Goal: Information Seeking & Learning: Learn about a topic

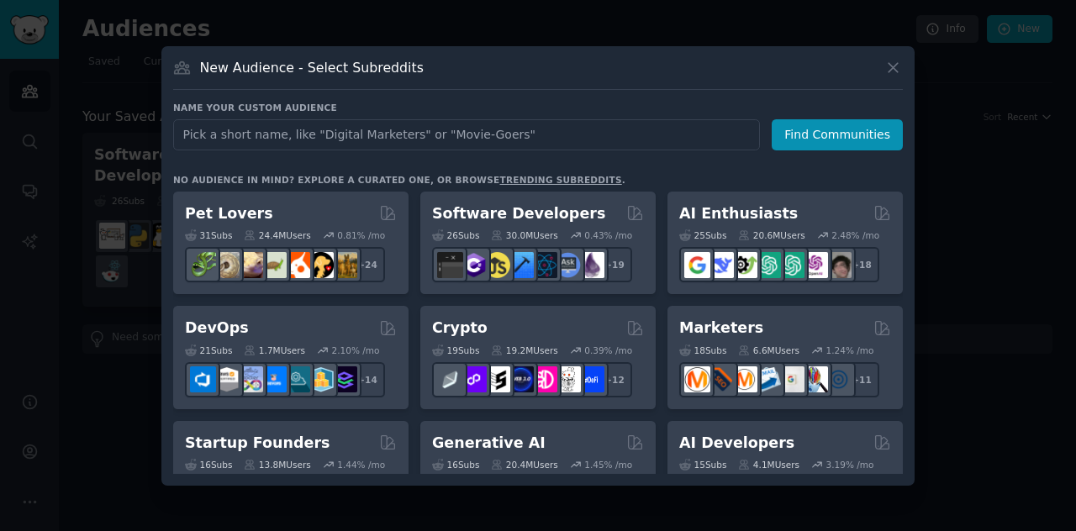
click at [297, 138] on input "text" at bounding box center [466, 134] width 586 height 31
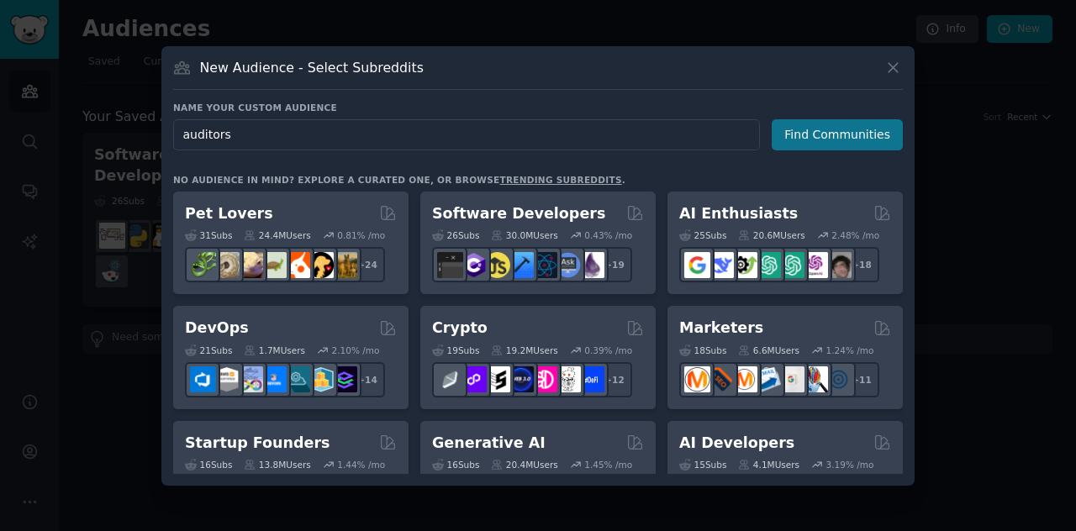
type input "auditors"
click at [823, 134] on button "Find Communities" at bounding box center [836, 134] width 131 height 31
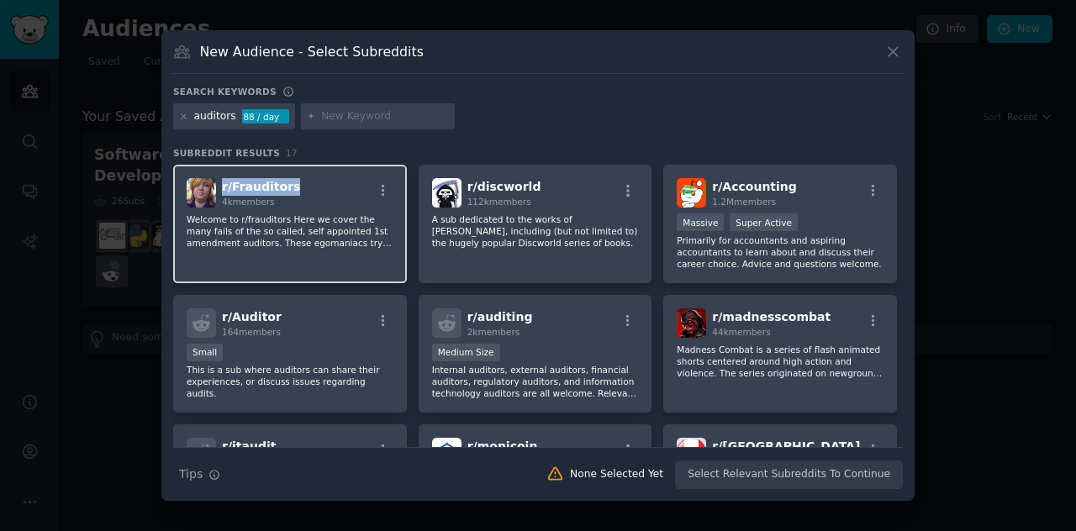
drag, startPoint x: 285, startPoint y: 191, endPoint x: 222, endPoint y: 190, distance: 63.0
click at [222, 190] on span "r/ Frauditors" at bounding box center [261, 186] width 78 height 13
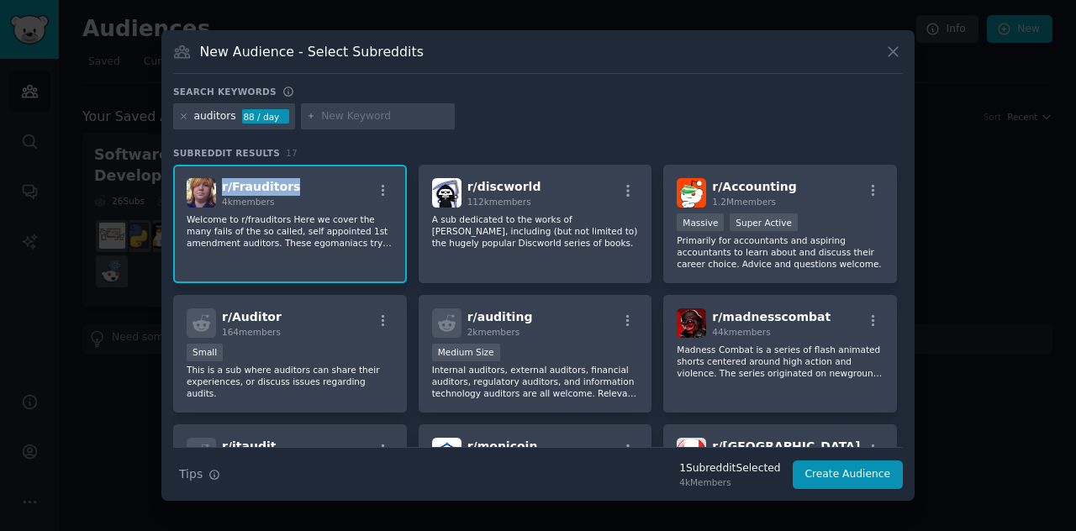
copy span "r/ Frauditors"
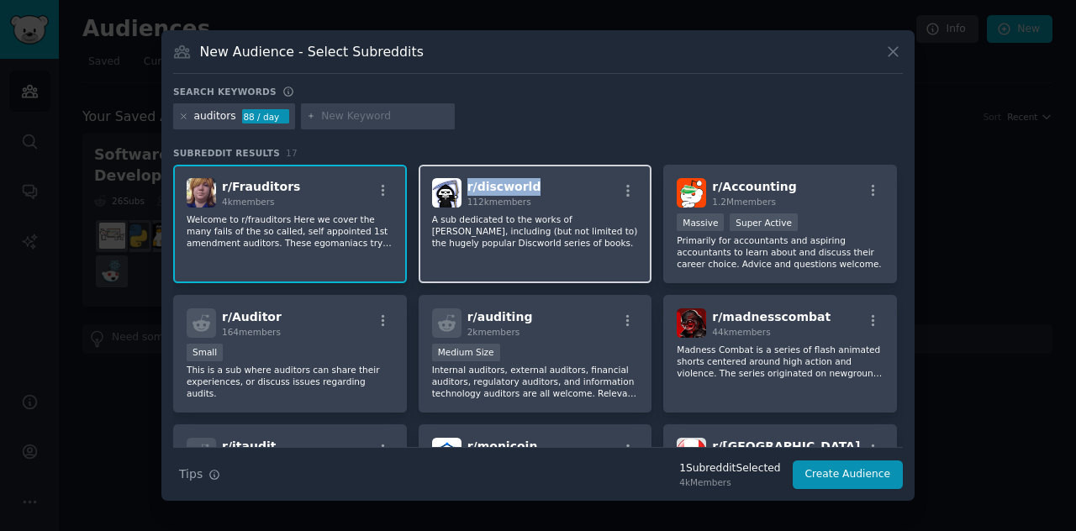
drag, startPoint x: 536, startPoint y: 184, endPoint x: 465, endPoint y: 192, distance: 71.9
click at [465, 192] on div "r/ discworld 112k members" at bounding box center [535, 192] width 207 height 29
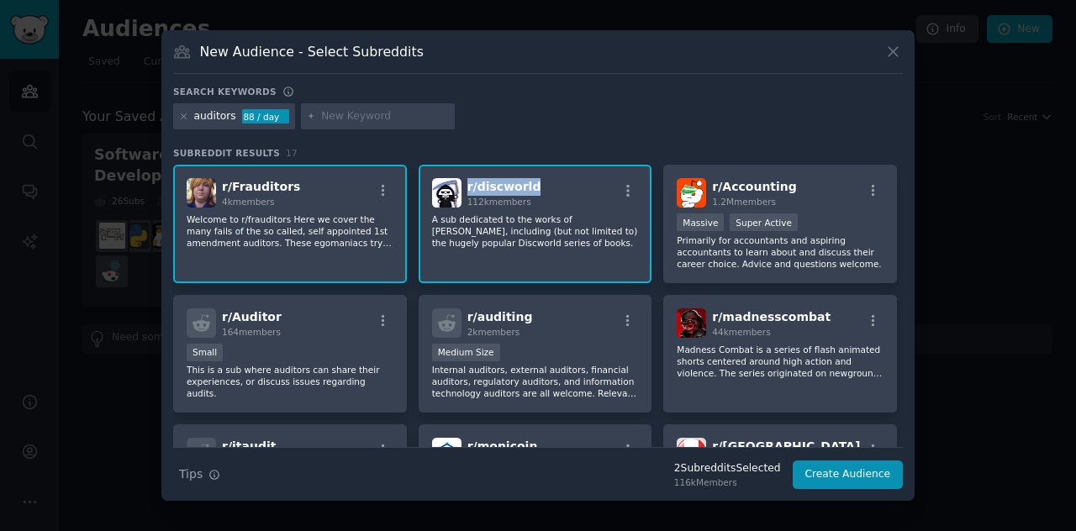
copy span "r/ discworld"
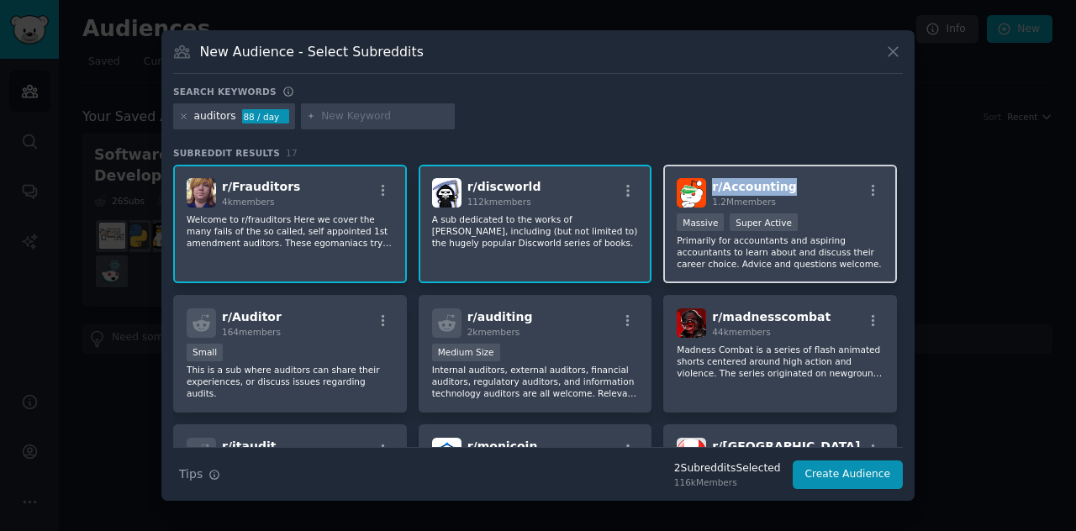
drag, startPoint x: 790, startPoint y: 191, endPoint x: 711, endPoint y: 190, distance: 79.0
click at [711, 190] on div "r/ Accounting 1.2M members" at bounding box center [779, 192] width 207 height 29
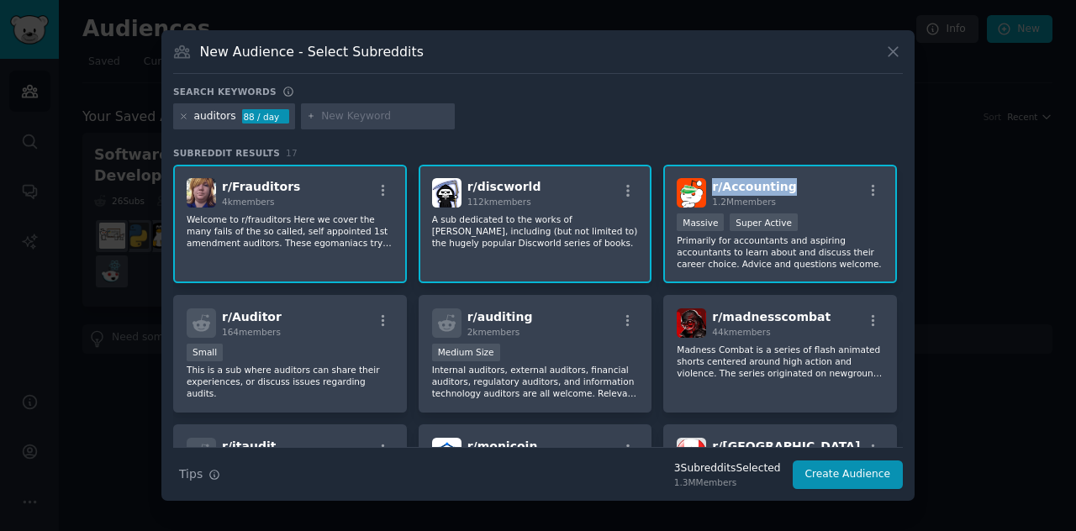
copy span "r/ Accounting"
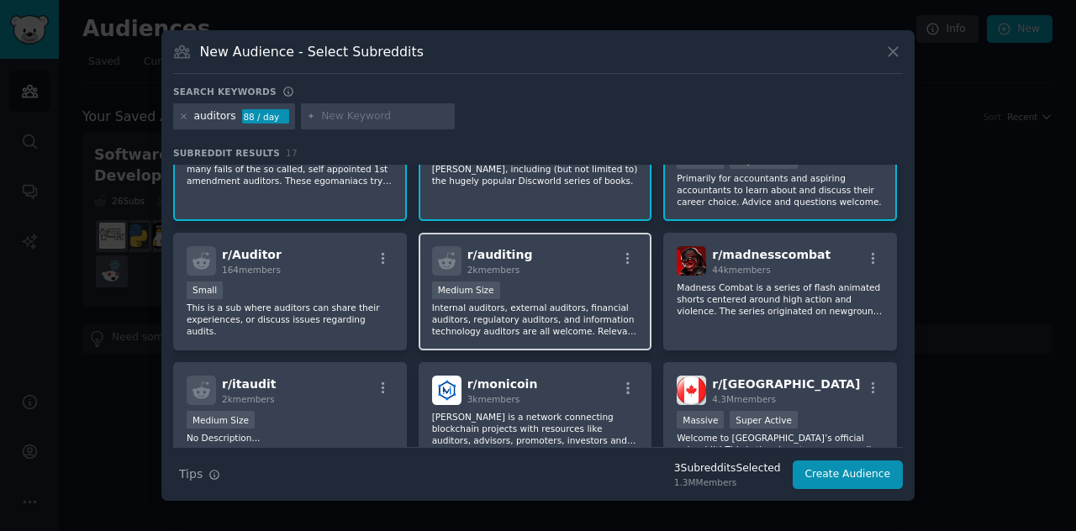
scroll to position [84, 0]
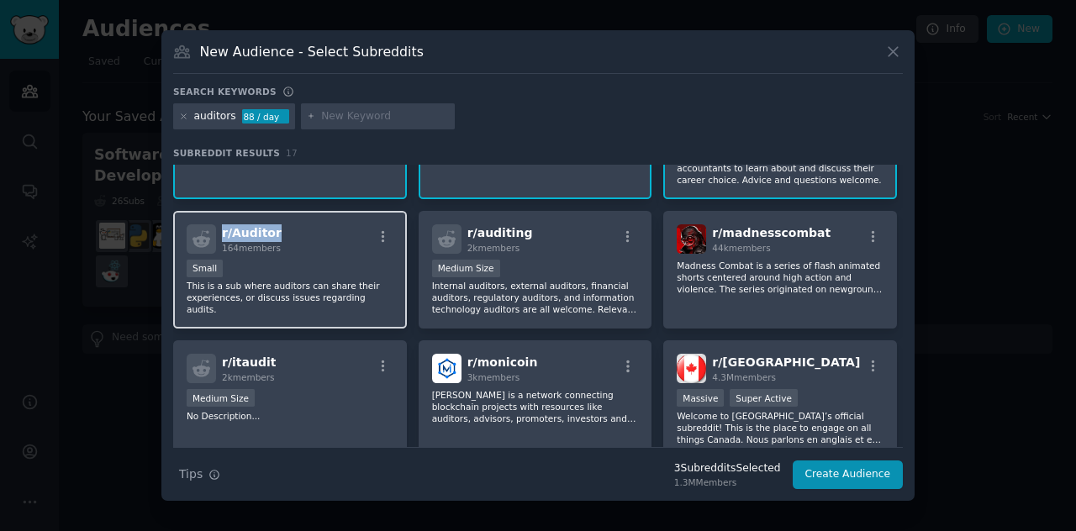
drag, startPoint x: 289, startPoint y: 234, endPoint x: 217, endPoint y: 238, distance: 72.4
click at [217, 238] on div "r/ Auditor 164 members" at bounding box center [290, 238] width 207 height 29
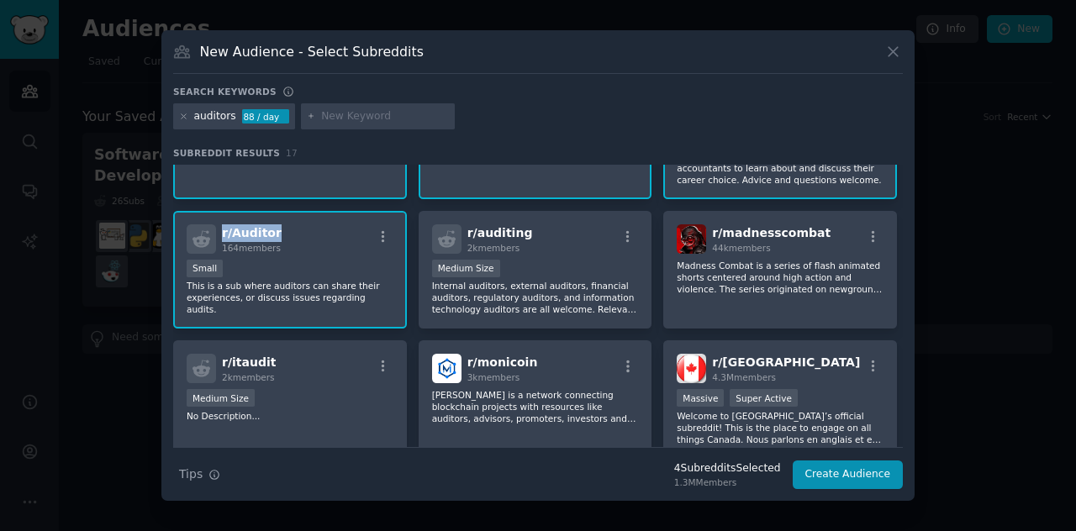
copy span "r/ Auditor"
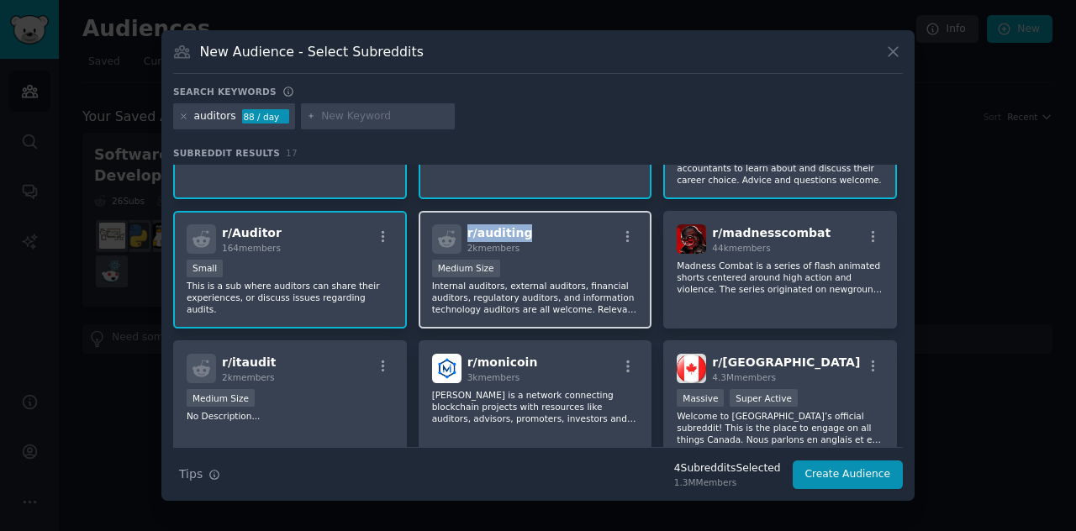
drag, startPoint x: 524, startPoint y: 233, endPoint x: 461, endPoint y: 234, distance: 63.0
click at [461, 234] on div "r/ auditing 2k members" at bounding box center [535, 238] width 207 height 29
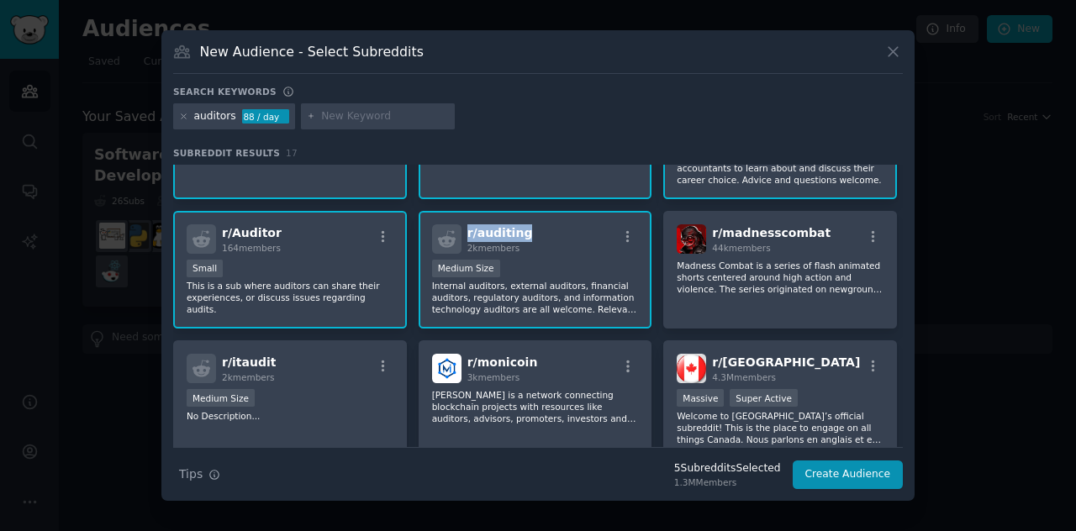
copy span "r/ auditing"
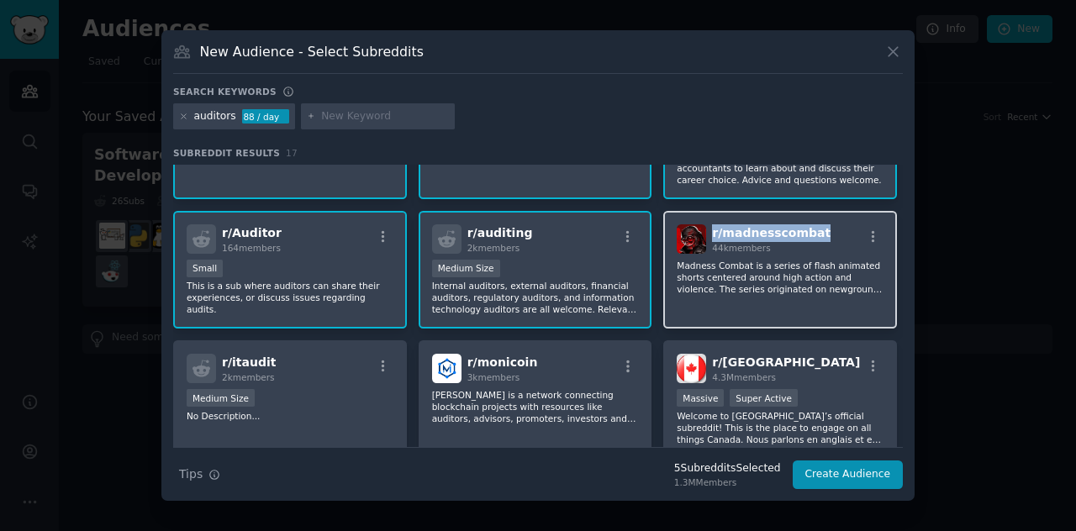
drag, startPoint x: 813, startPoint y: 236, endPoint x: 709, endPoint y: 238, distance: 103.4
click at [709, 238] on div "r/ madnesscombat 44k members" at bounding box center [779, 238] width 207 height 29
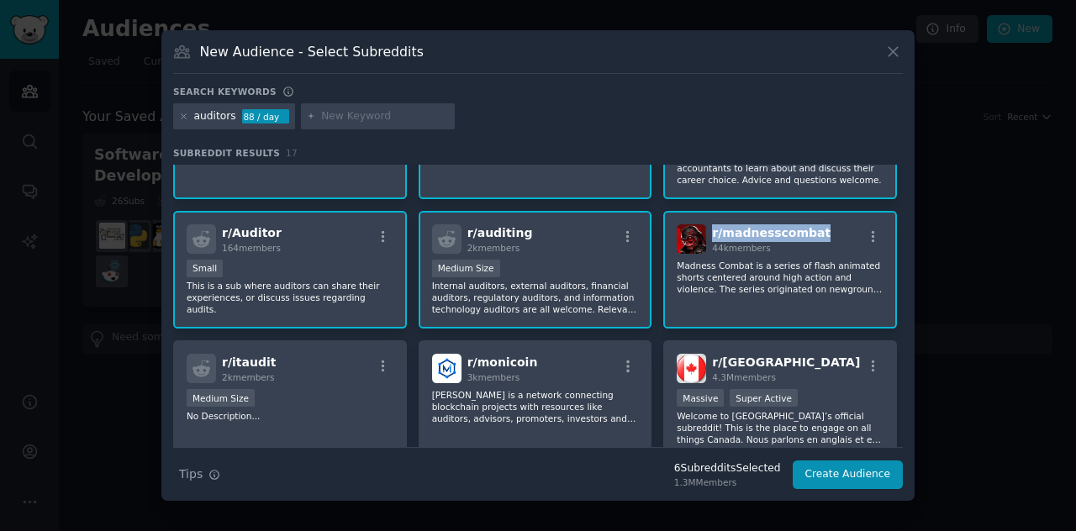
copy span "r/ madnesscombat"
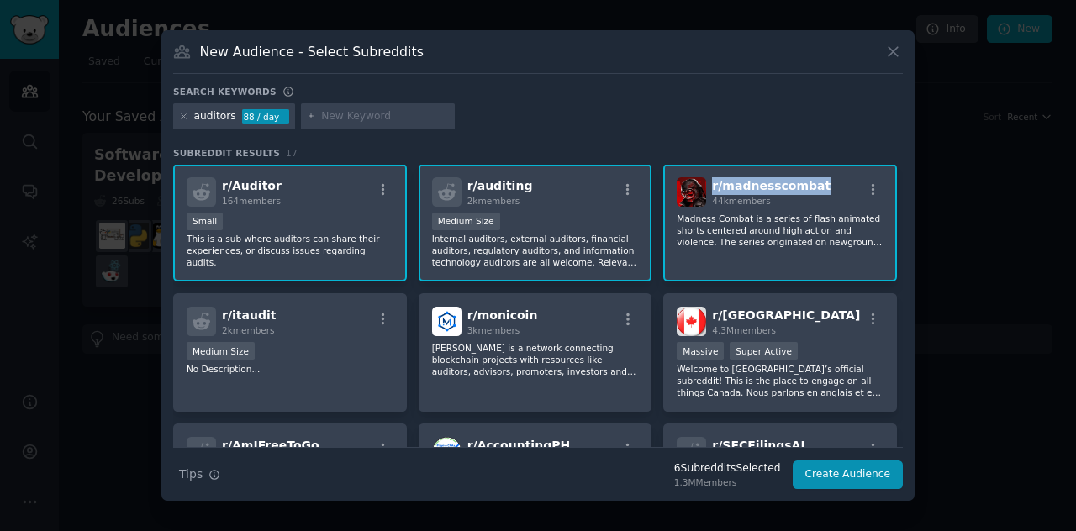
scroll to position [168, 0]
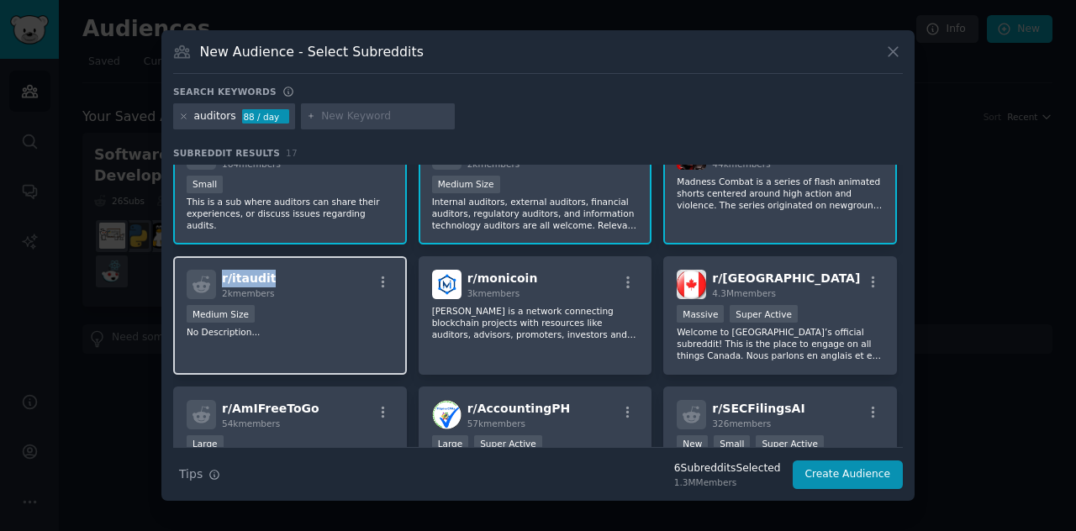
drag, startPoint x: 284, startPoint y: 275, endPoint x: 222, endPoint y: 278, distance: 62.3
click at [222, 278] on div "r/ itaudit 2k members" at bounding box center [290, 284] width 207 height 29
copy span "r/ itaudit"
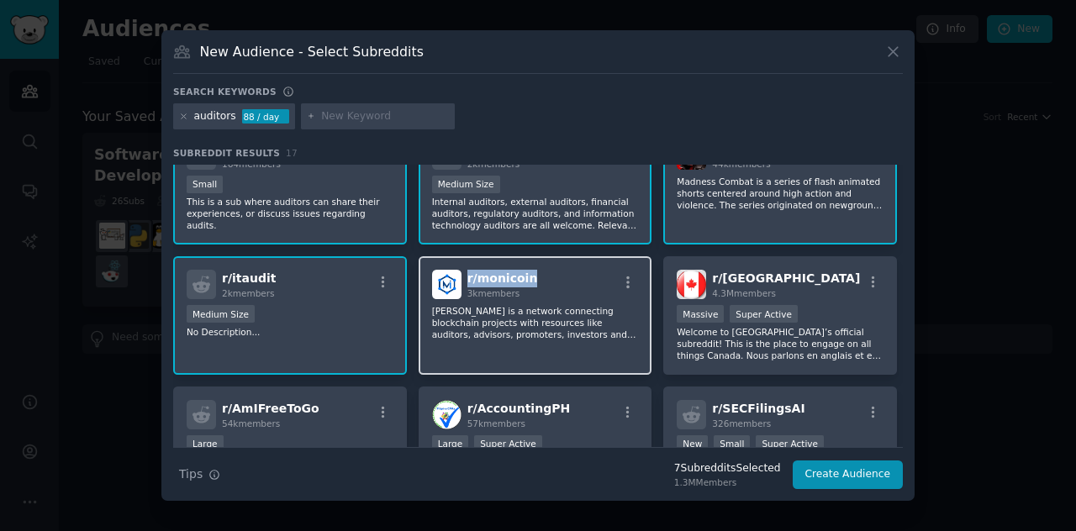
drag, startPoint x: 539, startPoint y: 276, endPoint x: 465, endPoint y: 281, distance: 74.1
click at [465, 281] on div "r/ monicoin 3k members" at bounding box center [535, 284] width 207 height 29
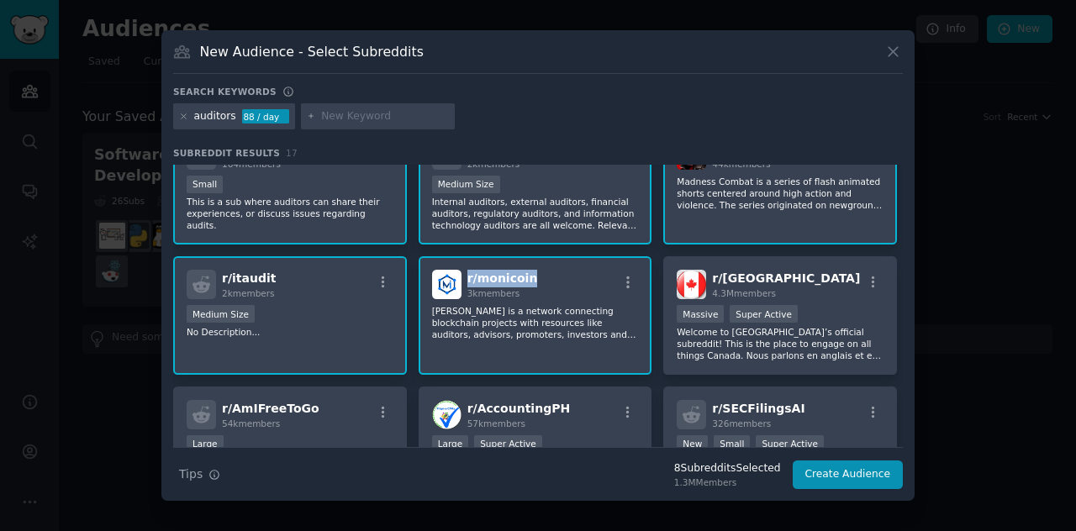
copy span "r/ monicoin"
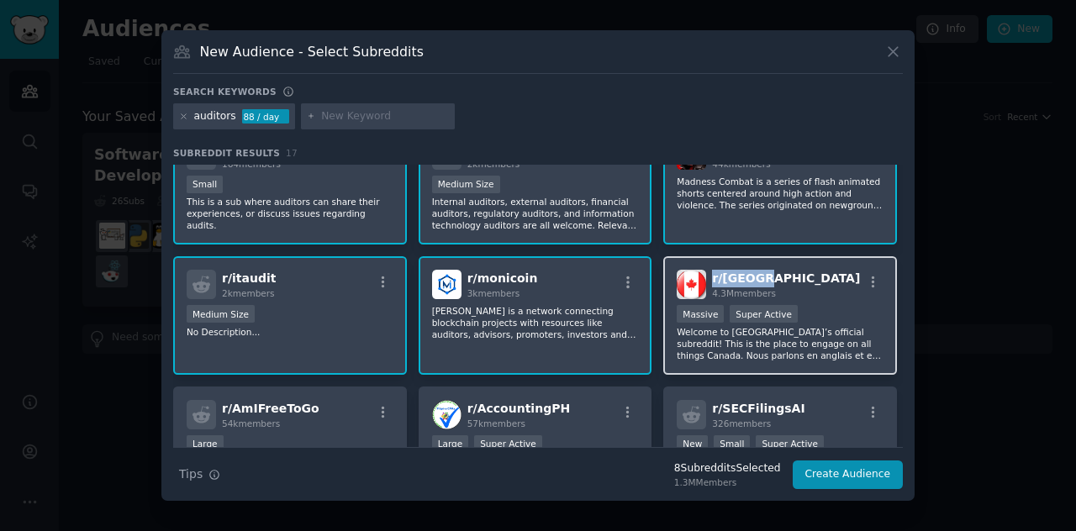
drag, startPoint x: 762, startPoint y: 279, endPoint x: 707, endPoint y: 280, distance: 54.6
click at [707, 280] on div "r/ canada 4.3M members" at bounding box center [779, 284] width 207 height 29
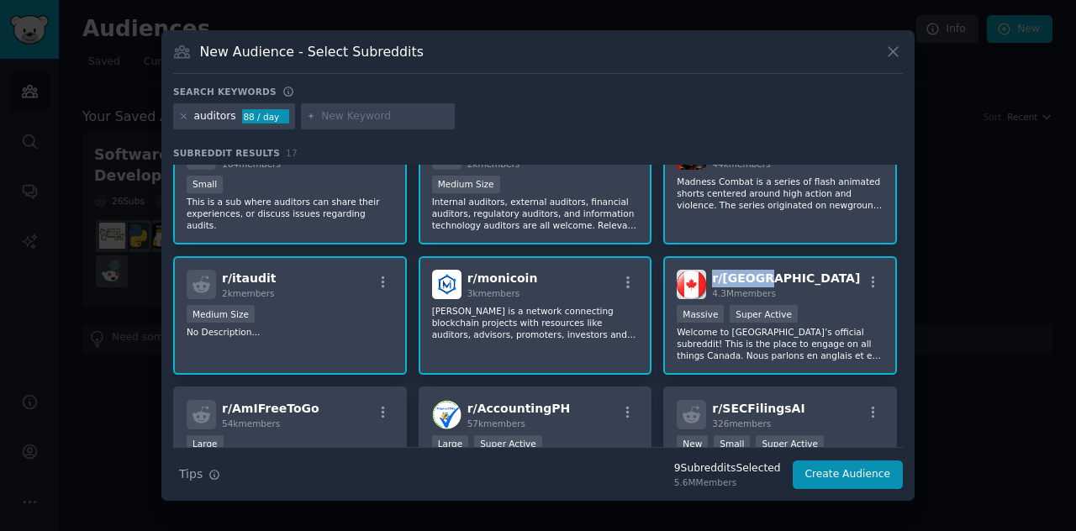
copy span "r/ [GEOGRAPHIC_DATA]"
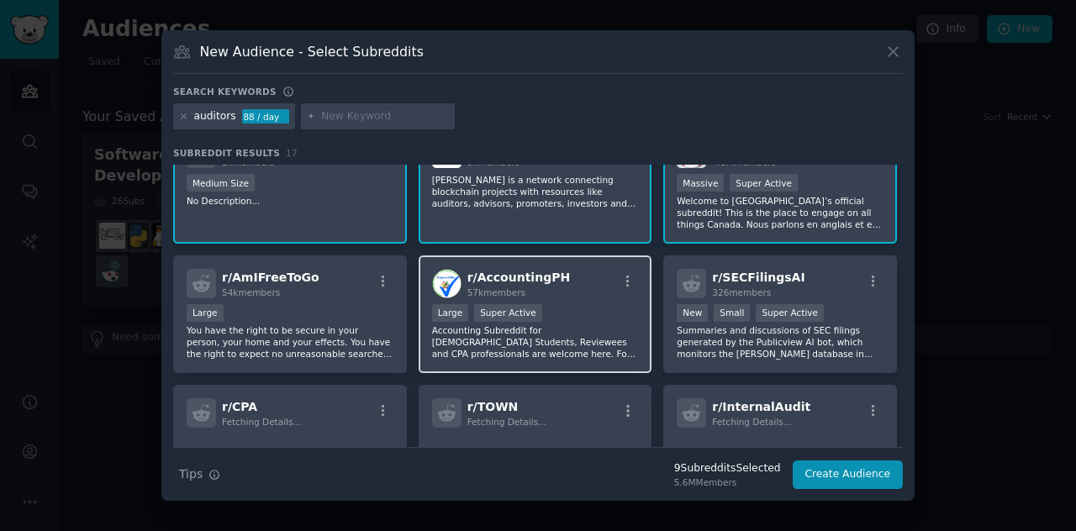
scroll to position [336, 0]
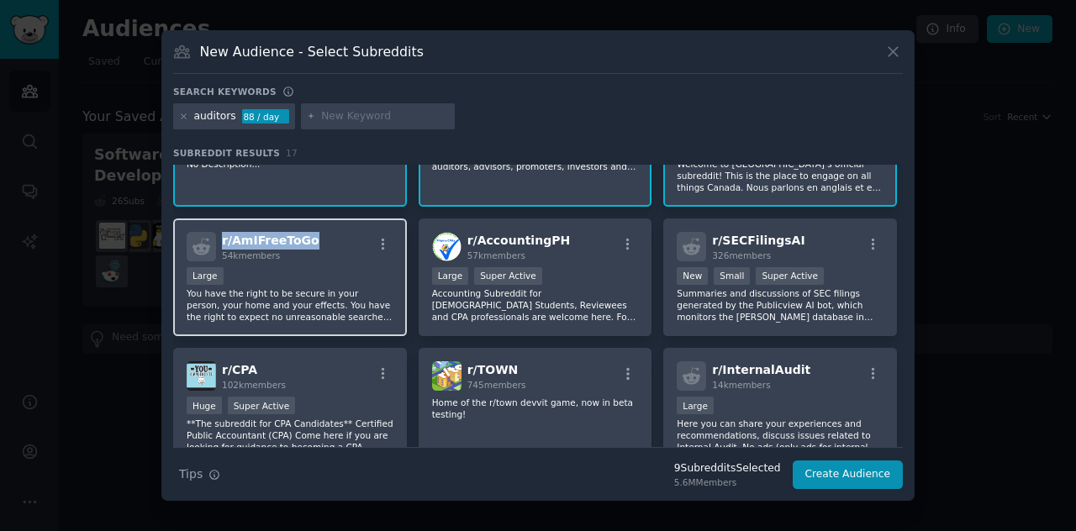
drag, startPoint x: 313, startPoint y: 242, endPoint x: 222, endPoint y: 248, distance: 91.8
click at [222, 248] on div "r/ AmIFreeToGo 54k members" at bounding box center [290, 246] width 207 height 29
copy span "r/ AmIFreeToGo"
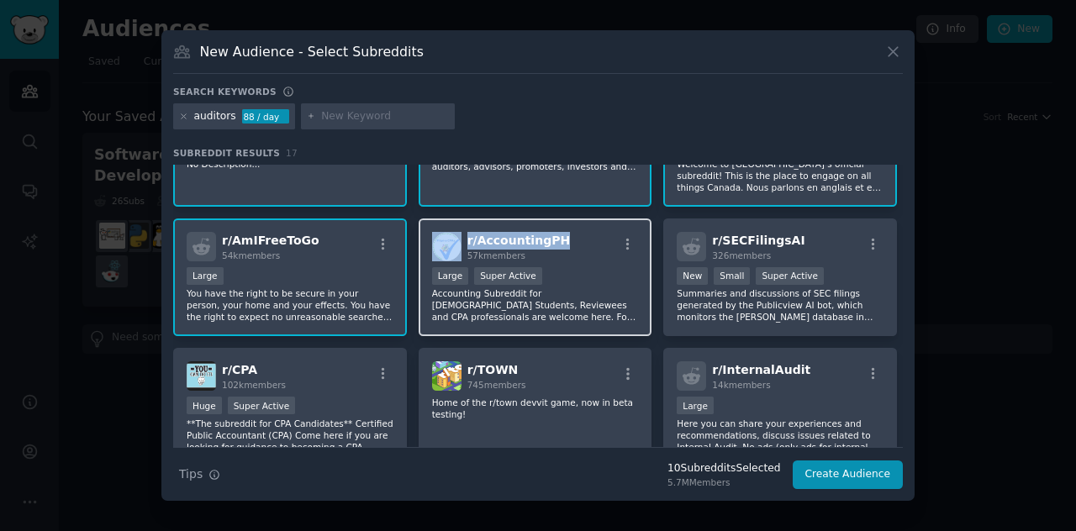
drag, startPoint x: 561, startPoint y: 239, endPoint x: 461, endPoint y: 241, distance: 100.0
click at [461, 241] on div "r/ AccountingPH 57k members" at bounding box center [535, 246] width 207 height 29
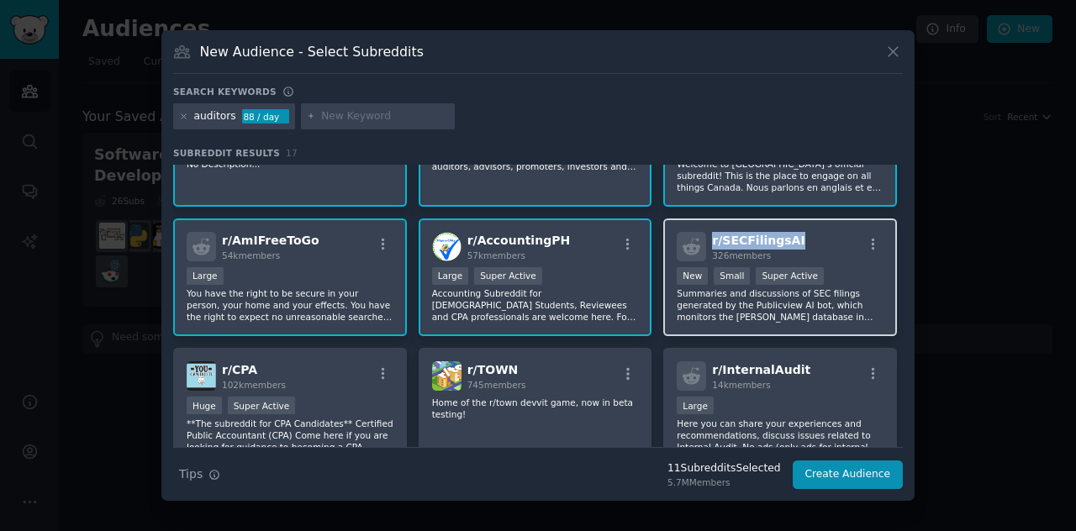
drag, startPoint x: 792, startPoint y: 241, endPoint x: 711, endPoint y: 245, distance: 81.6
click at [711, 245] on div "r/ SECFilingsAI 326 members" at bounding box center [779, 246] width 207 height 29
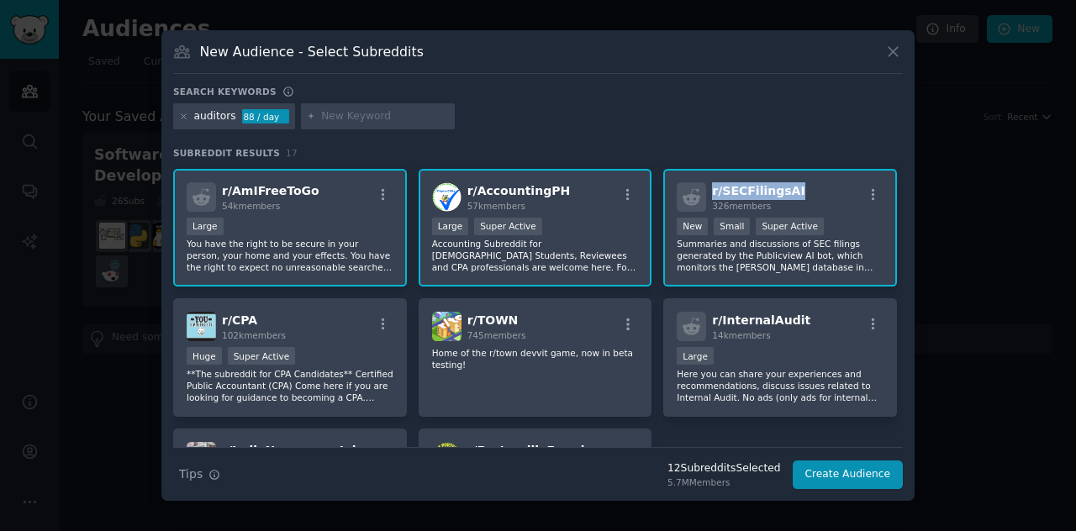
scroll to position [420, 0]
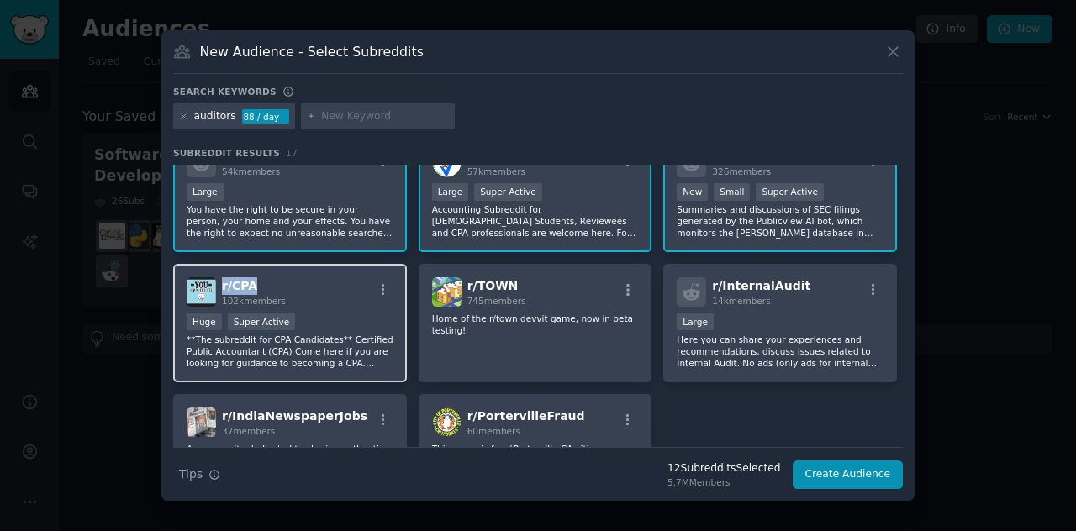
drag, startPoint x: 260, startPoint y: 285, endPoint x: 222, endPoint y: 289, distance: 38.0
click at [222, 289] on h2 "r/ CPA 102k members" at bounding box center [254, 291] width 64 height 29
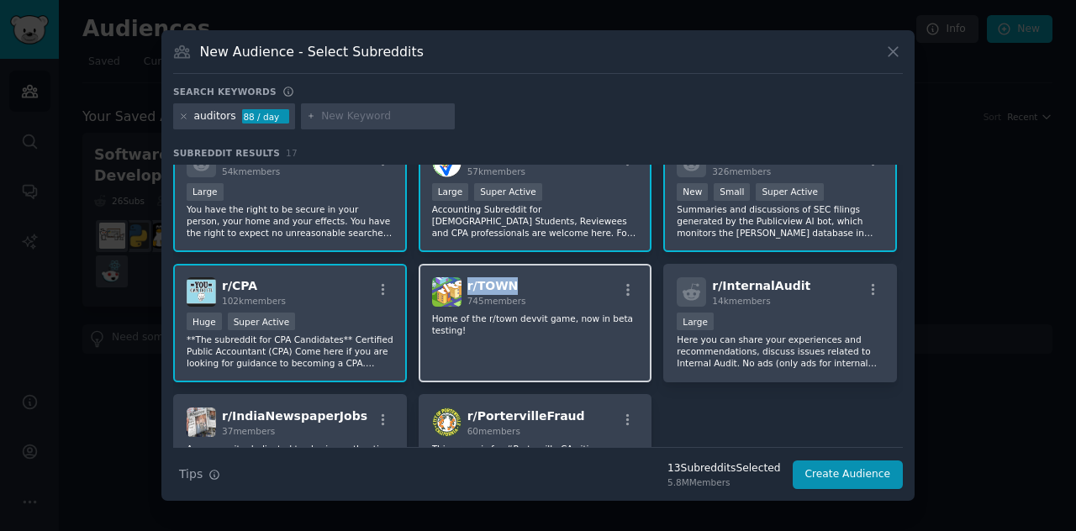
drag, startPoint x: 516, startPoint y: 287, endPoint x: 466, endPoint y: 288, distance: 49.6
click at [467, 288] on h2 "r/ TOWN 745 members" at bounding box center [496, 291] width 59 height 29
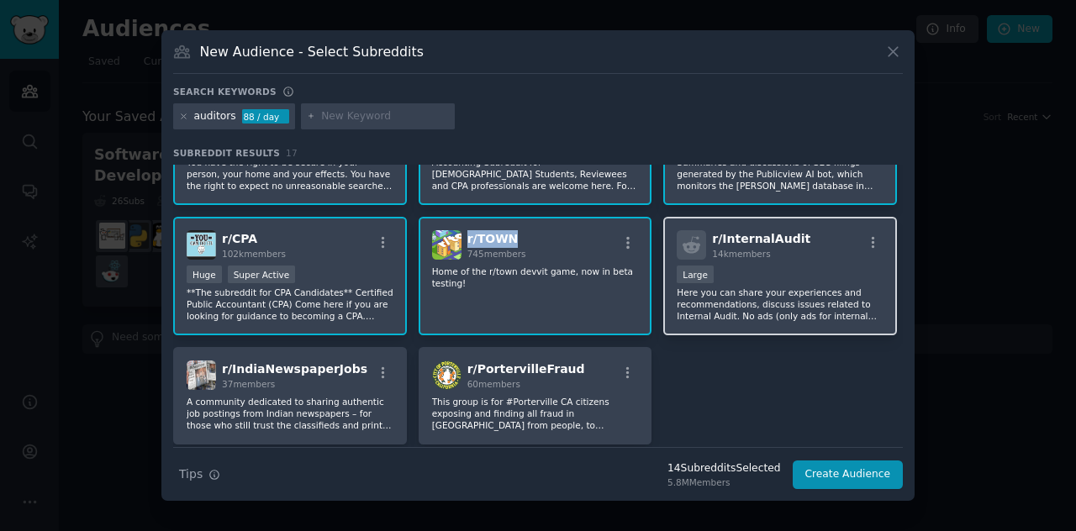
scroll to position [504, 0]
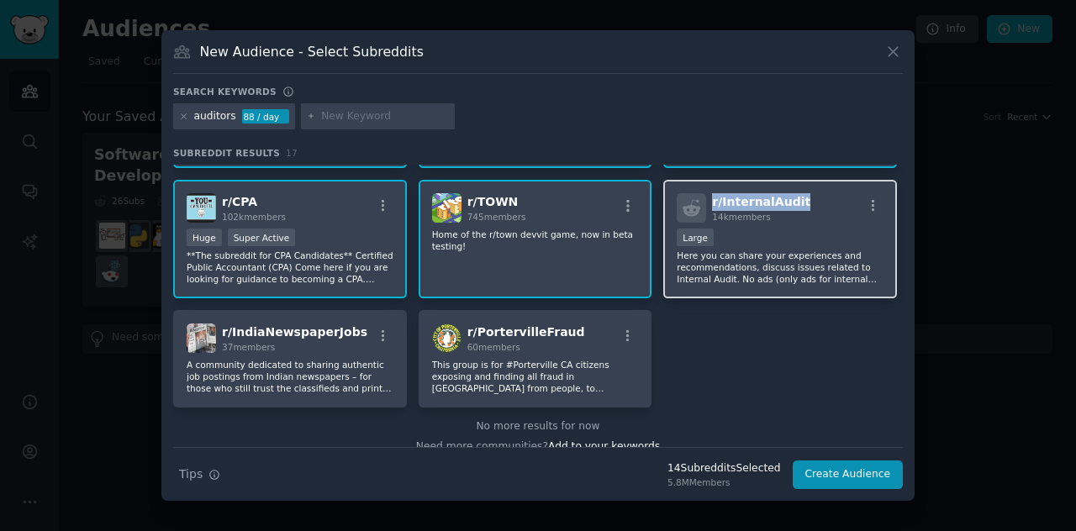
drag, startPoint x: 796, startPoint y: 206, endPoint x: 707, endPoint y: 204, distance: 88.2
click at [707, 204] on div "r/ InternalAudit 14k members" at bounding box center [779, 207] width 207 height 29
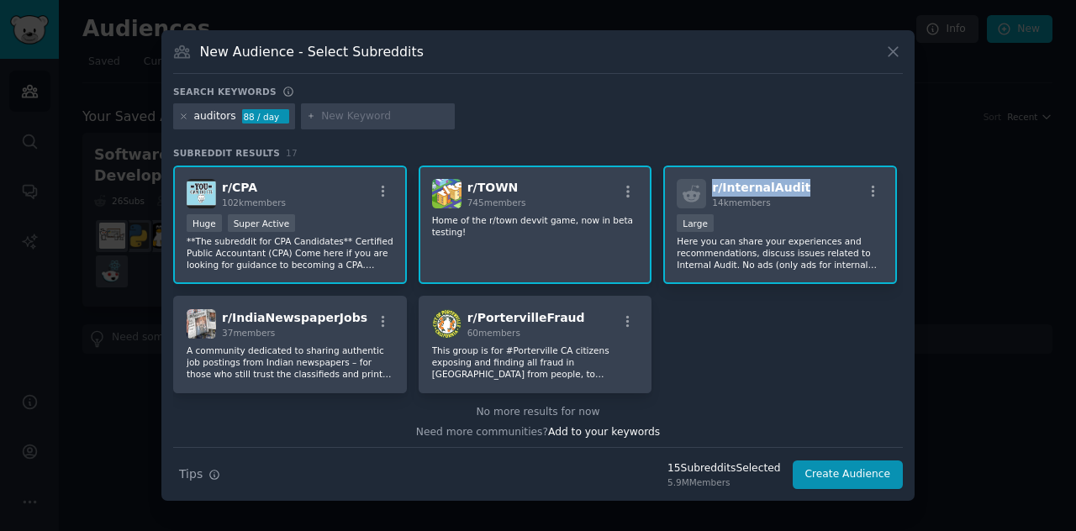
scroll to position [523, 0]
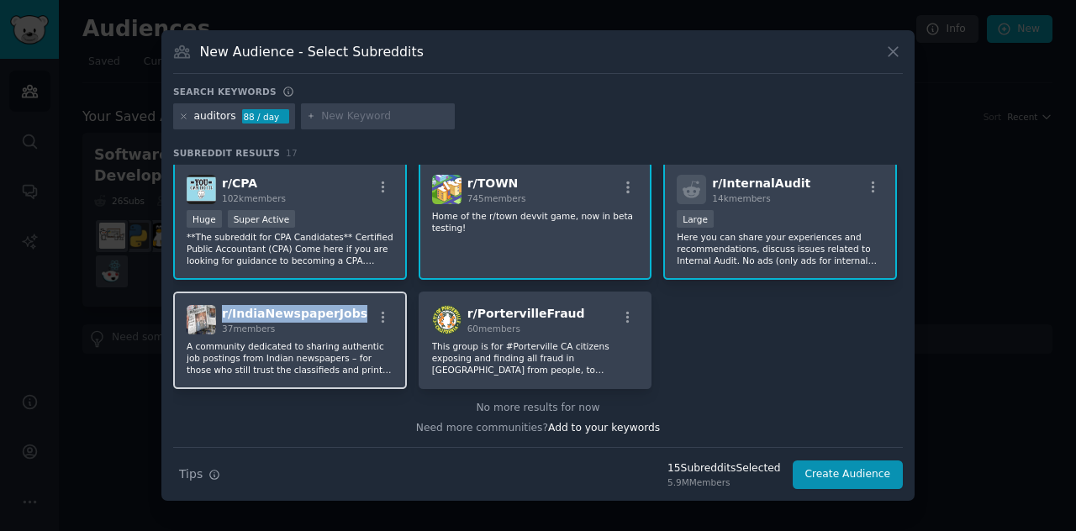
drag, startPoint x: 355, startPoint y: 315, endPoint x: 224, endPoint y: 316, distance: 131.9
click at [224, 316] on div "r/ IndiaNewspaperJobs 37 members" at bounding box center [290, 319] width 207 height 29
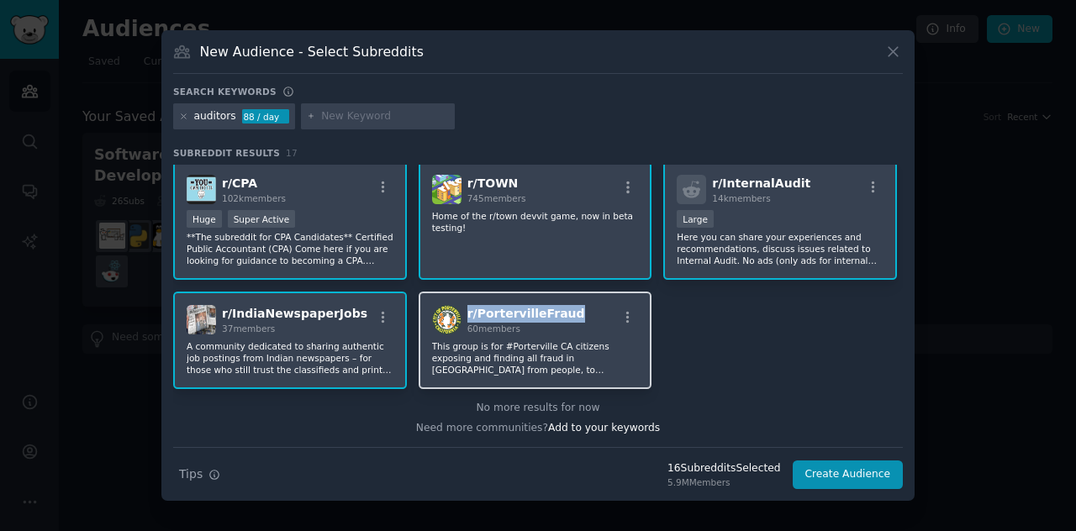
drag, startPoint x: 569, startPoint y: 313, endPoint x: 467, endPoint y: 315, distance: 101.7
click at [467, 315] on div "r/ PortervilleFraud 60 members" at bounding box center [535, 319] width 207 height 29
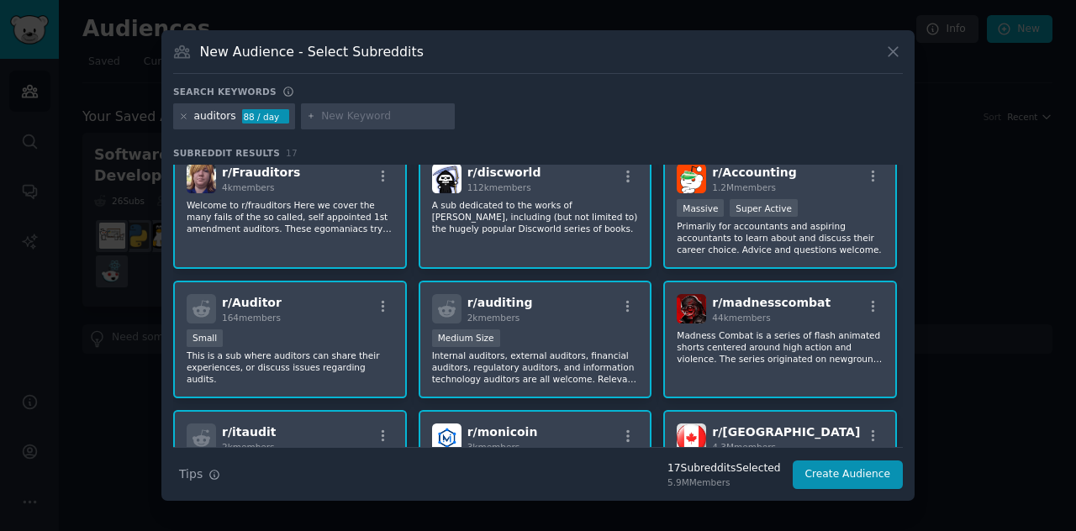
scroll to position [0, 0]
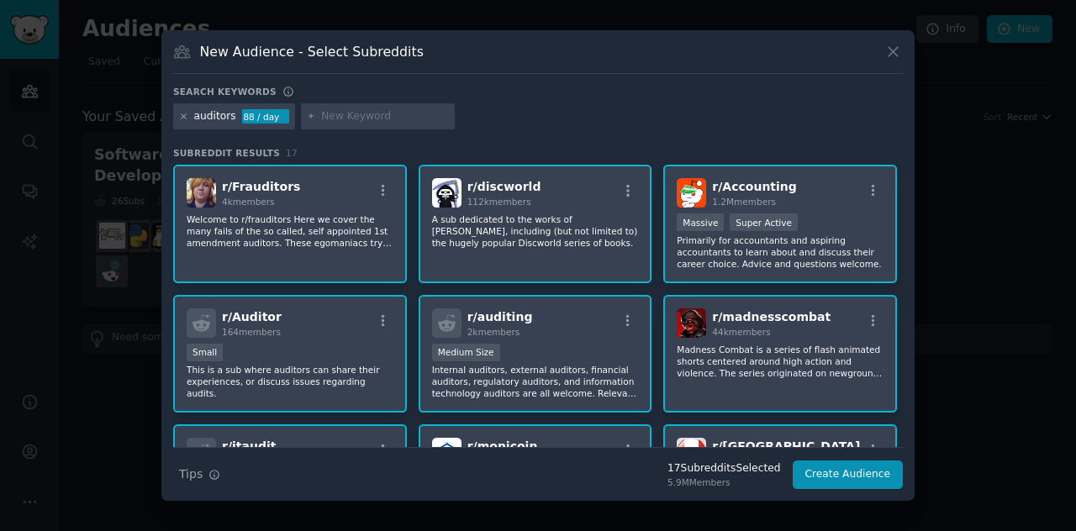
click at [181, 116] on icon at bounding box center [183, 116] width 9 height 9
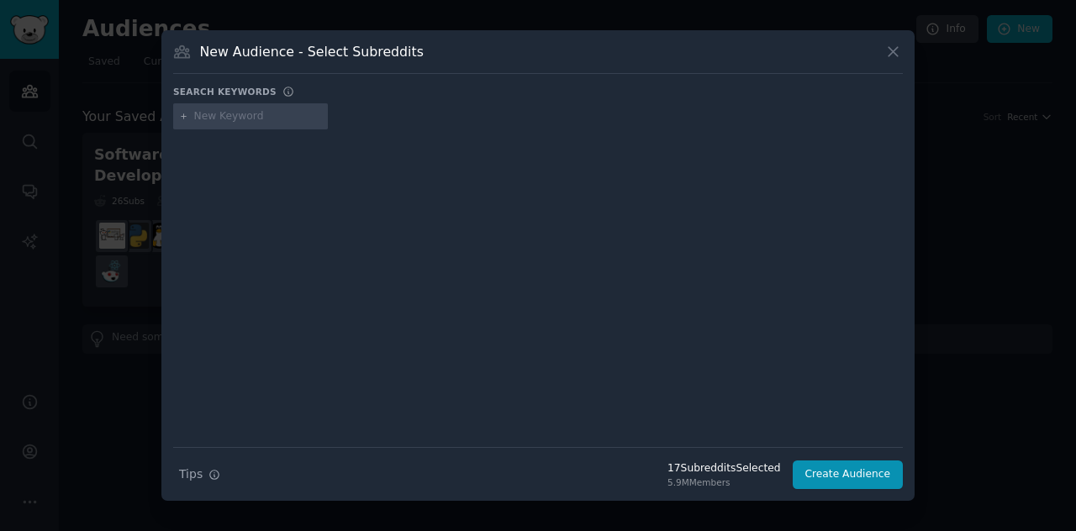
click at [239, 118] on input "text" at bounding box center [258, 116] width 128 height 15
type input "finance"
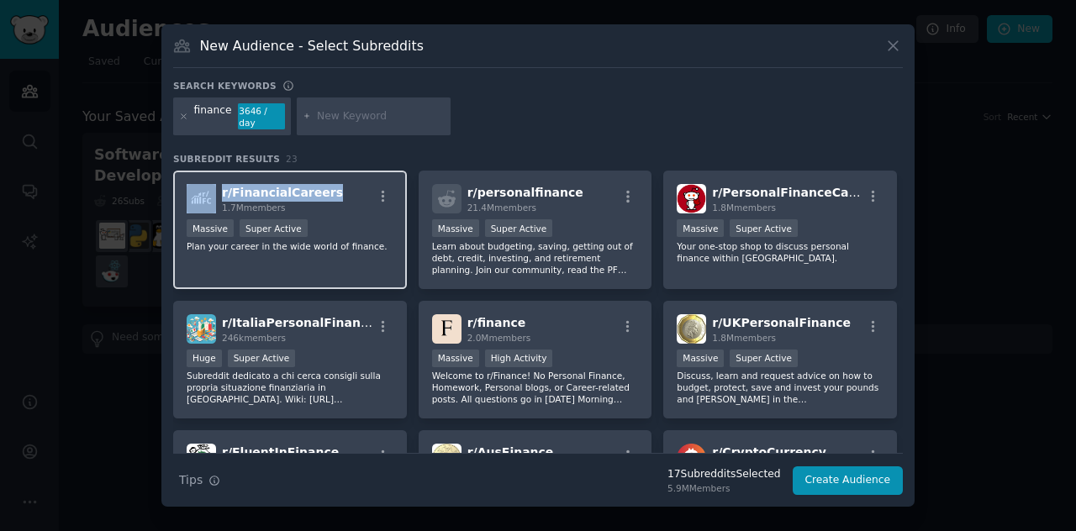
drag, startPoint x: 323, startPoint y: 187, endPoint x: 217, endPoint y: 191, distance: 106.0
click at [217, 191] on div "r/ FinancialCareers 1.7M members" at bounding box center [290, 198] width 207 height 29
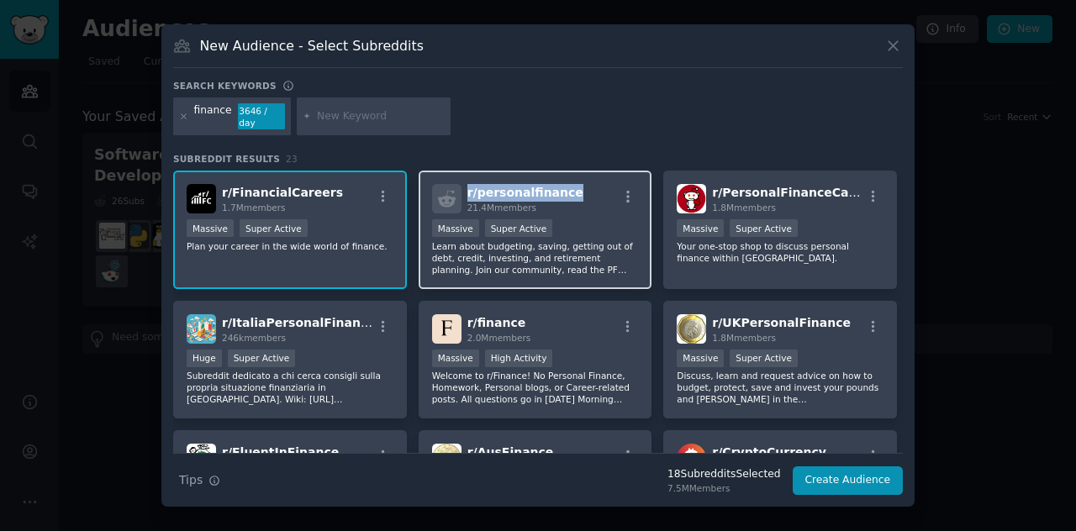
drag, startPoint x: 573, startPoint y: 189, endPoint x: 462, endPoint y: 192, distance: 110.9
click at [462, 192] on div "r/ personalfinance 21.4M members" at bounding box center [535, 198] width 207 height 29
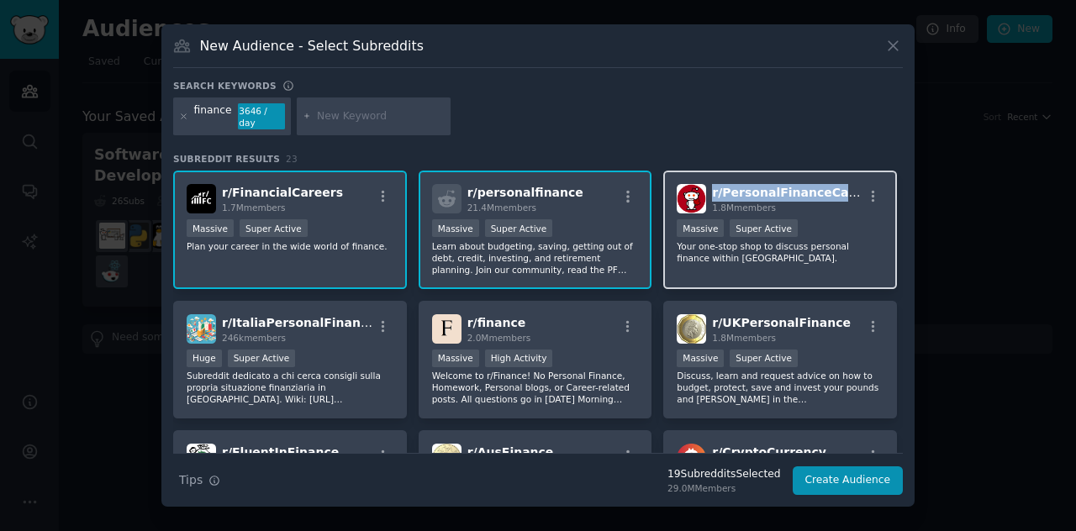
drag, startPoint x: 846, startPoint y: 189, endPoint x: 683, endPoint y: 267, distance: 180.8
click at [709, 191] on div "r/ PersonalFinanceCanada 1.8M members" at bounding box center [779, 198] width 207 height 29
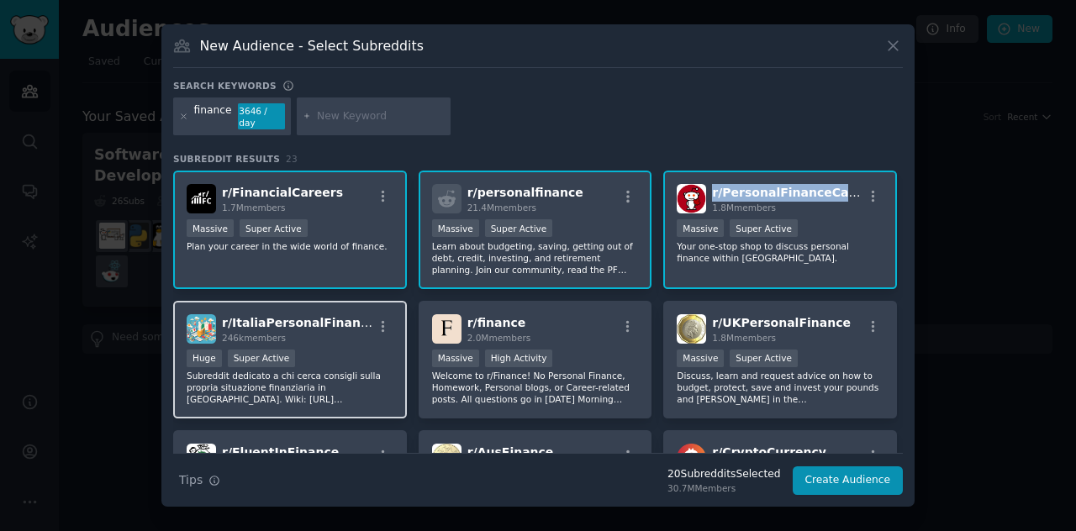
scroll to position [84, 0]
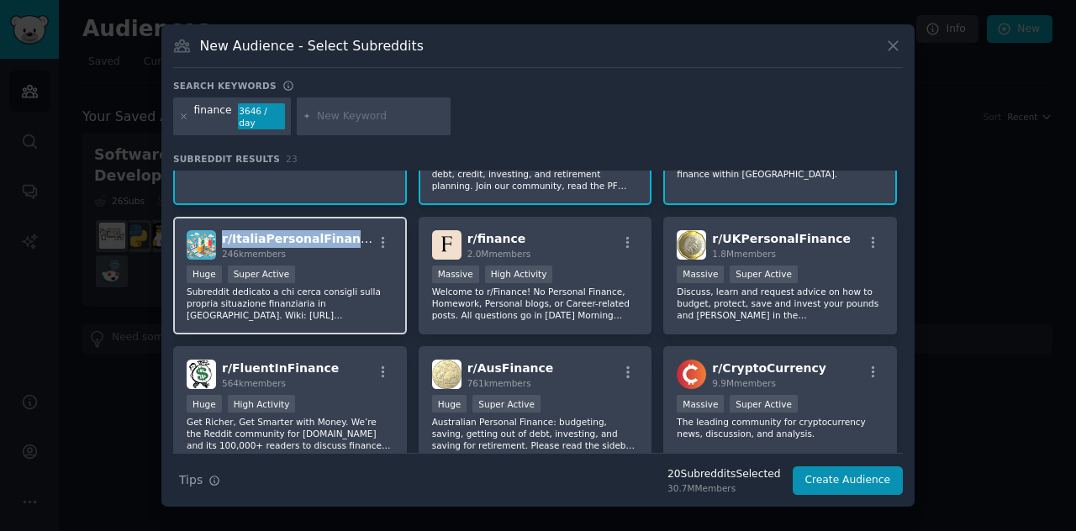
drag, startPoint x: 349, startPoint y: 234, endPoint x: 222, endPoint y: 236, distance: 126.9
click at [222, 236] on div "r/ ItaliaPersonalFinance 246k members" at bounding box center [290, 244] width 207 height 29
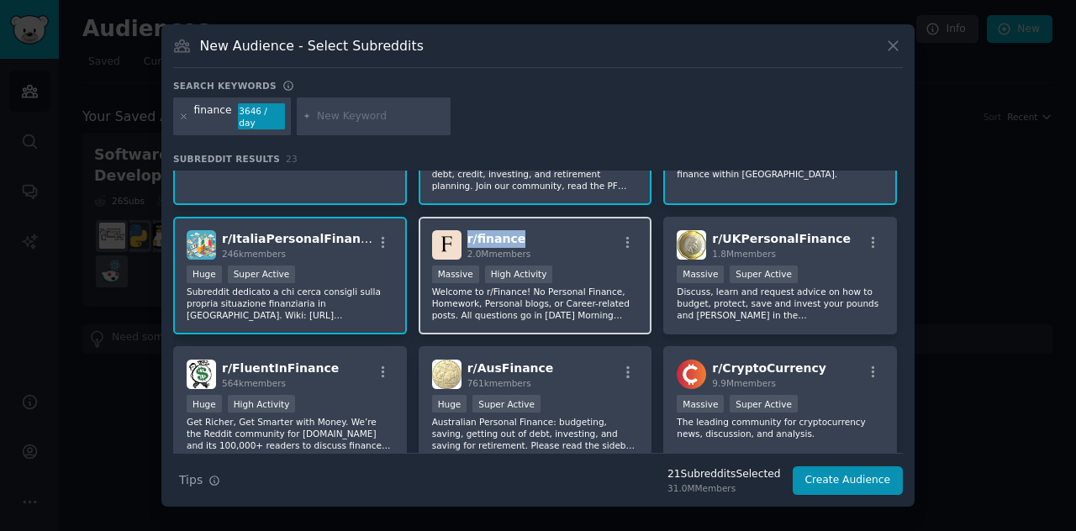
drag, startPoint x: 518, startPoint y: 231, endPoint x: 463, endPoint y: 232, distance: 54.6
click at [463, 232] on div "r/ finance 2.0M members" at bounding box center [535, 244] width 207 height 29
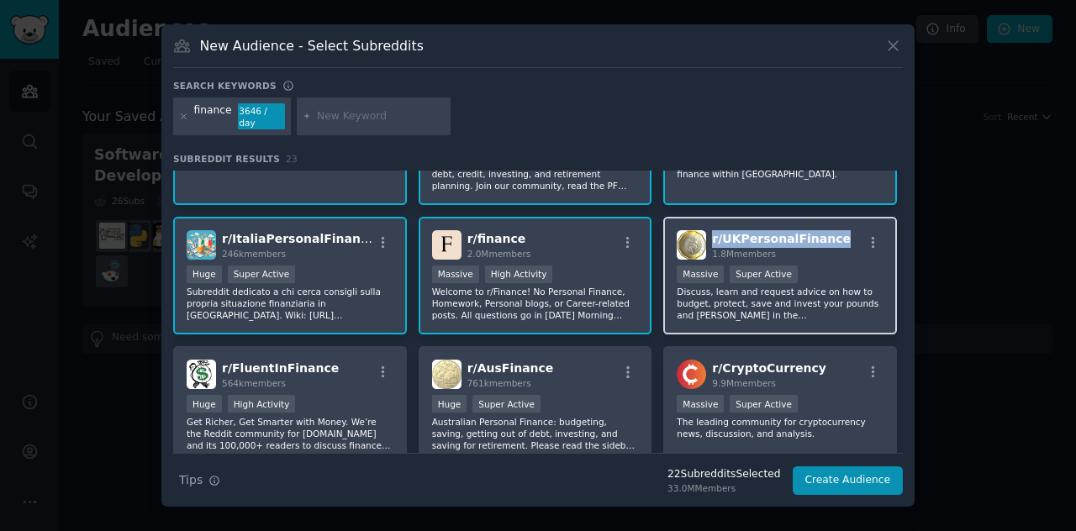
drag, startPoint x: 823, startPoint y: 236, endPoint x: 709, endPoint y: 234, distance: 114.3
click at [709, 234] on div "r/ UKPersonalFinance 1.8M members" at bounding box center [779, 244] width 207 height 29
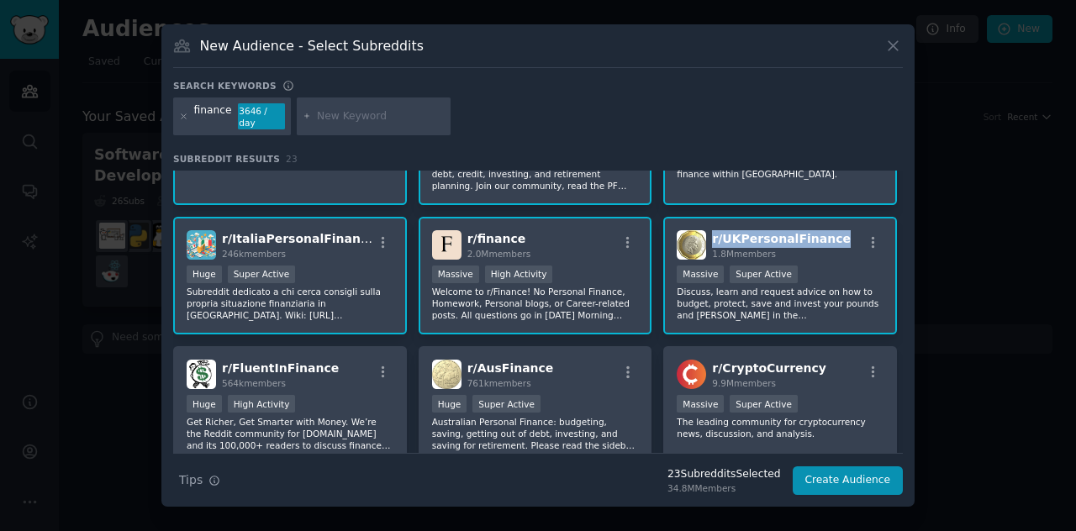
scroll to position [168, 0]
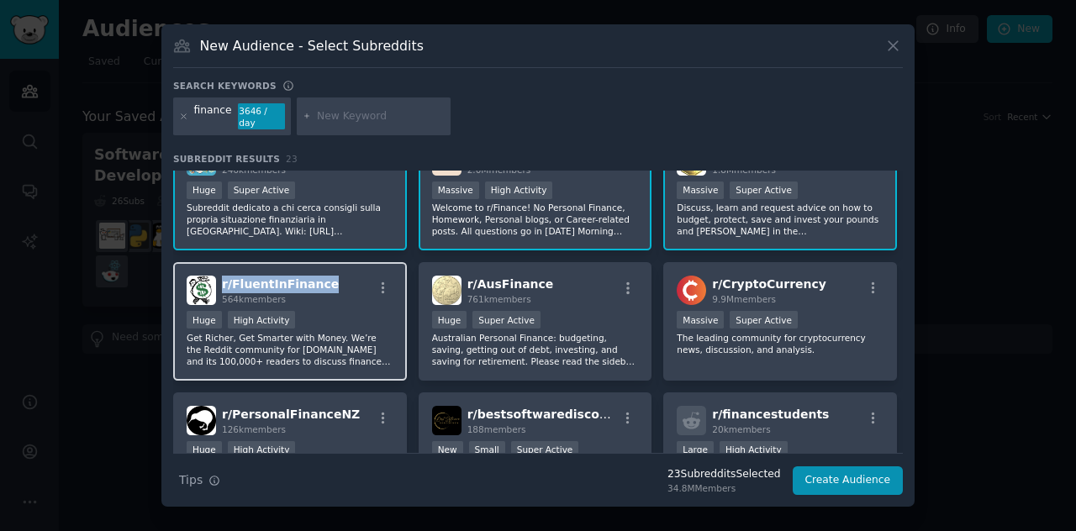
drag, startPoint x: 326, startPoint y: 281, endPoint x: 221, endPoint y: 281, distance: 105.0
click at [221, 281] on div "r/ FluentInFinance 564k members" at bounding box center [290, 290] width 207 height 29
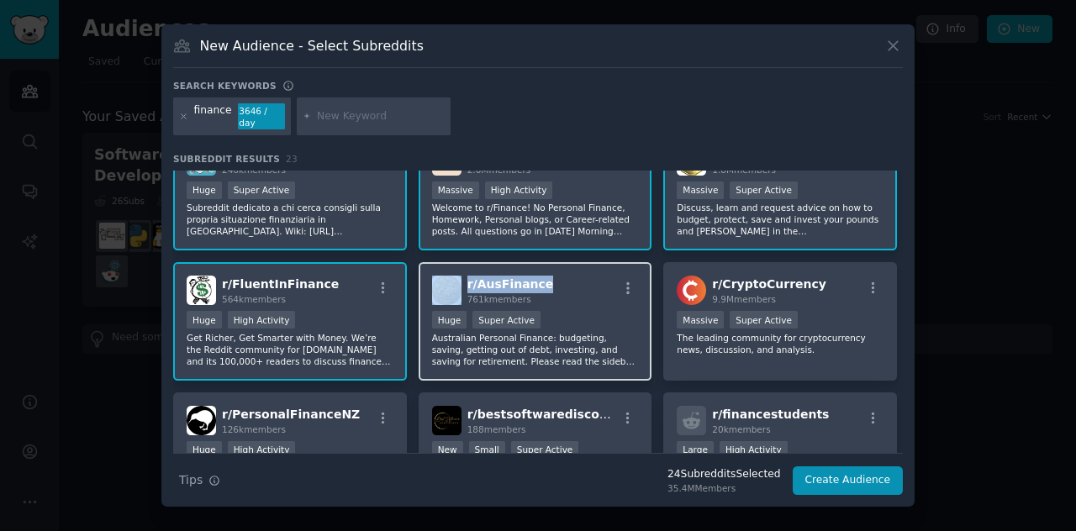
drag, startPoint x: 543, startPoint y: 276, endPoint x: 452, endPoint y: 278, distance: 90.8
click at [452, 278] on div "r/ AusFinance 761k members" at bounding box center [535, 290] width 207 height 29
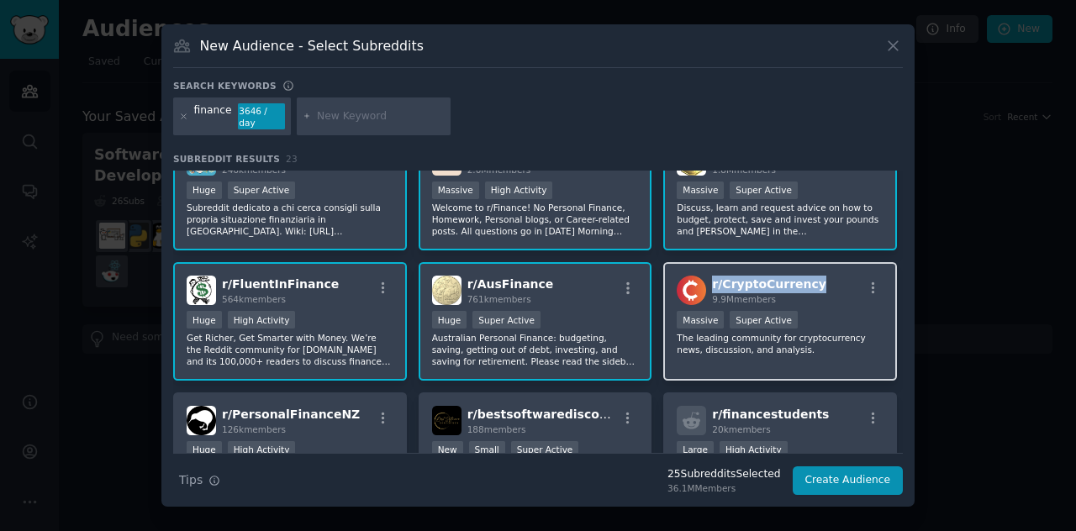
drag, startPoint x: 807, startPoint y: 276, endPoint x: 709, endPoint y: 278, distance: 98.3
click at [709, 278] on div "r/ CryptoCurrency 9.9M members" at bounding box center [779, 290] width 207 height 29
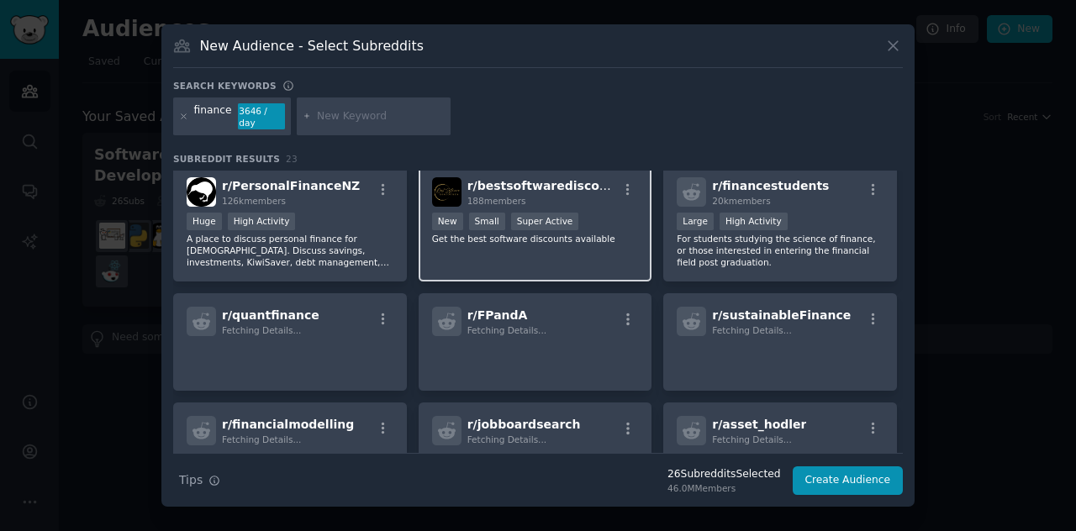
scroll to position [336, 0]
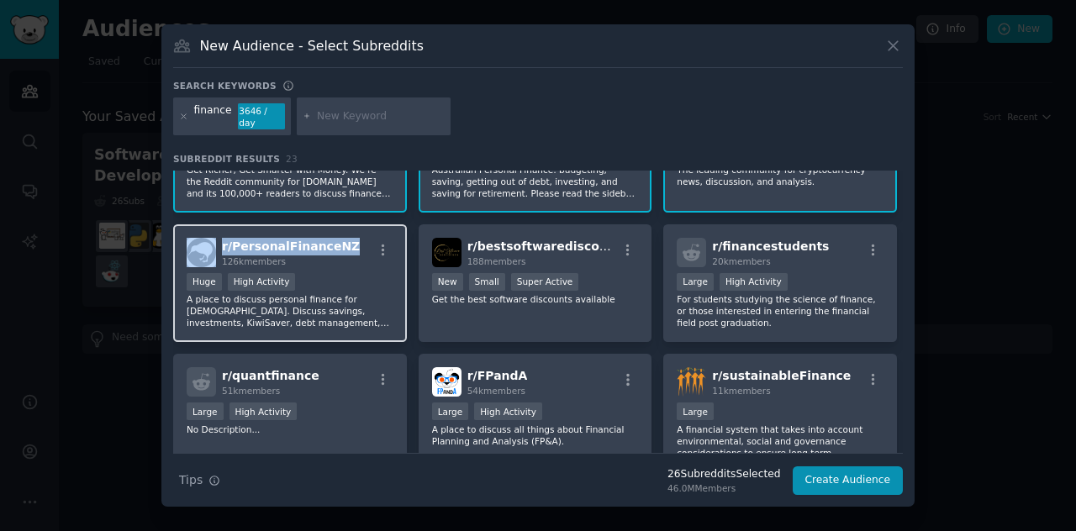
drag, startPoint x: 346, startPoint y: 241, endPoint x: 210, endPoint y: 245, distance: 136.2
click at [210, 245] on div "r/ PersonalFinanceNZ 126k members" at bounding box center [290, 252] width 207 height 29
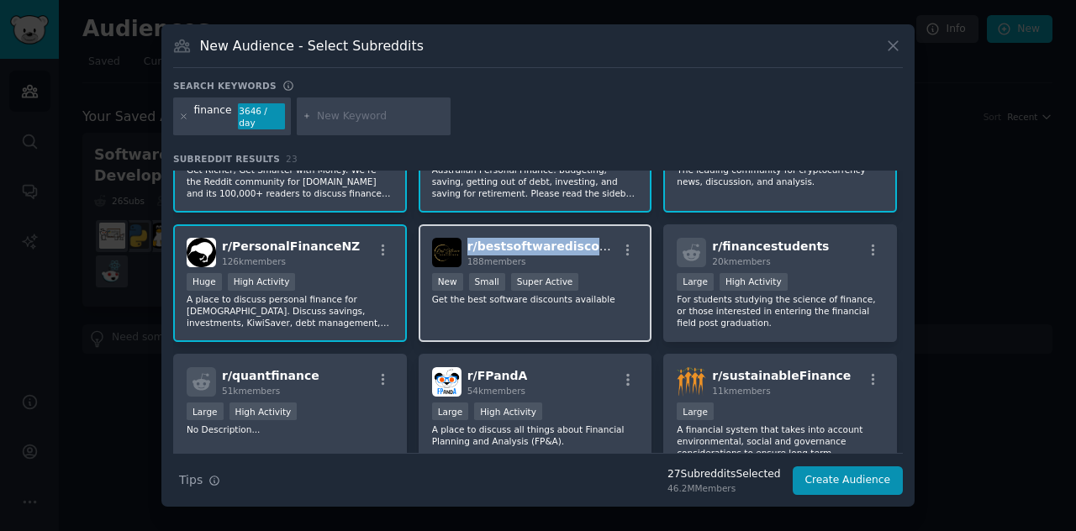
drag, startPoint x: 603, startPoint y: 239, endPoint x: 464, endPoint y: 245, distance: 139.6
click at [464, 245] on div "r/ bestsoftwarediscounts 188 members" at bounding box center [535, 252] width 207 height 29
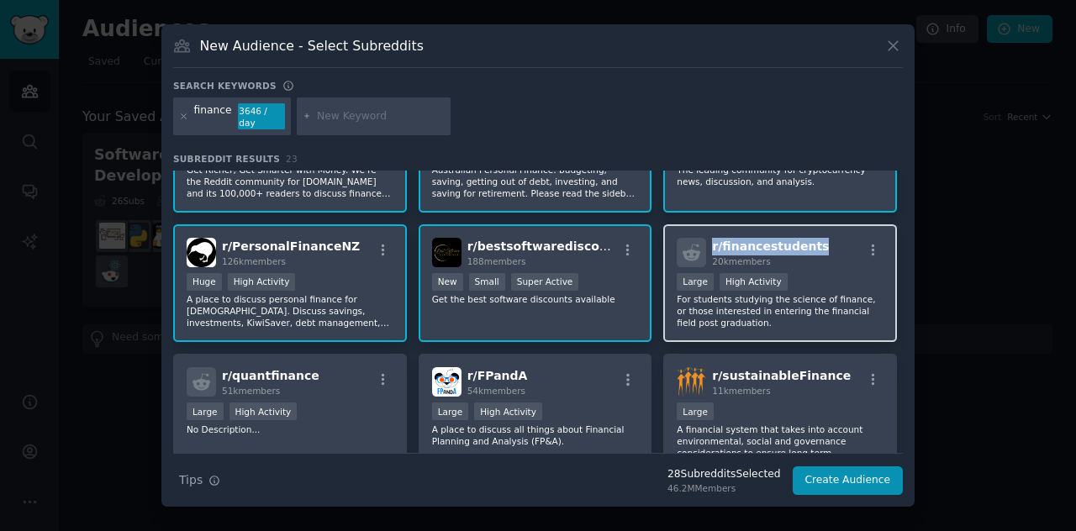
drag, startPoint x: 818, startPoint y: 234, endPoint x: 709, endPoint y: 239, distance: 109.3
click at [709, 239] on div "r/ financestudents 20k members" at bounding box center [779, 252] width 207 height 29
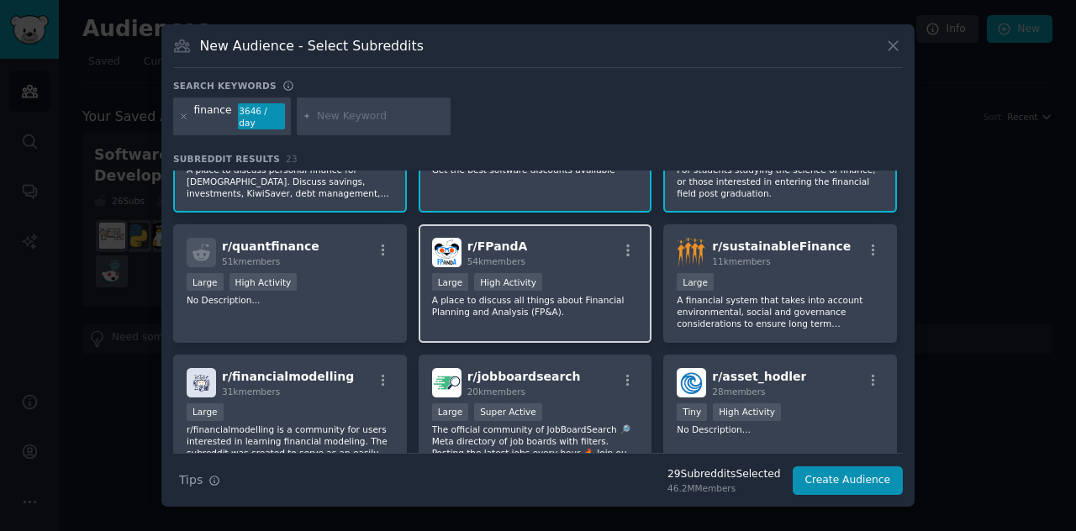
scroll to position [504, 0]
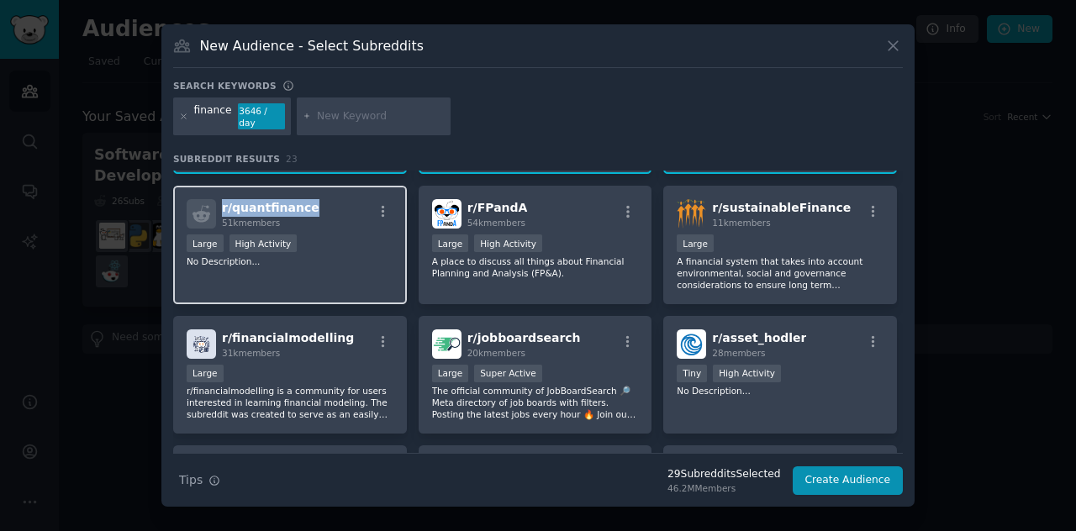
drag, startPoint x: 311, startPoint y: 198, endPoint x: 223, endPoint y: 203, distance: 88.4
click at [223, 203] on div "r/ quantfinance 51k members" at bounding box center [290, 213] width 207 height 29
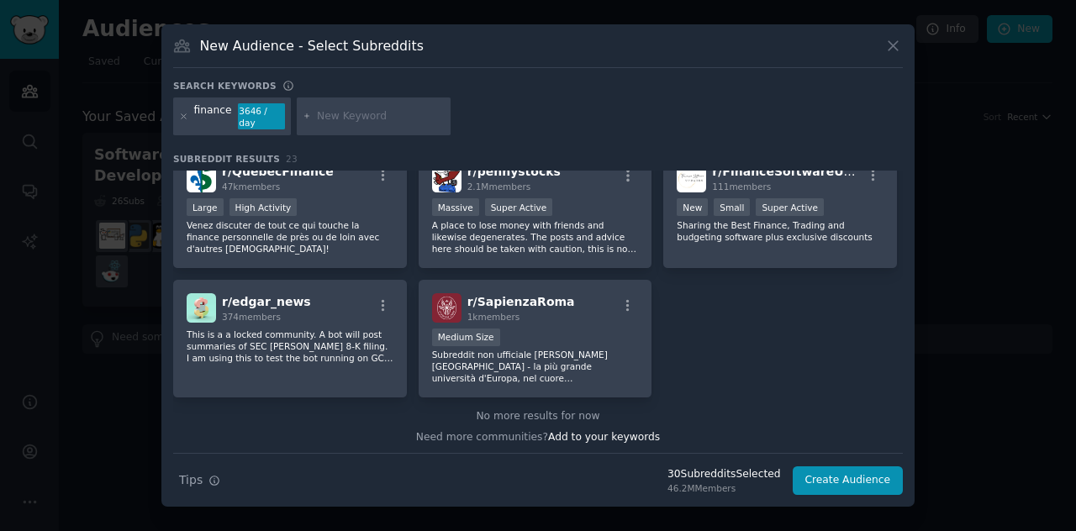
scroll to position [803, 0]
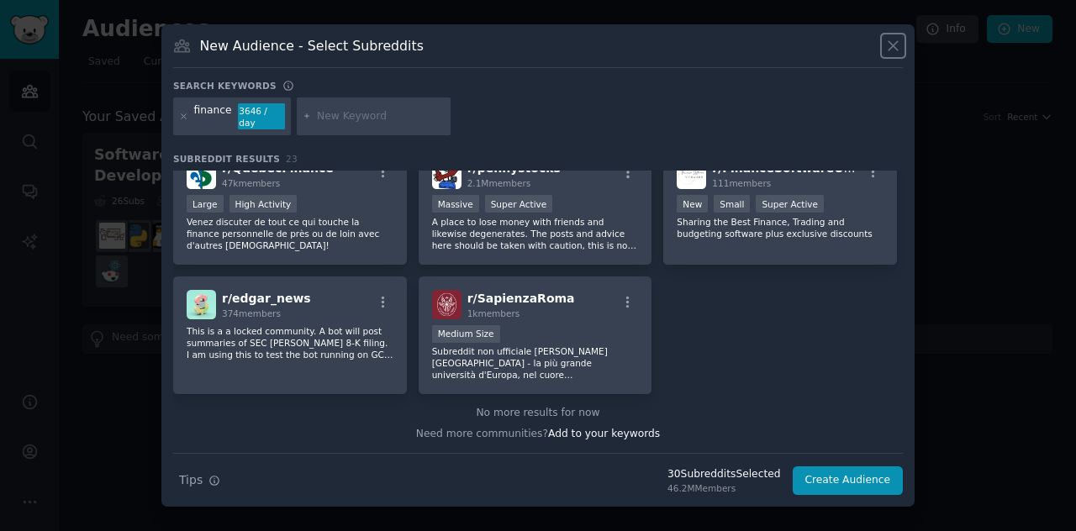
click at [892, 50] on icon at bounding box center [892, 45] width 9 height 9
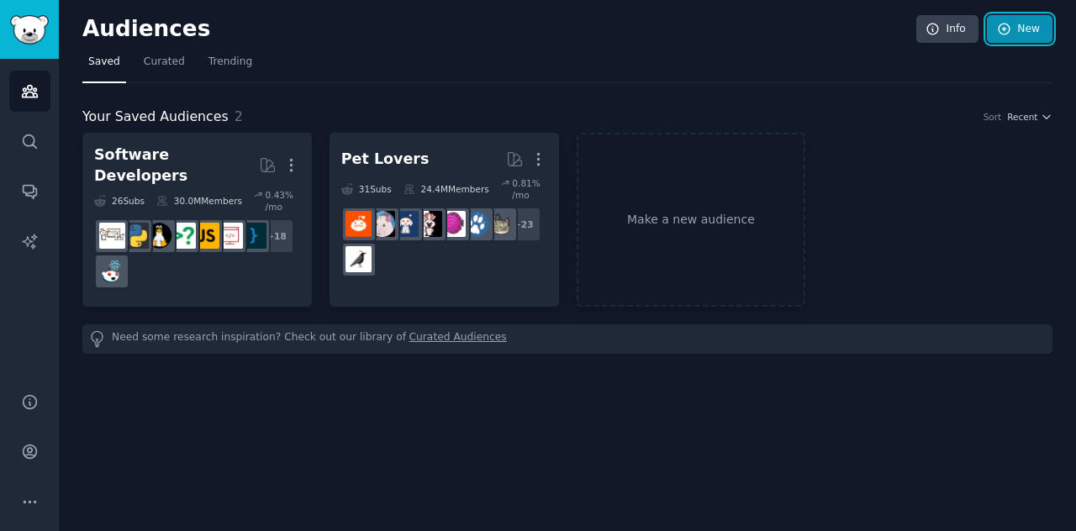
click at [1012, 29] on link "New" at bounding box center [1019, 29] width 66 height 29
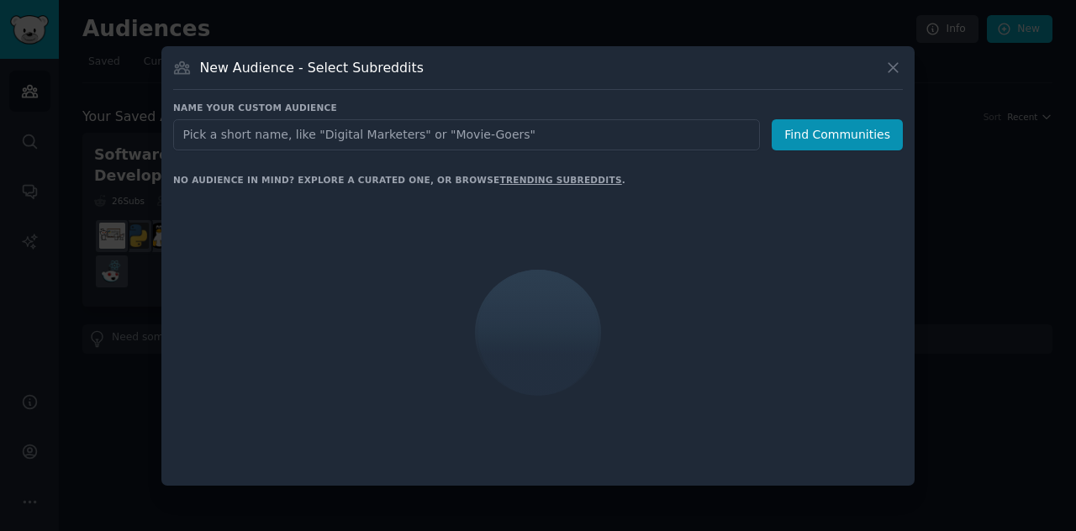
click at [387, 135] on input "text" at bounding box center [466, 134] width 586 height 31
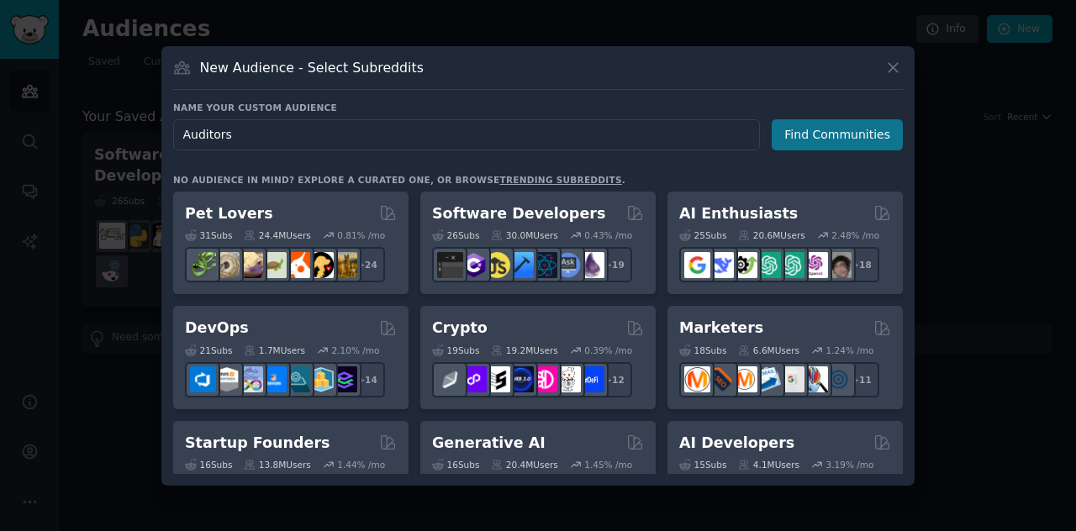
type input "Auditors"
click at [815, 129] on button "Find Communities" at bounding box center [836, 134] width 131 height 31
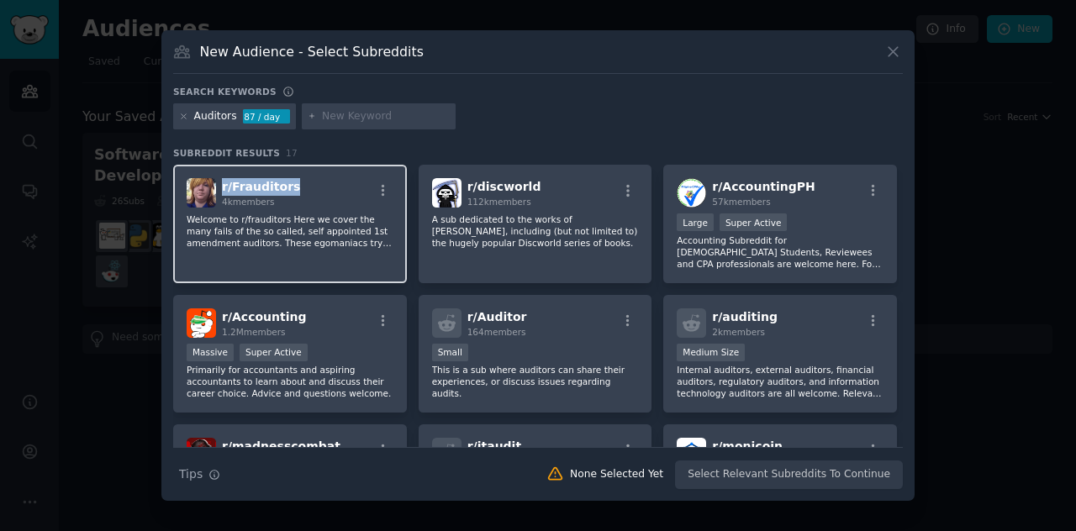
drag, startPoint x: 291, startPoint y: 184, endPoint x: 220, endPoint y: 189, distance: 70.8
click at [220, 189] on div "r/ Frauditors 4k members" at bounding box center [290, 192] width 207 height 29
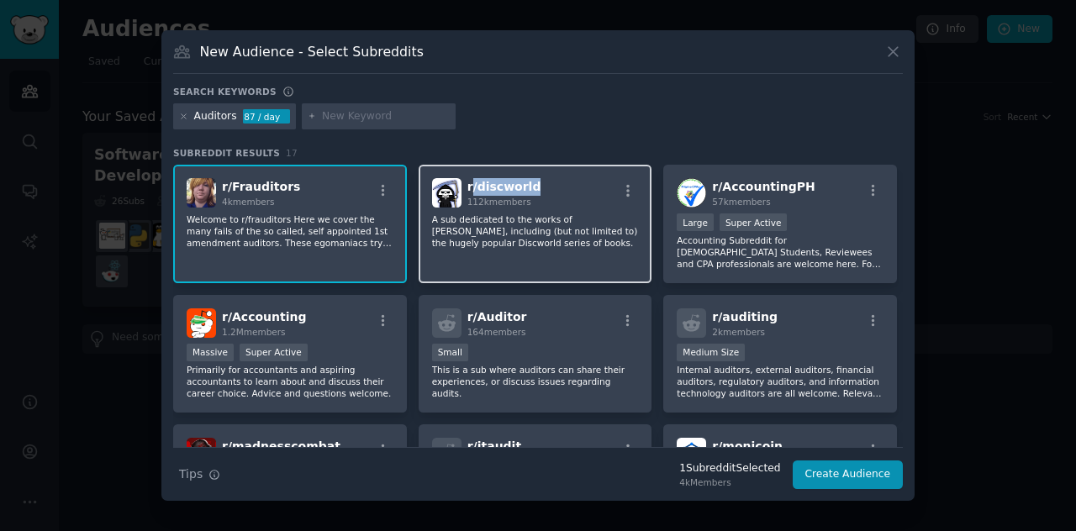
drag, startPoint x: 535, startPoint y: 187, endPoint x: 469, endPoint y: 193, distance: 66.6
click at [469, 193] on div "r/ discworld 112k members" at bounding box center [535, 192] width 207 height 29
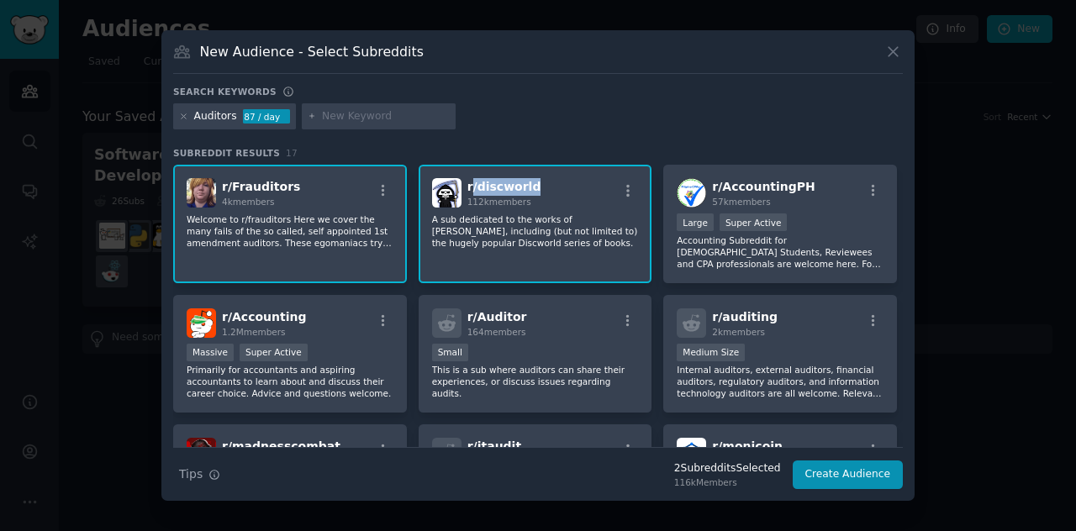
click at [469, 193] on span "r/ discworld" at bounding box center [504, 186] width 74 height 13
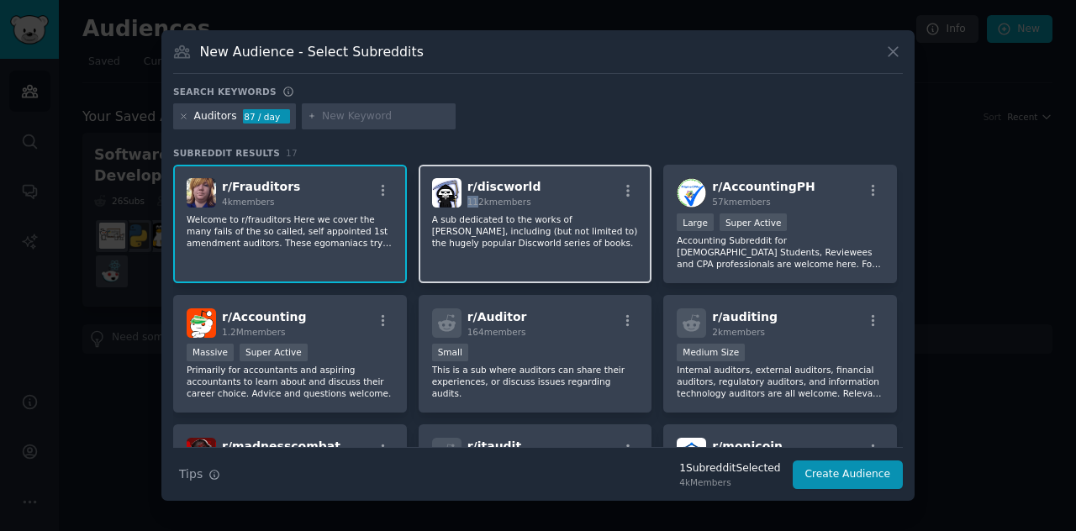
drag, startPoint x: 538, startPoint y: 184, endPoint x: 475, endPoint y: 200, distance: 65.0
click at [475, 200] on div "r/ discworld 112k members" at bounding box center [535, 192] width 207 height 29
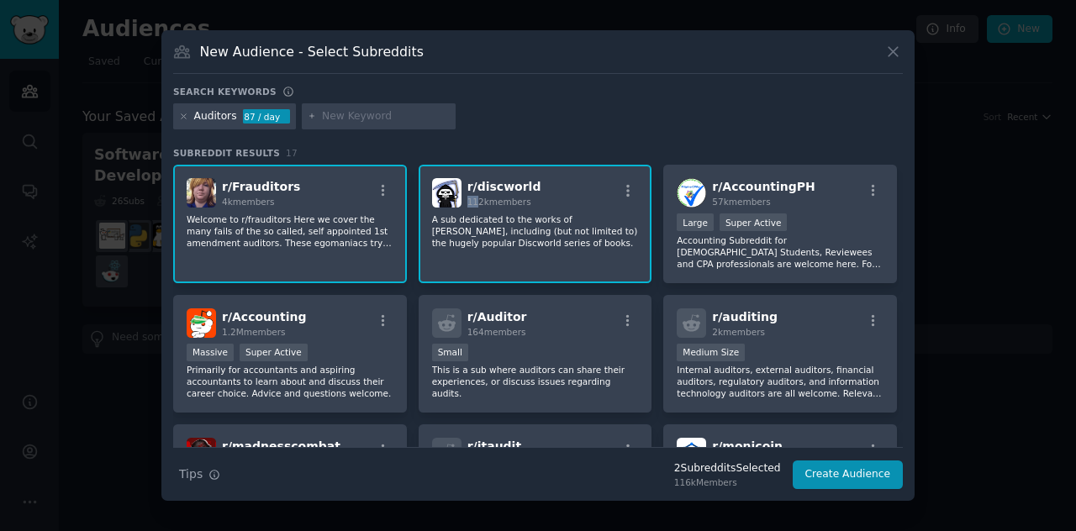
click at [558, 195] on div "r/ discworld 112k members" at bounding box center [535, 192] width 207 height 29
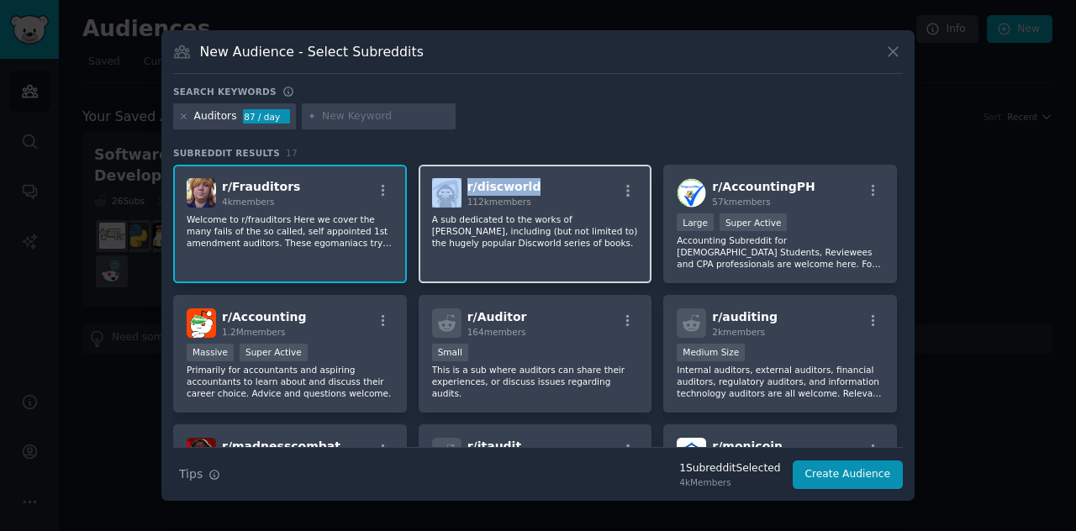
drag, startPoint x: 539, startPoint y: 189, endPoint x: 460, endPoint y: 189, distance: 79.0
click at [460, 189] on div "r/ discworld 112k members" at bounding box center [535, 192] width 207 height 29
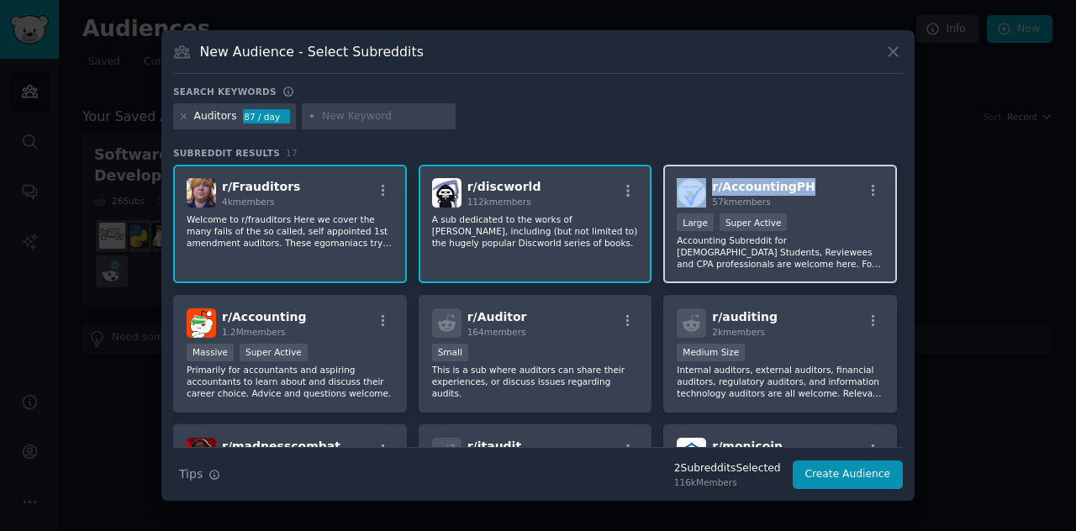
drag, startPoint x: 818, startPoint y: 185, endPoint x: 704, endPoint y: 192, distance: 113.7
click at [704, 192] on div "r/ AccountingPH 57k members" at bounding box center [779, 192] width 207 height 29
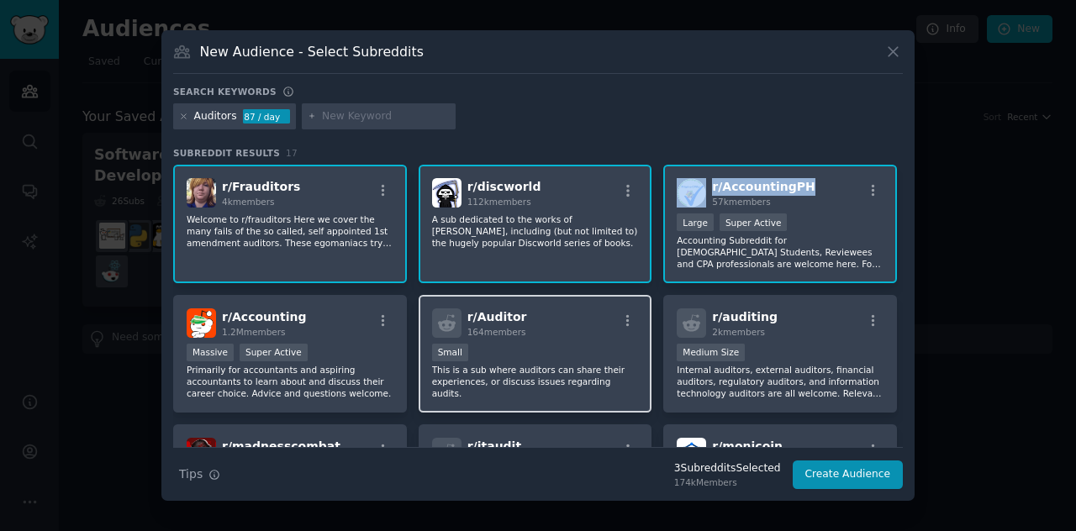
scroll to position [84, 0]
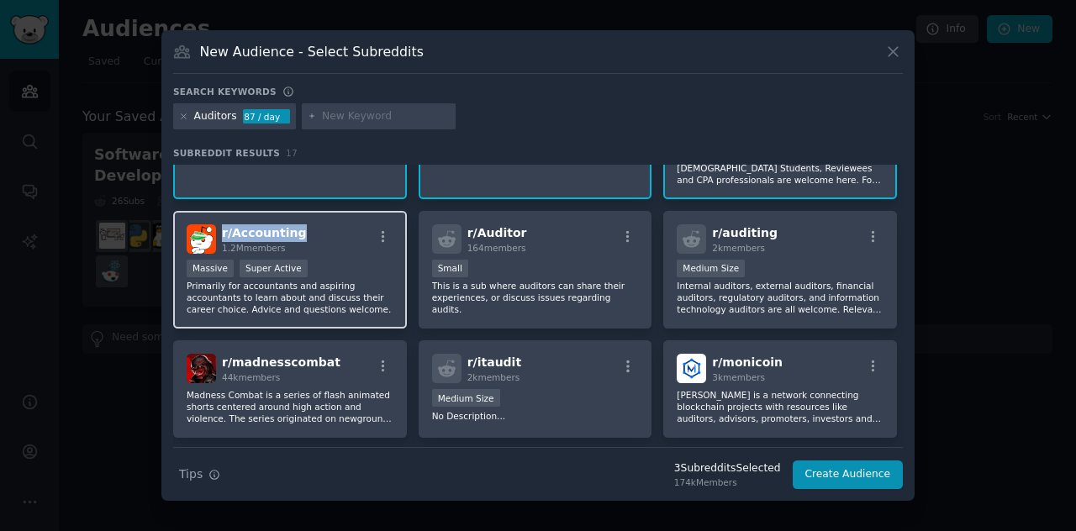
drag, startPoint x: 302, startPoint y: 238, endPoint x: 220, endPoint y: 234, distance: 82.4
click at [220, 234] on div "r/ Accounting 1.2M members" at bounding box center [290, 238] width 207 height 29
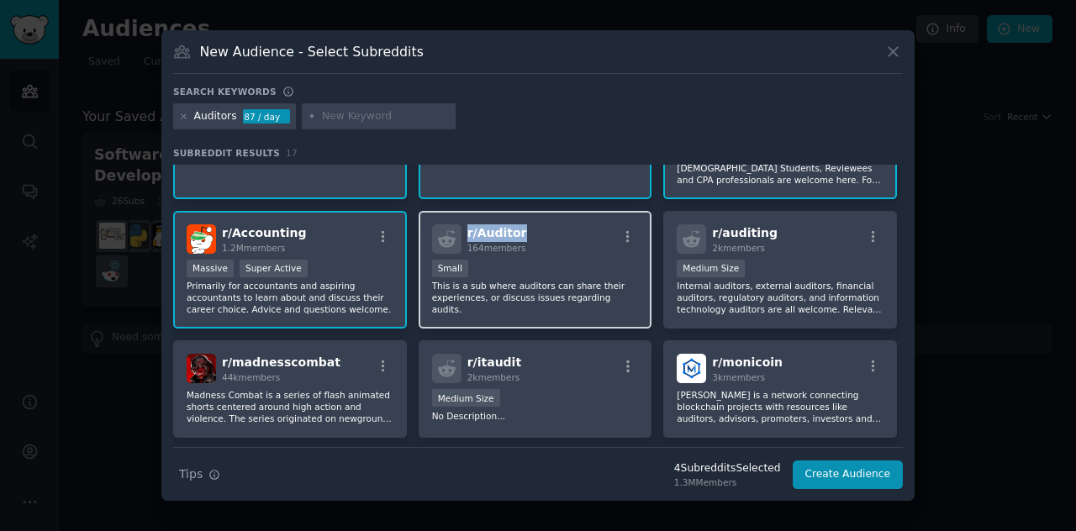
drag, startPoint x: 533, startPoint y: 234, endPoint x: 464, endPoint y: 234, distance: 68.9
click at [464, 234] on div "r/ Auditor 164 members" at bounding box center [535, 238] width 207 height 29
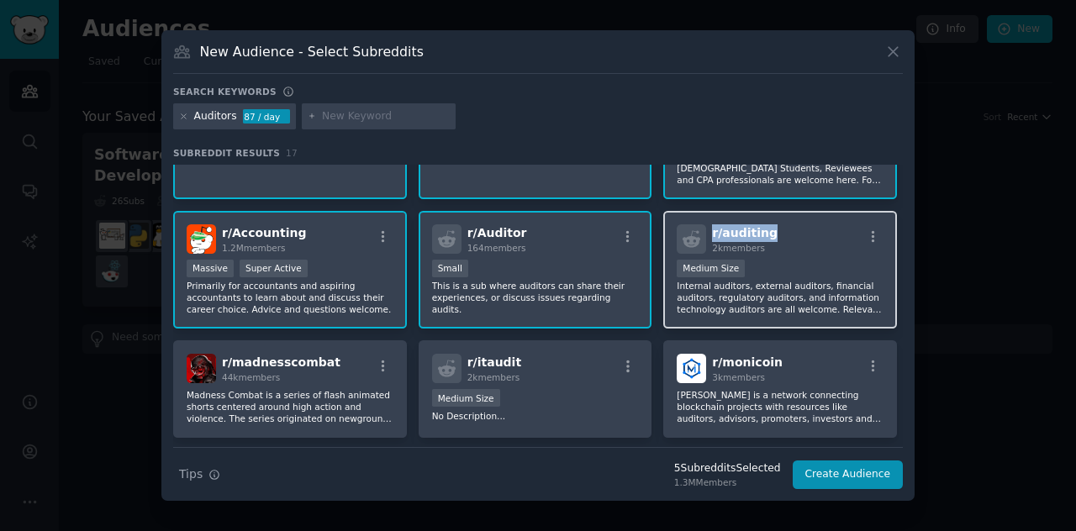
drag, startPoint x: 770, startPoint y: 234, endPoint x: 710, endPoint y: 233, distance: 59.7
click at [710, 233] on div "r/ auditing 2k members" at bounding box center [779, 238] width 207 height 29
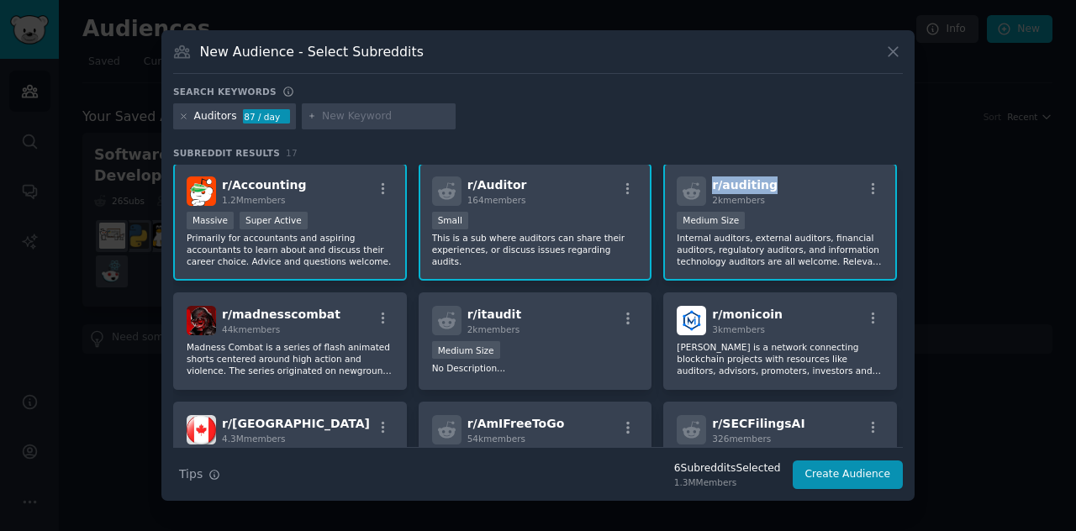
scroll to position [168, 0]
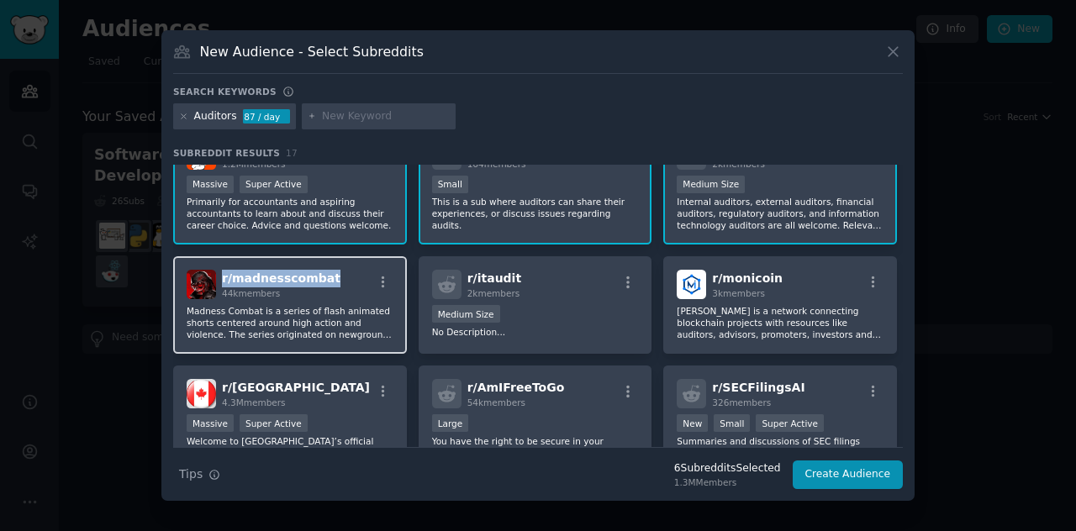
drag, startPoint x: 327, startPoint y: 277, endPoint x: 222, endPoint y: 280, distance: 105.1
click at [222, 280] on div "r/ madnesscombat 44k members" at bounding box center [290, 284] width 207 height 29
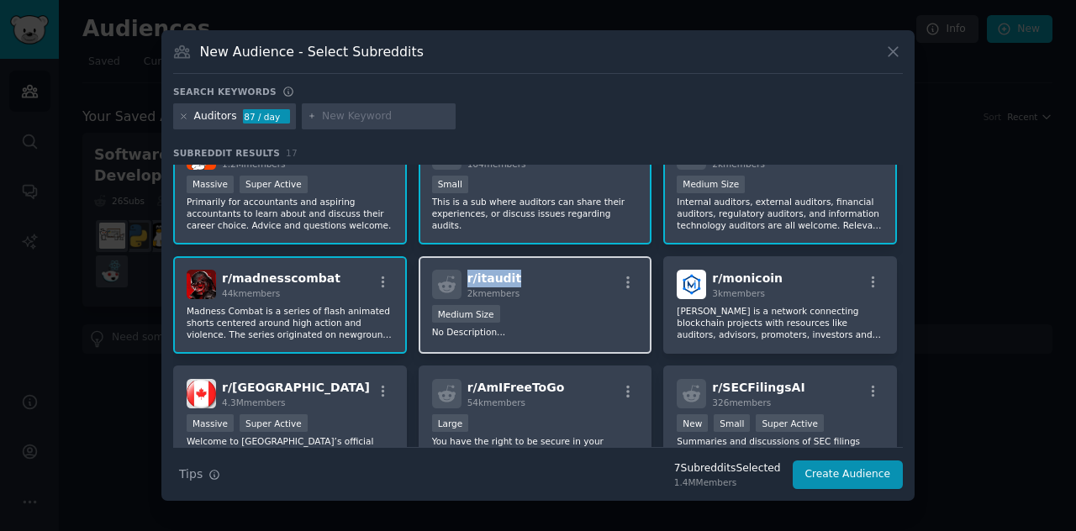
drag, startPoint x: 524, startPoint y: 280, endPoint x: 463, endPoint y: 279, distance: 61.3
click at [463, 279] on div "r/ itaudit 2k members" at bounding box center [535, 284] width 207 height 29
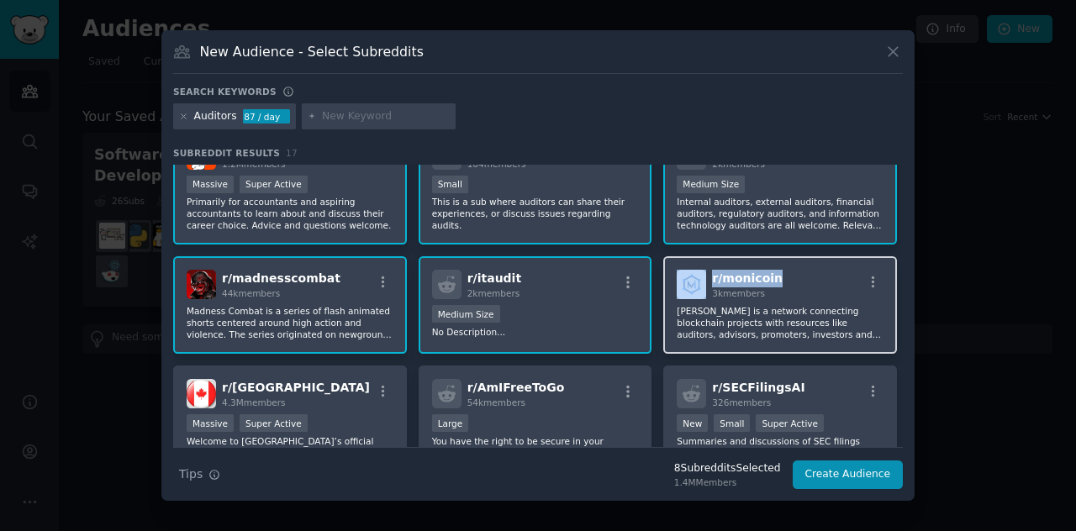
drag, startPoint x: 774, startPoint y: 276, endPoint x: 702, endPoint y: 276, distance: 71.4
click at [702, 276] on div "r/ monicoin 3k members" at bounding box center [779, 284] width 207 height 29
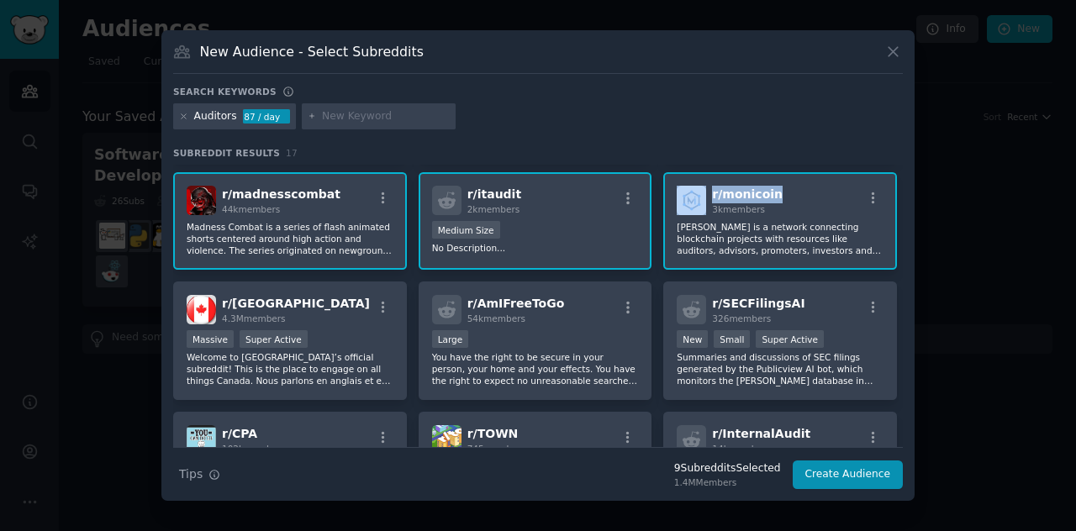
scroll to position [336, 0]
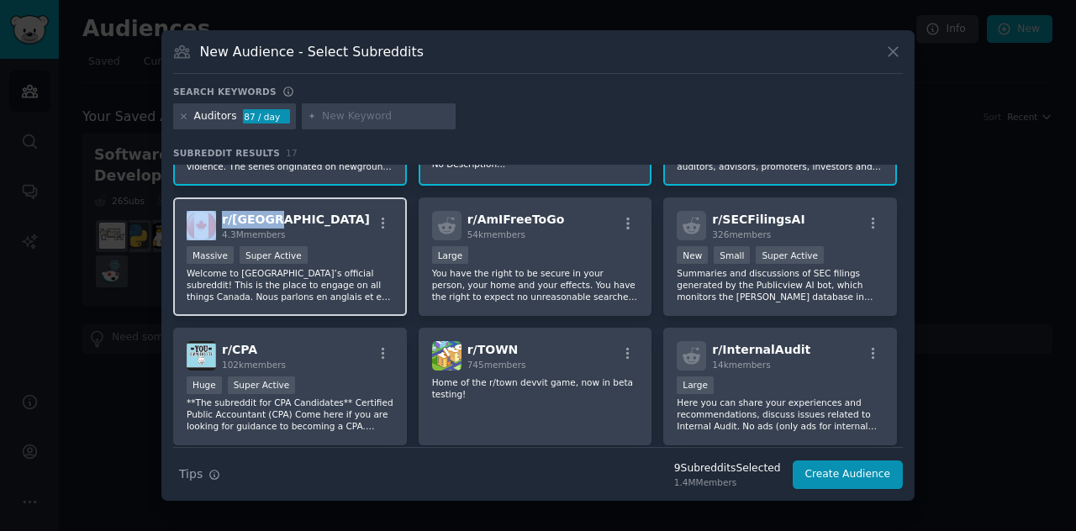
drag, startPoint x: 274, startPoint y: 219, endPoint x: 217, endPoint y: 223, distance: 57.2
click at [217, 223] on div "r/ canada 4.3M members" at bounding box center [290, 225] width 207 height 29
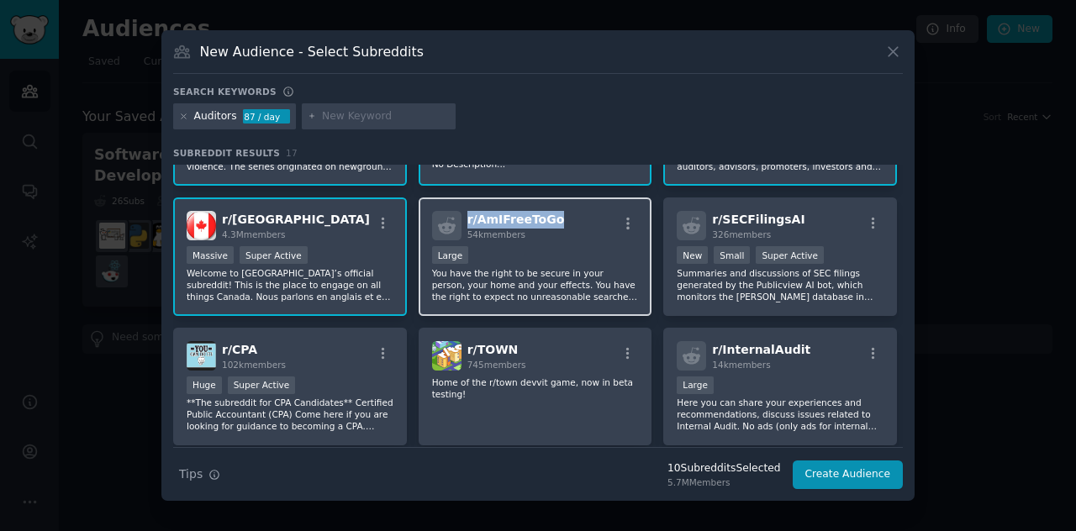
drag, startPoint x: 552, startPoint y: 222, endPoint x: 467, endPoint y: 219, distance: 84.9
click at [467, 219] on div "r/ AmIFreeToGo 54k members" at bounding box center [535, 225] width 207 height 29
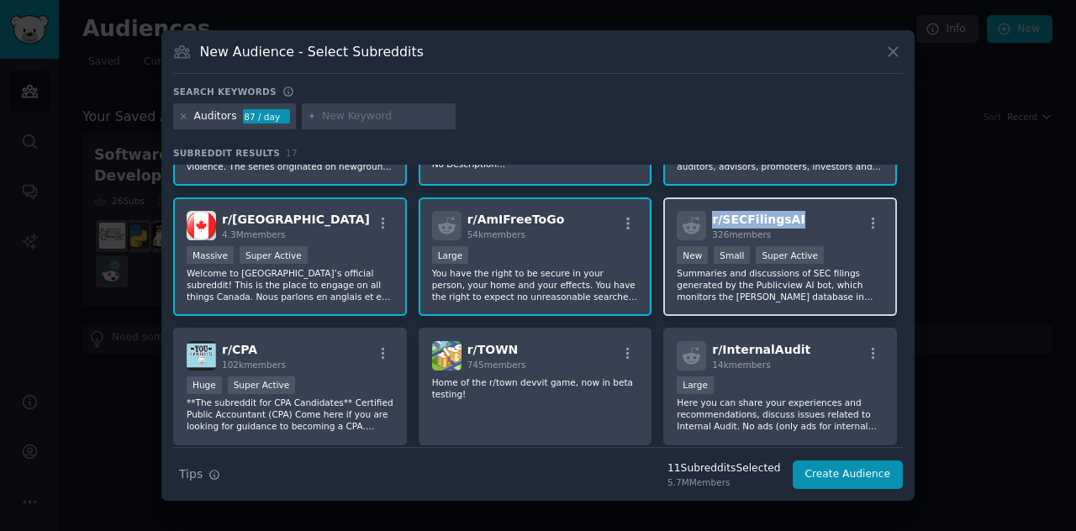
drag, startPoint x: 794, startPoint y: 215, endPoint x: 708, endPoint y: 223, distance: 86.0
click at [708, 223] on div "r/ SECFilingsAI 326 members" at bounding box center [779, 225] width 207 height 29
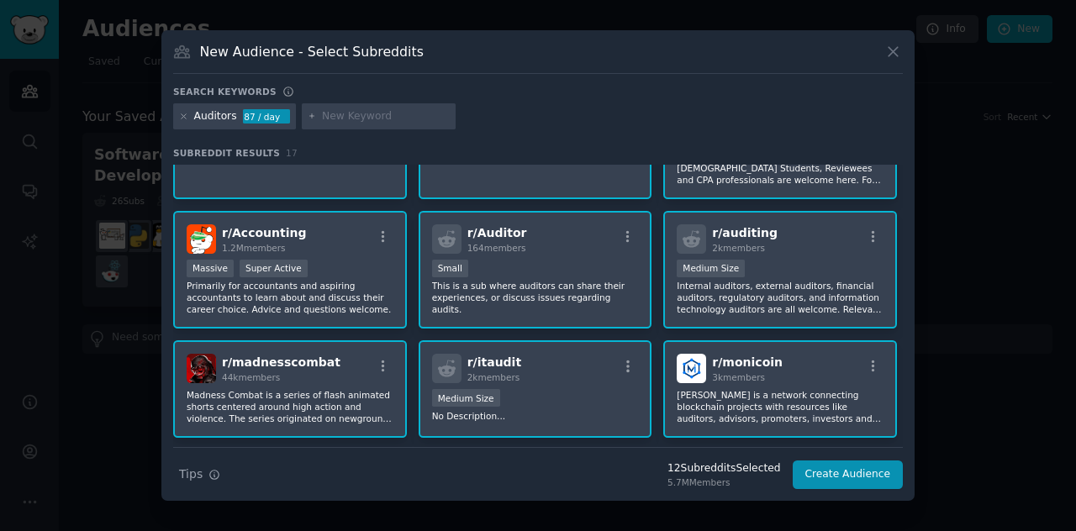
scroll to position [0, 0]
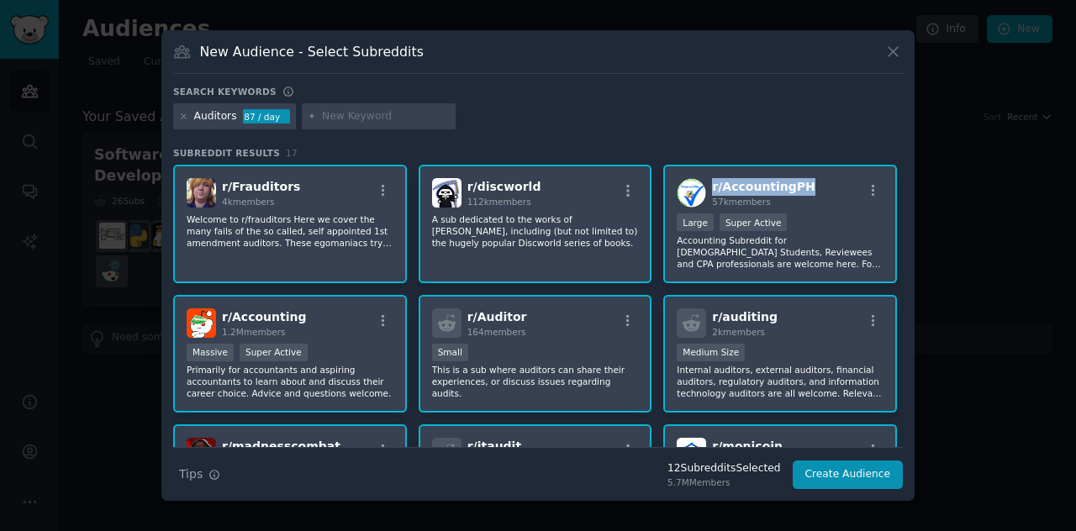
drag, startPoint x: 803, startPoint y: 192, endPoint x: 708, endPoint y: 194, distance: 95.0
click at [708, 194] on div "r/ AccountingPH 57k members" at bounding box center [779, 192] width 207 height 29
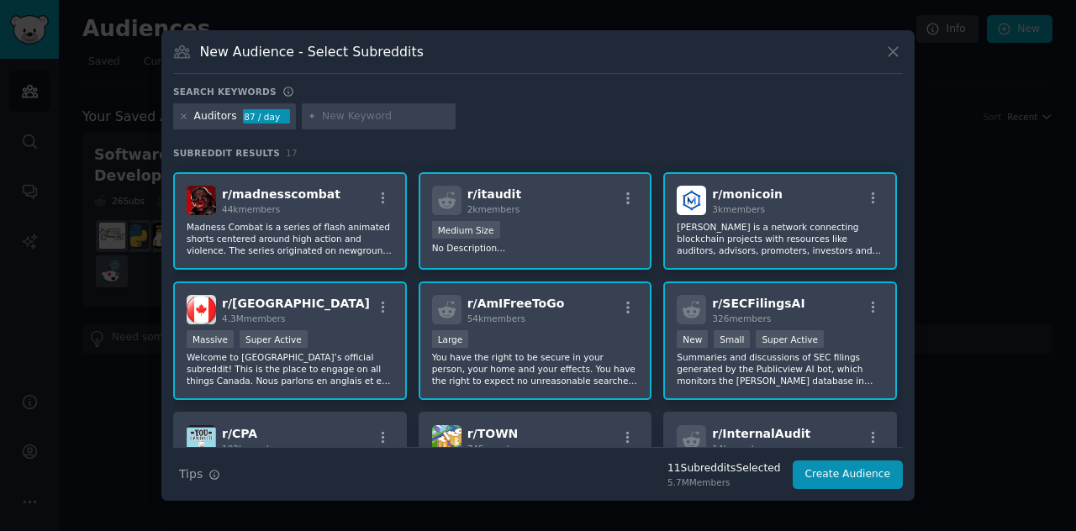
scroll to position [336, 0]
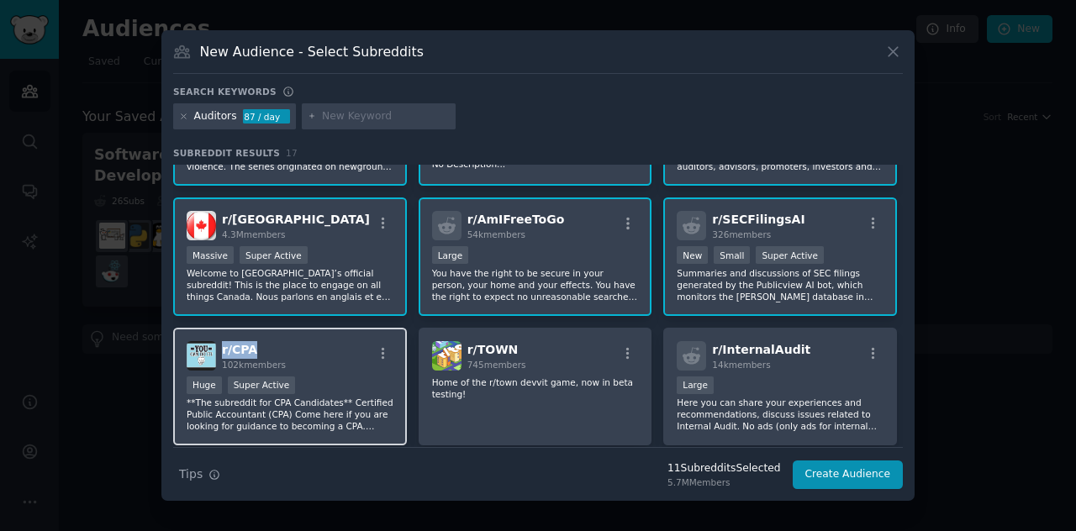
drag, startPoint x: 255, startPoint y: 350, endPoint x: 222, endPoint y: 351, distance: 33.6
click at [222, 351] on h2 "r/ CPA 102k members" at bounding box center [254, 355] width 64 height 29
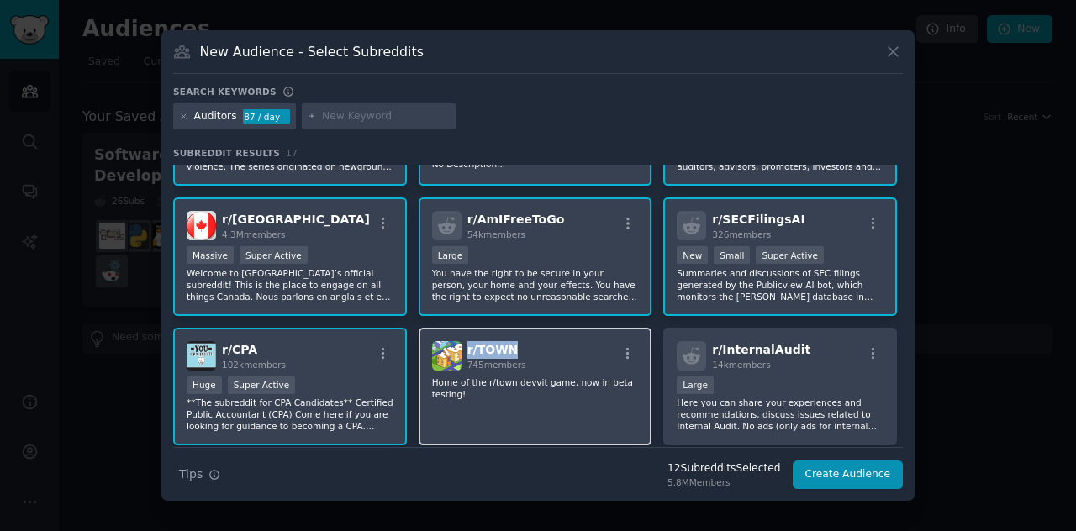
drag, startPoint x: 518, startPoint y: 345, endPoint x: 466, endPoint y: 350, distance: 51.4
click at [467, 350] on h2 "r/ TOWN 745 members" at bounding box center [496, 355] width 59 height 29
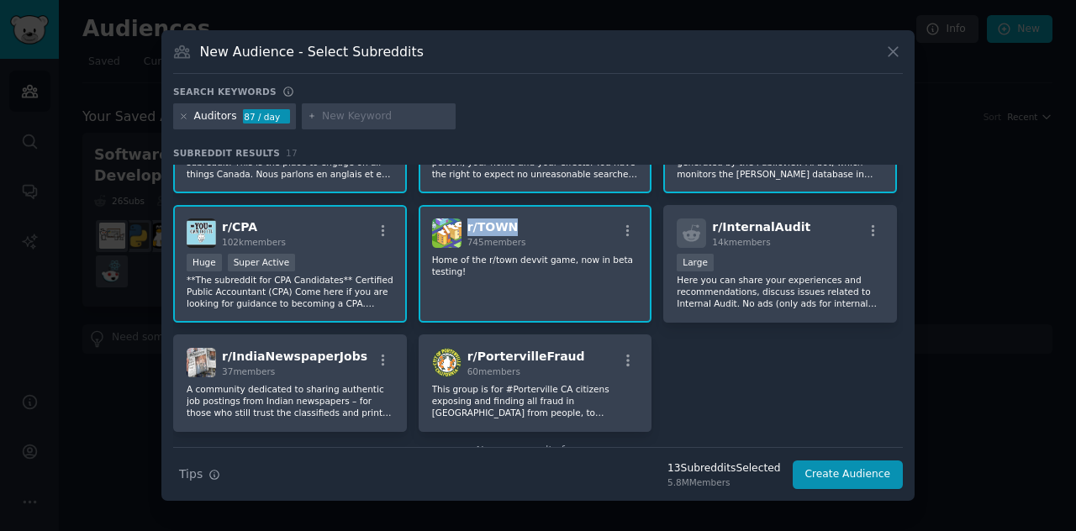
scroll to position [502, 0]
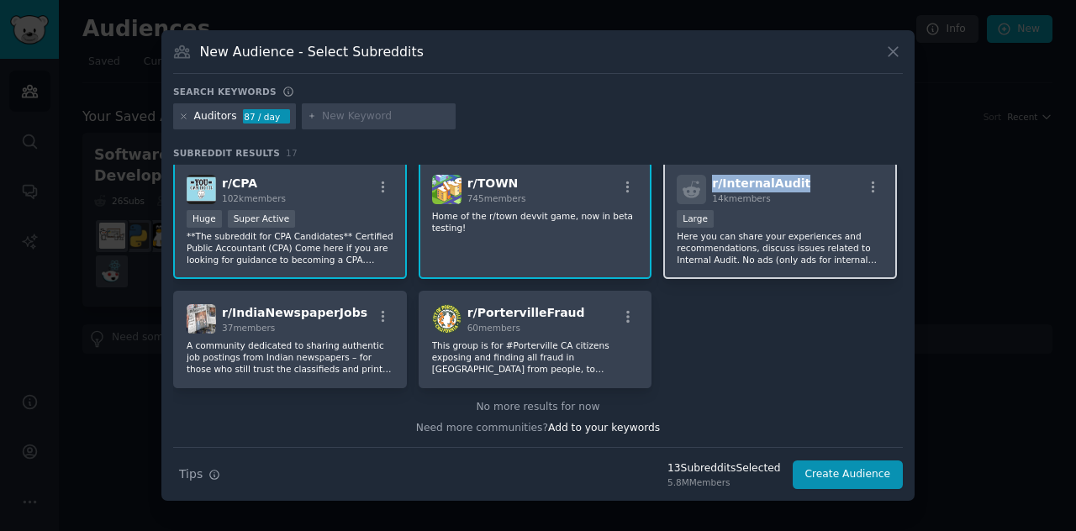
drag, startPoint x: 798, startPoint y: 178, endPoint x: 711, endPoint y: 179, distance: 87.4
click at [711, 179] on div "r/ InternalAudit 14k members" at bounding box center [779, 189] width 207 height 29
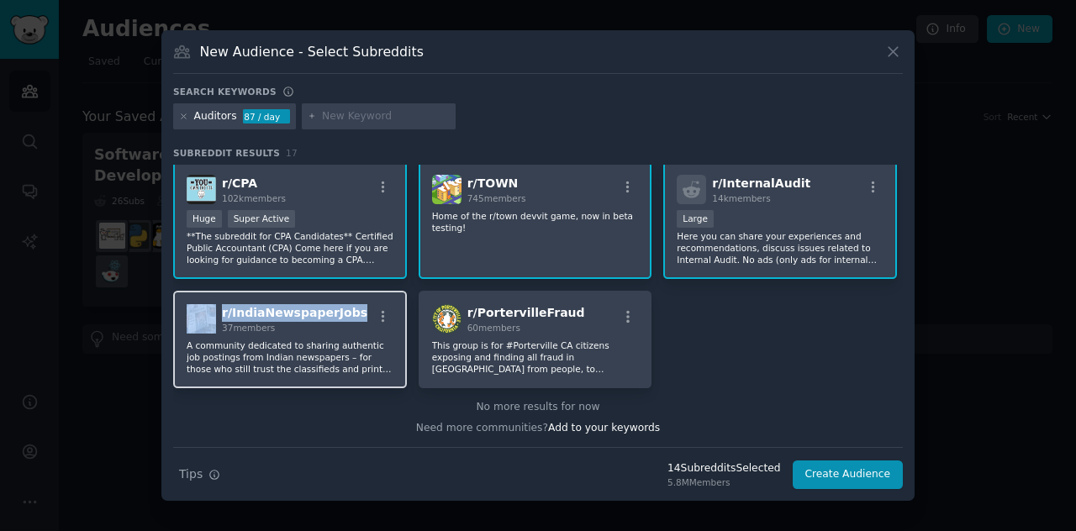
drag, startPoint x: 351, startPoint y: 313, endPoint x: 218, endPoint y: 313, distance: 132.8
click at [218, 313] on div "r/ IndiaNewspaperJobs 37 members" at bounding box center [290, 318] width 207 height 29
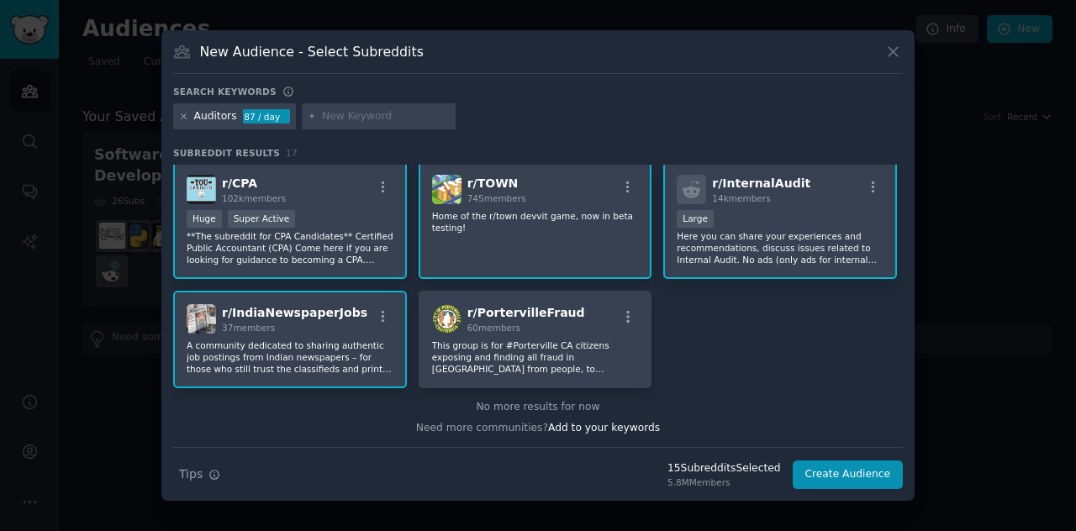
click at [182, 113] on icon at bounding box center [183, 116] width 9 height 9
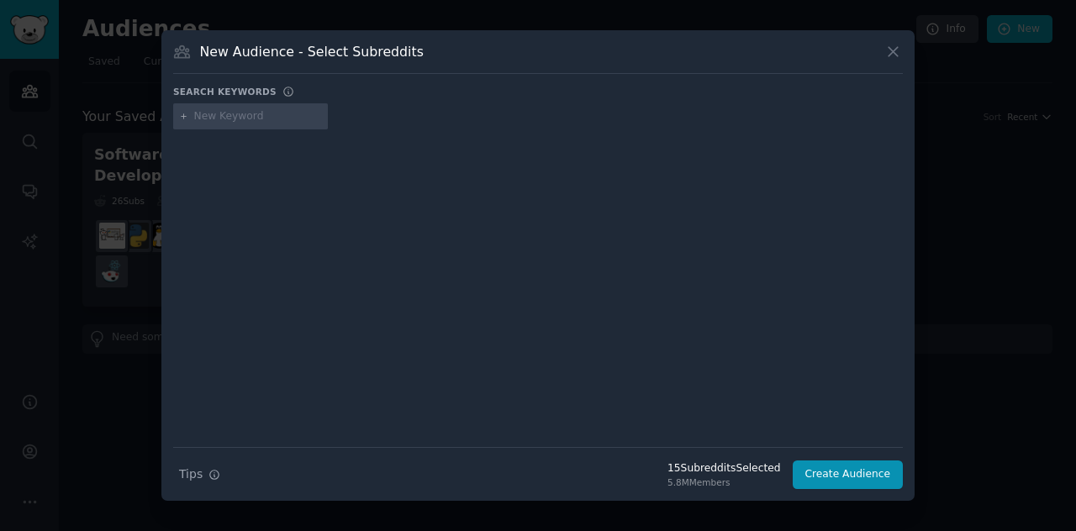
click at [213, 112] on input "text" at bounding box center [258, 116] width 128 height 15
type input "Finanxial"
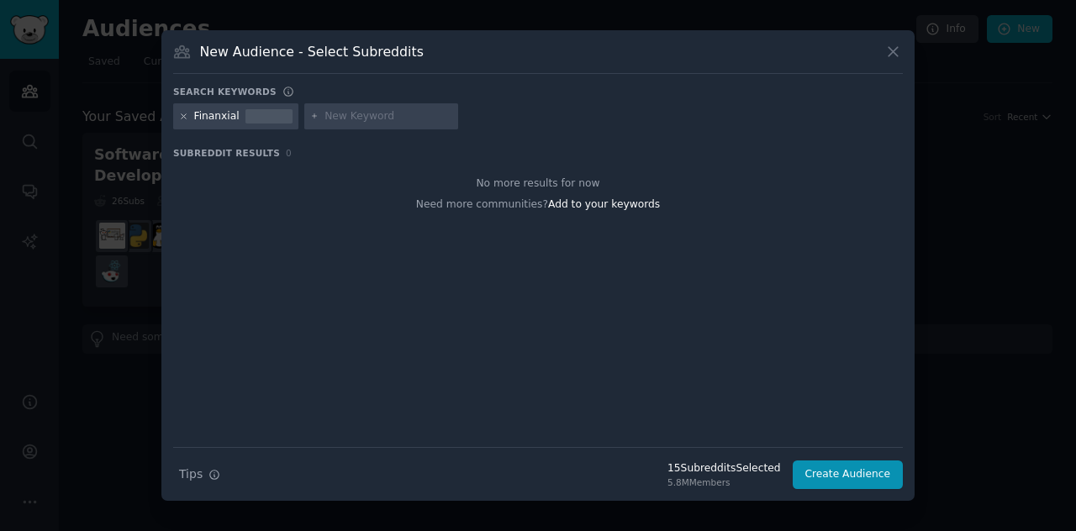
click at [183, 112] on icon at bounding box center [183, 116] width 9 height 9
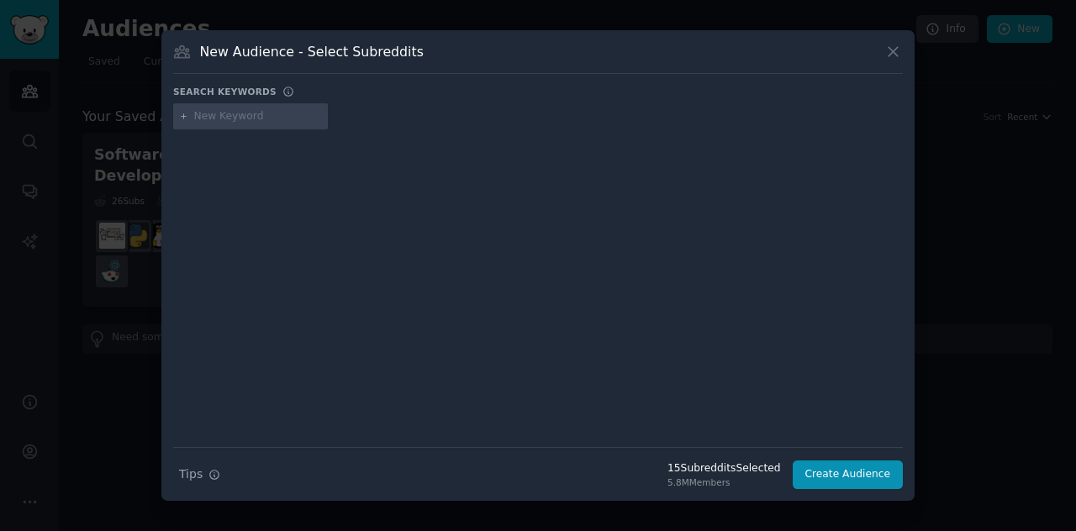
click at [202, 116] on input "text" at bounding box center [258, 116] width 128 height 15
type input "Finance"
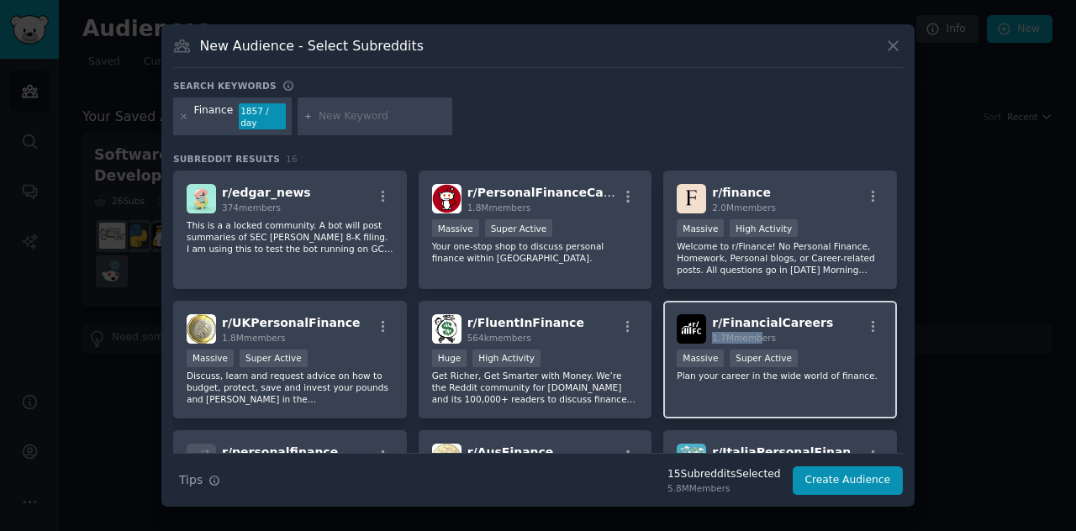
drag, startPoint x: 812, startPoint y: 320, endPoint x: 752, endPoint y: 329, distance: 60.2
click at [752, 329] on div "r/ FinancialCareers 1.7M members" at bounding box center [779, 328] width 207 height 29
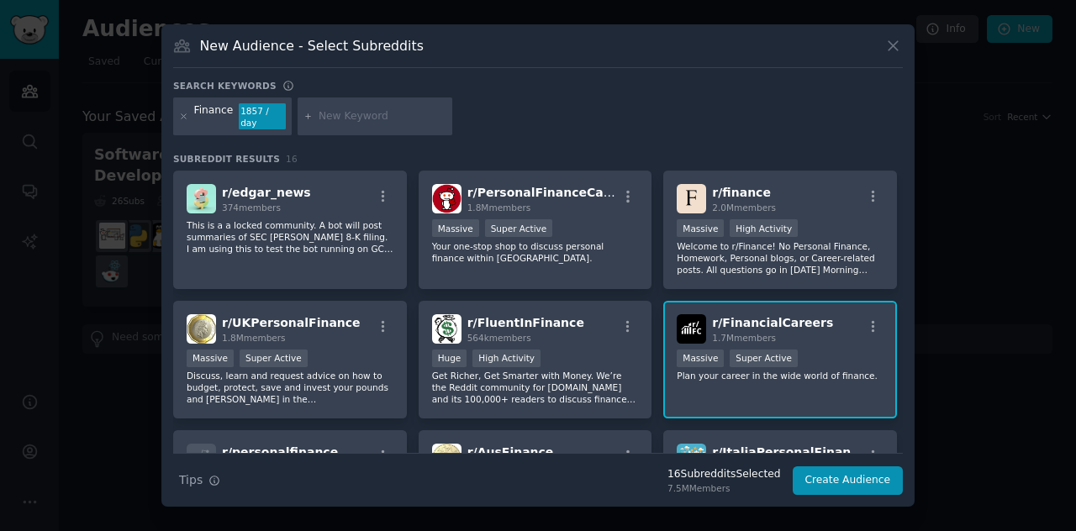
click at [828, 357] on div ">= 95th percentile for submissions / day Massive Super Active" at bounding box center [779, 360] width 207 height 21
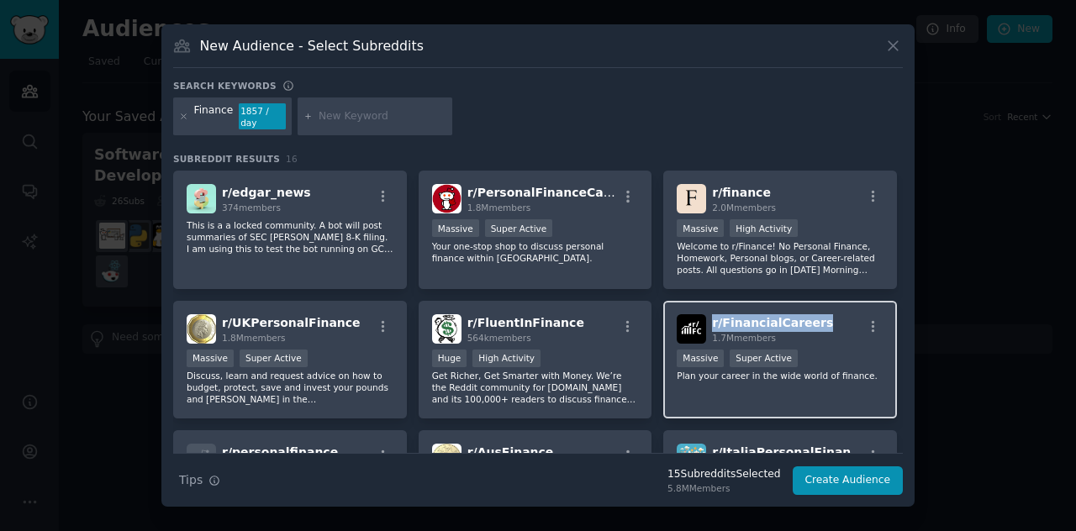
drag, startPoint x: 807, startPoint y: 317, endPoint x: 711, endPoint y: 318, distance: 96.6
click at [711, 318] on div "r/ FinancialCareers 1.7M members" at bounding box center [779, 328] width 207 height 29
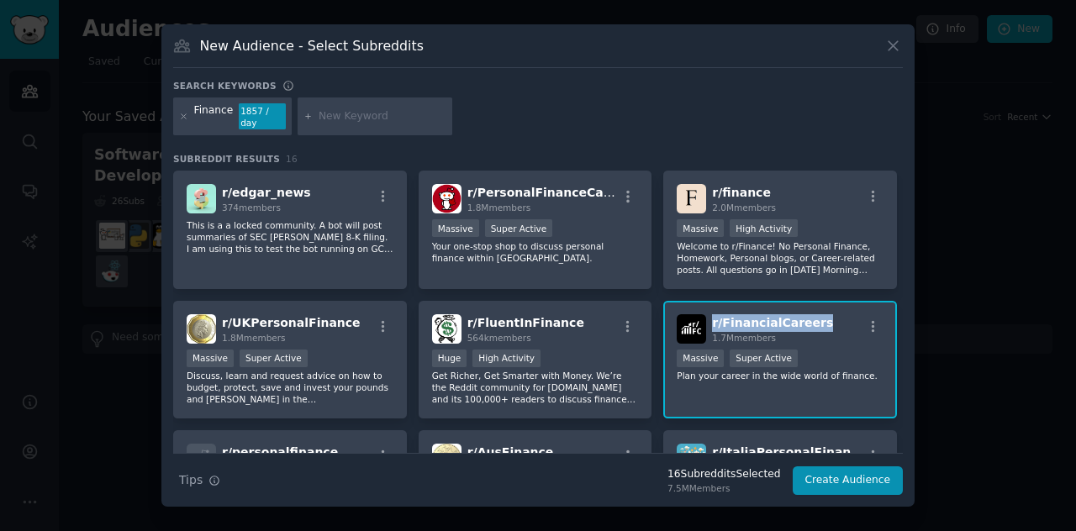
scroll to position [84, 0]
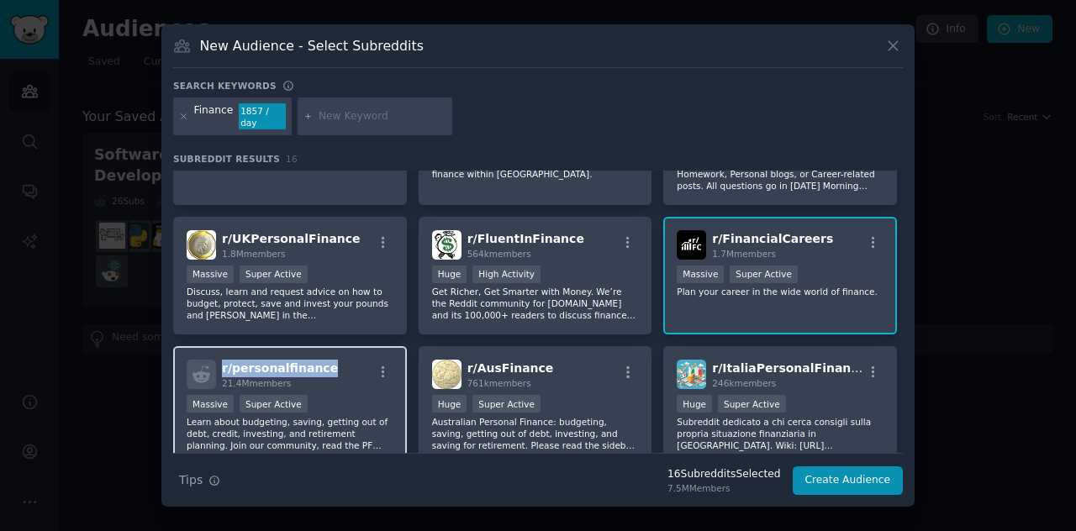
drag, startPoint x: 320, startPoint y: 364, endPoint x: 213, endPoint y: 364, distance: 107.6
click at [213, 364] on div "r/ personalfinance 21.4M members" at bounding box center [290, 374] width 207 height 29
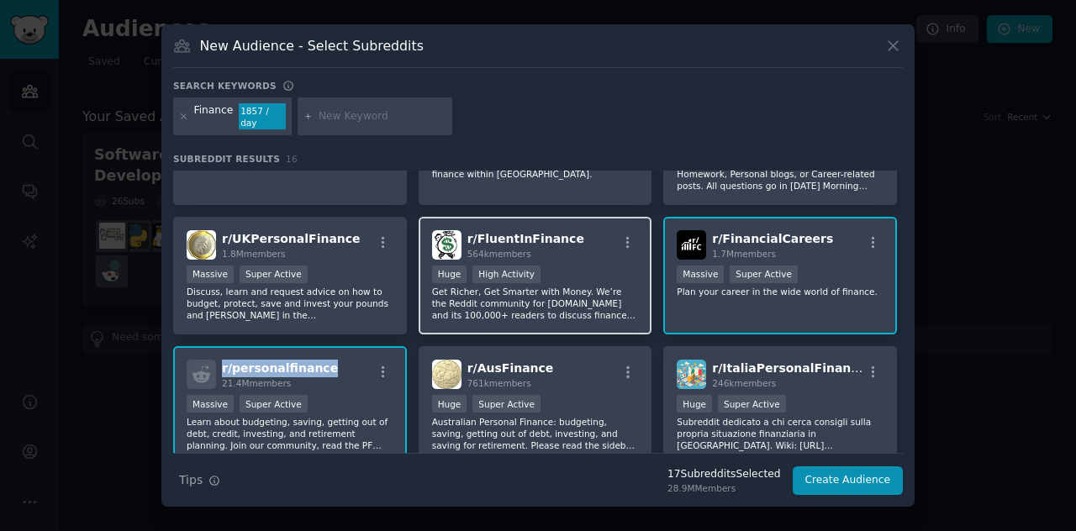
scroll to position [0, 0]
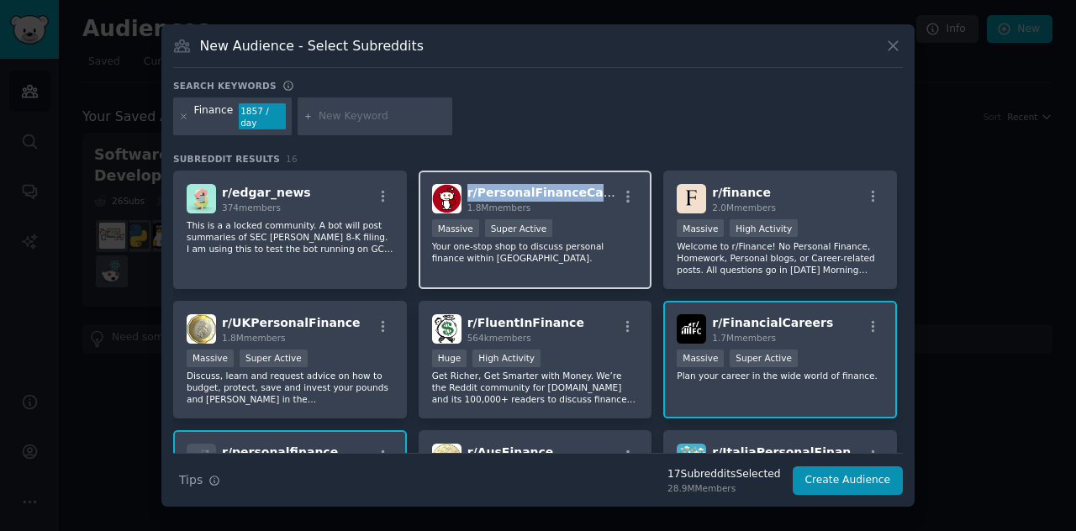
drag, startPoint x: 602, startPoint y: 186, endPoint x: 465, endPoint y: 184, distance: 137.8
click at [465, 184] on div "r/ PersonalFinanceCanada 1.8M members" at bounding box center [535, 198] width 207 height 29
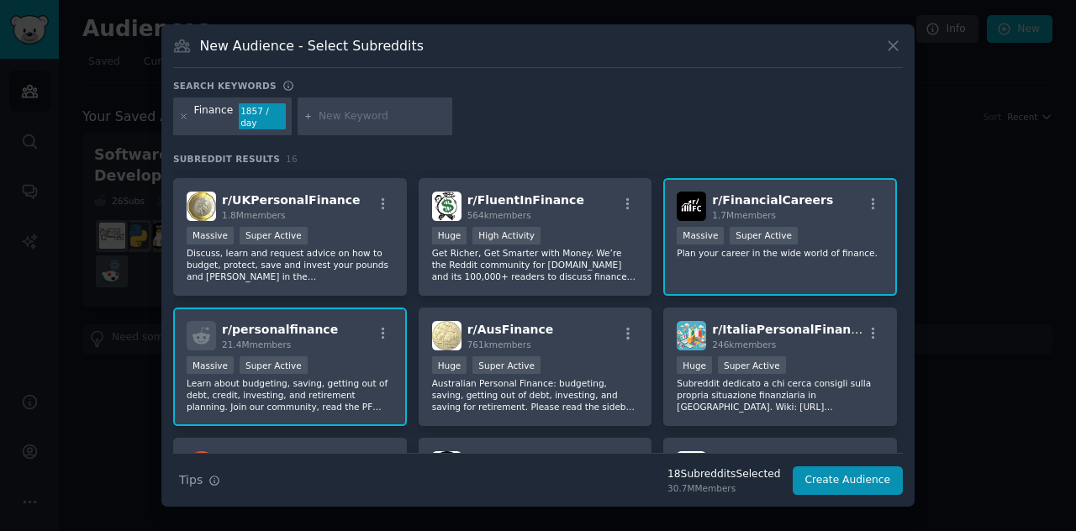
scroll to position [168, 0]
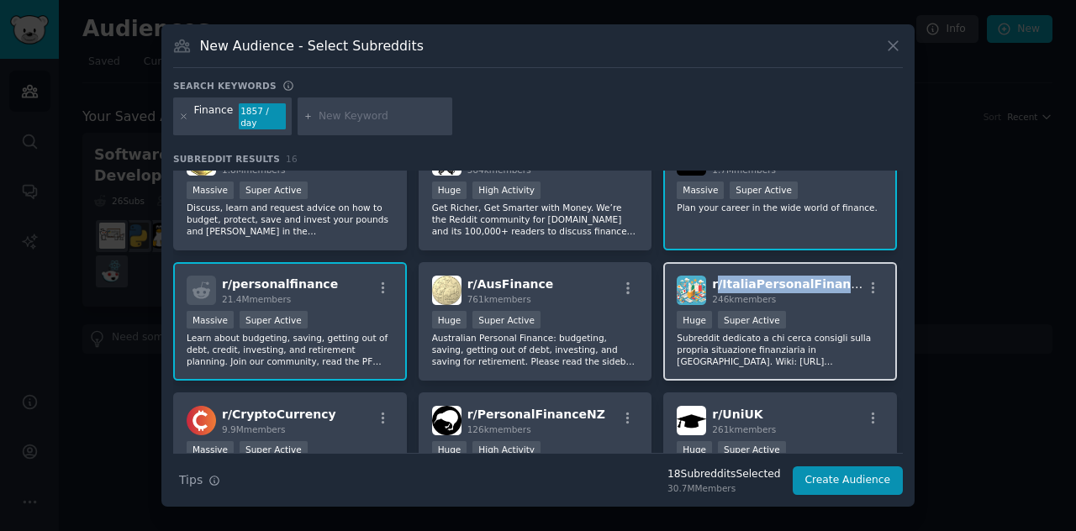
drag, startPoint x: 837, startPoint y: 280, endPoint x: 712, endPoint y: 281, distance: 125.2
click at [712, 281] on div "r/ ItaliaPersonalFinance 246k members" at bounding box center [779, 290] width 207 height 29
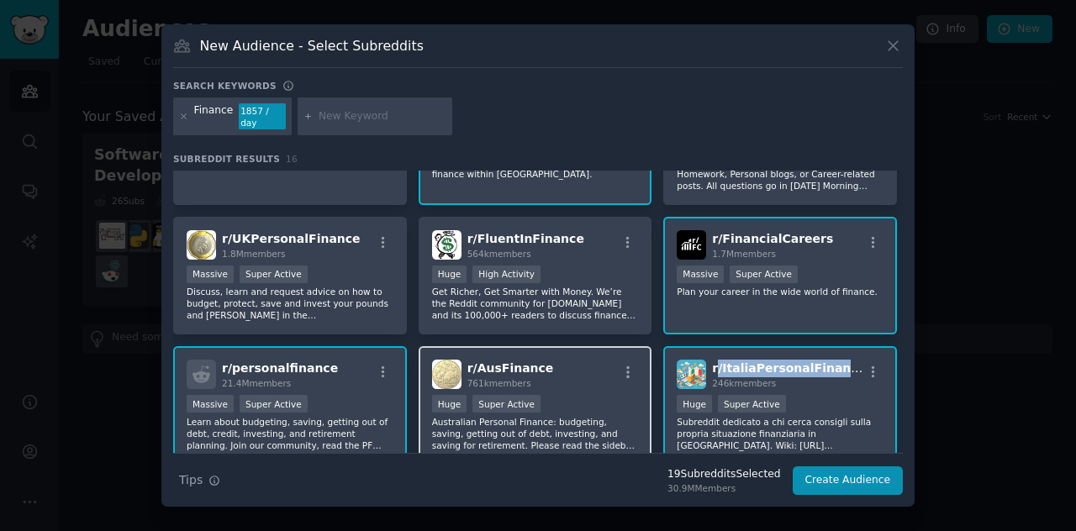
scroll to position [0, 0]
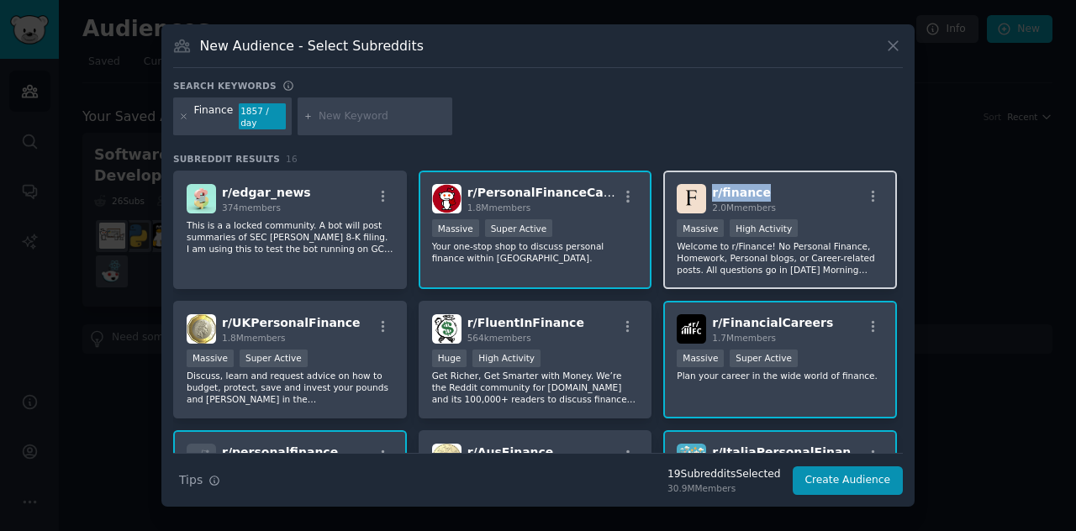
drag, startPoint x: 770, startPoint y: 186, endPoint x: 707, endPoint y: 187, distance: 62.2
click at [707, 187] on div "r/ finance 2.0M members" at bounding box center [779, 198] width 207 height 29
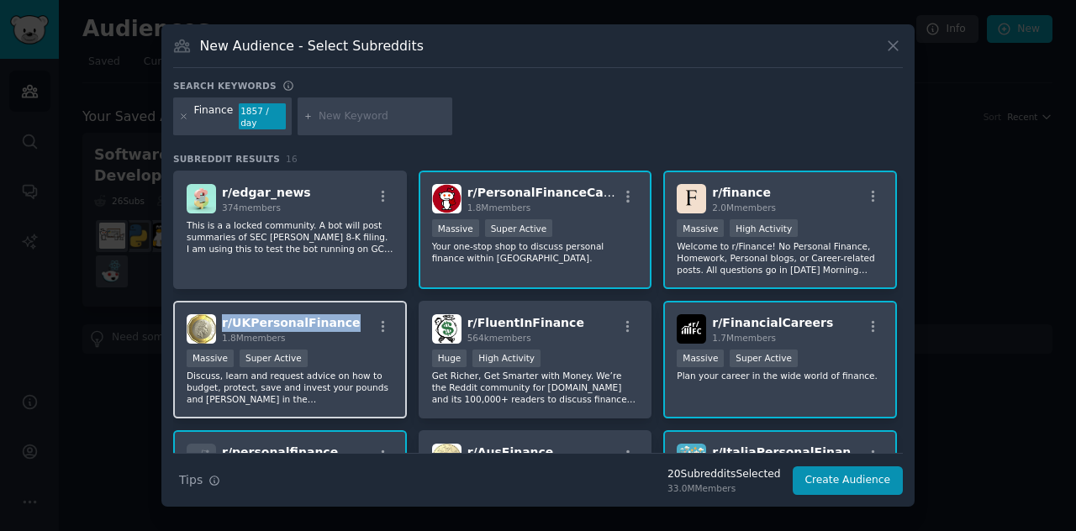
drag, startPoint x: 336, startPoint y: 321, endPoint x: 220, endPoint y: 322, distance: 116.0
click at [220, 322] on div "r/ UKPersonalFinance 1.8M members" at bounding box center [290, 328] width 207 height 29
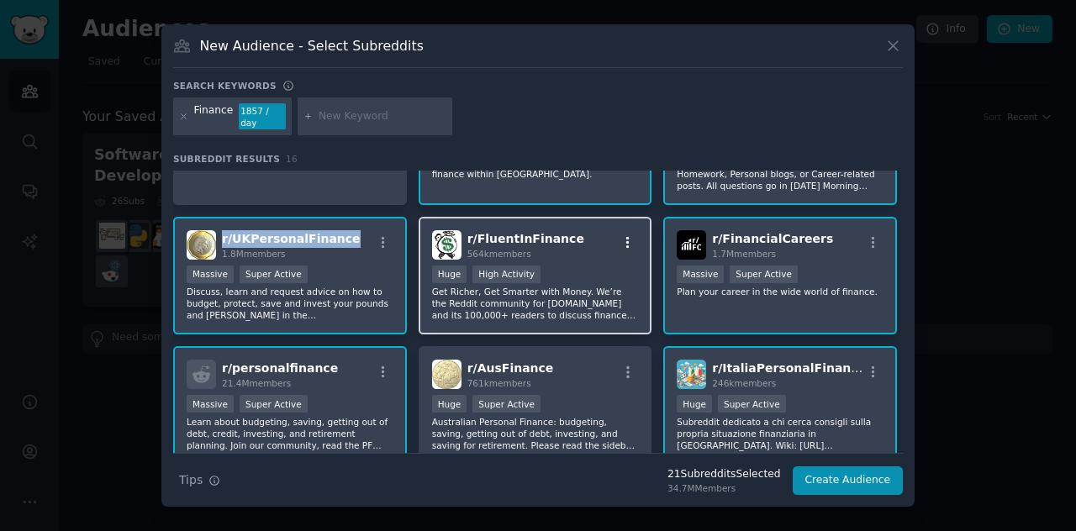
scroll to position [168, 0]
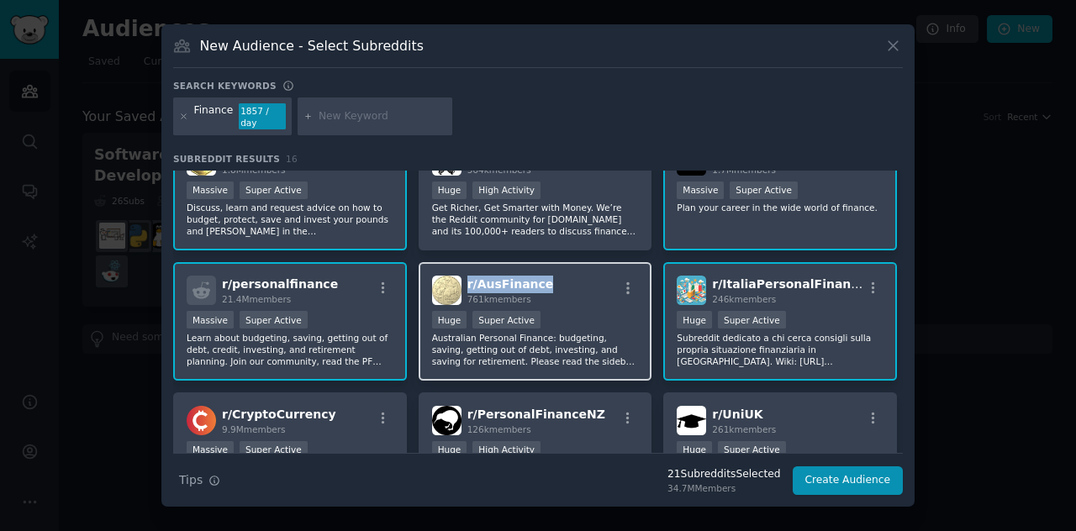
drag, startPoint x: 544, startPoint y: 281, endPoint x: 464, endPoint y: 279, distance: 79.9
click at [464, 279] on div "r/ AusFinance 761k members" at bounding box center [535, 290] width 207 height 29
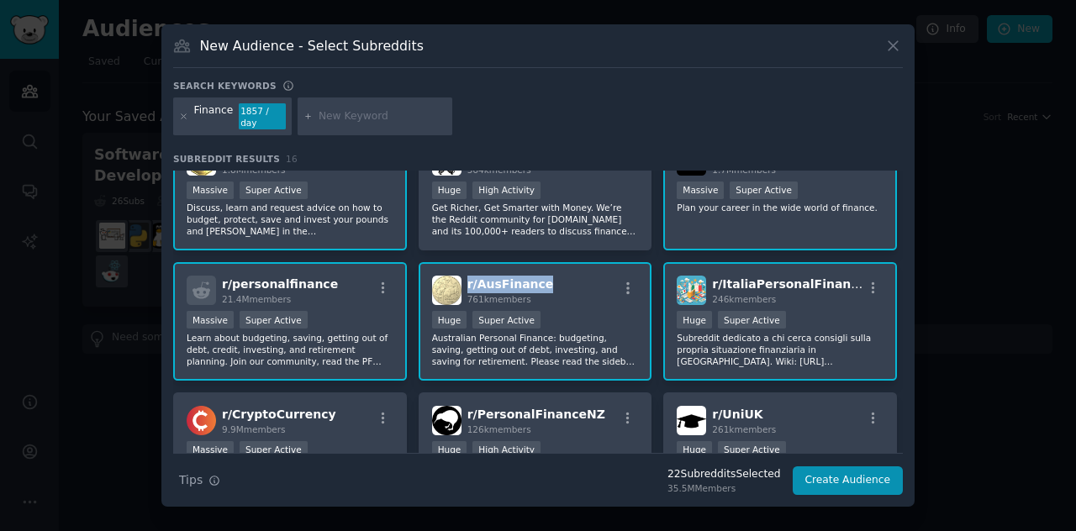
scroll to position [84, 0]
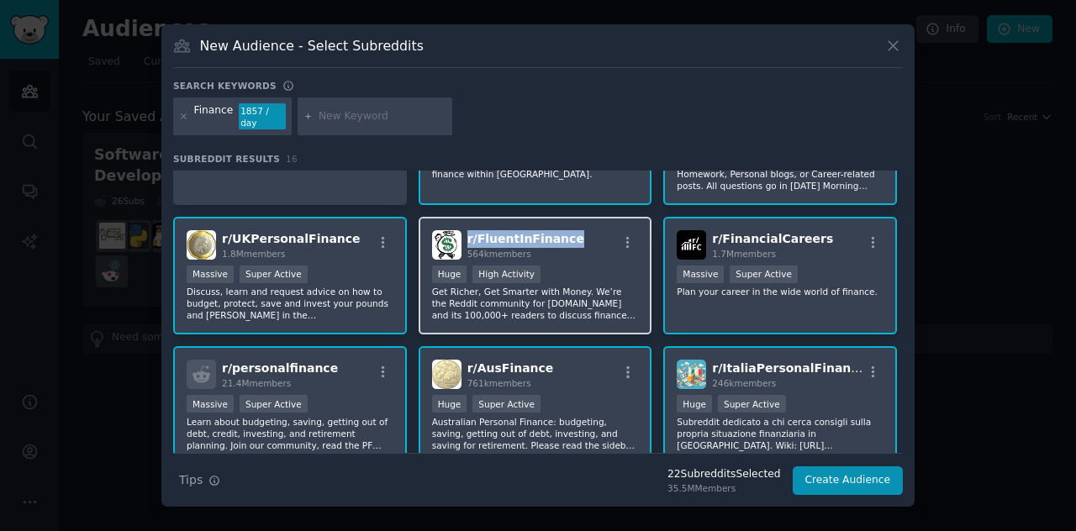
drag, startPoint x: 570, startPoint y: 234, endPoint x: 465, endPoint y: 233, distance: 104.2
click at [465, 233] on div "r/ FluentInFinance 564k members" at bounding box center [535, 244] width 207 height 29
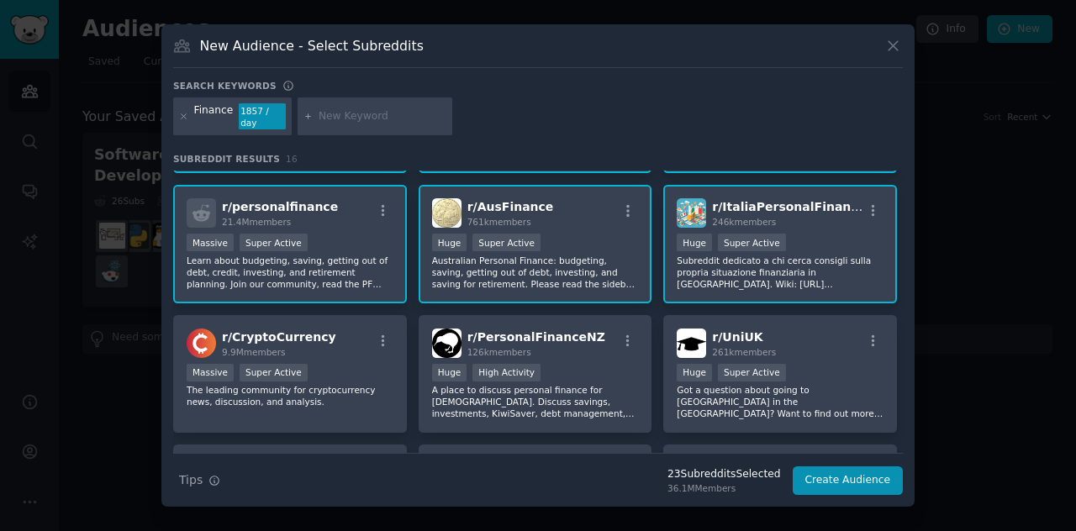
scroll to position [252, 0]
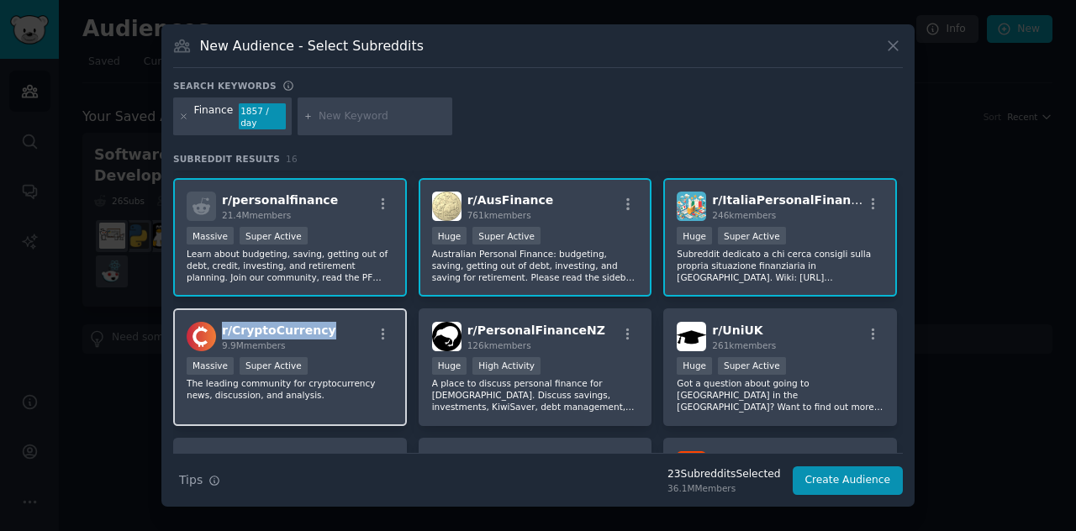
drag, startPoint x: 321, startPoint y: 326, endPoint x: 220, endPoint y: 328, distance: 100.8
click at [220, 328] on div "r/ CryptoCurrency 9.9M members" at bounding box center [290, 336] width 207 height 29
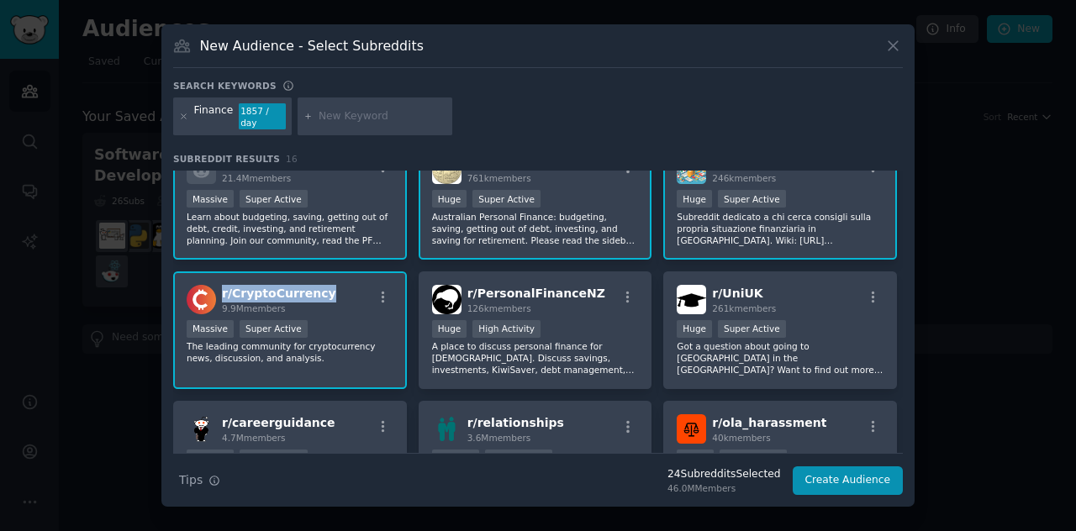
scroll to position [291, 0]
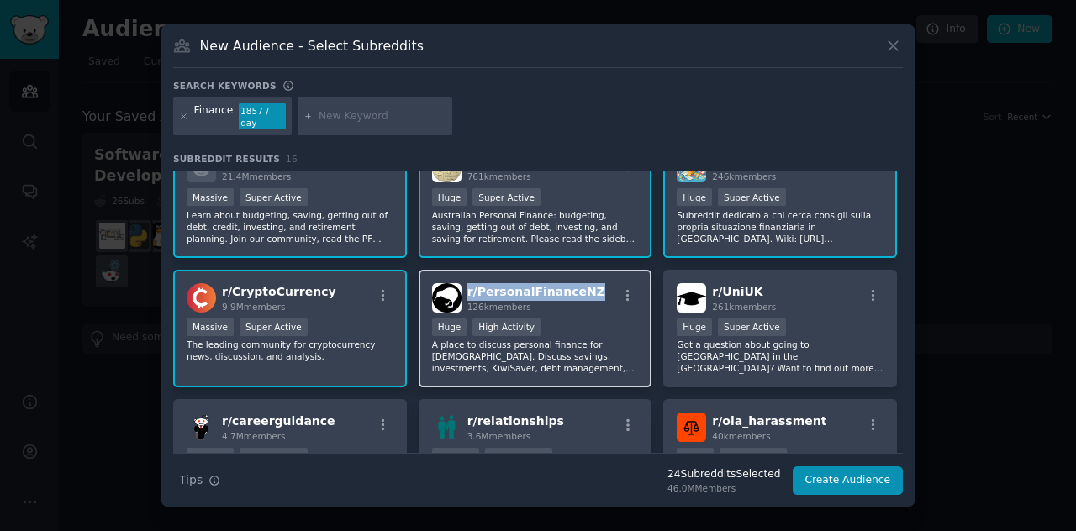
drag, startPoint x: 587, startPoint y: 287, endPoint x: 466, endPoint y: 287, distance: 121.0
click at [466, 287] on div "r/ PersonalFinanceNZ 126k members" at bounding box center [535, 297] width 207 height 29
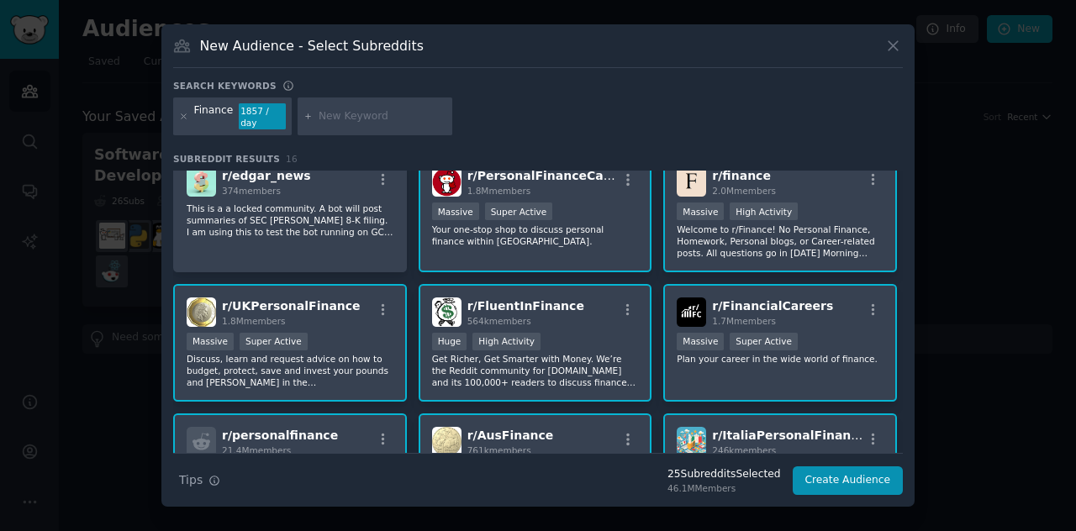
scroll to position [0, 0]
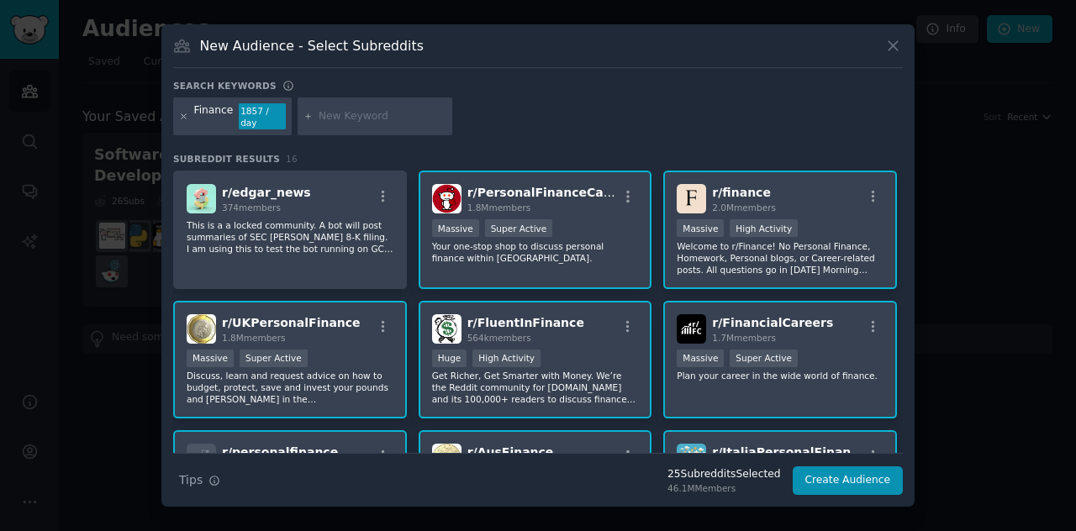
click at [183, 112] on icon at bounding box center [183, 116] width 9 height 9
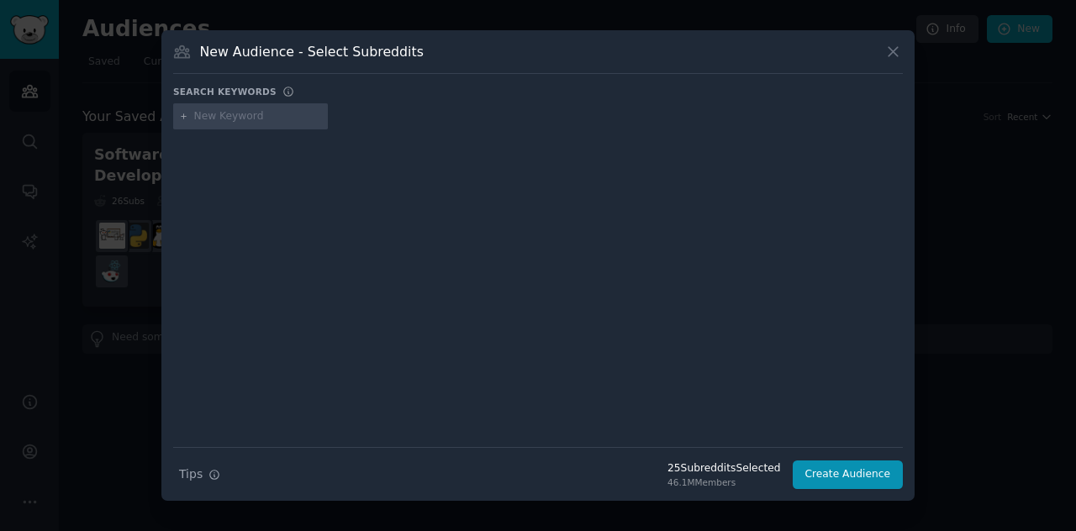
click at [236, 116] on input "text" at bounding box center [258, 116] width 128 height 15
paste input "r/bestsoftwarediscounts"
type input "r/bestsoftwarediscounts"
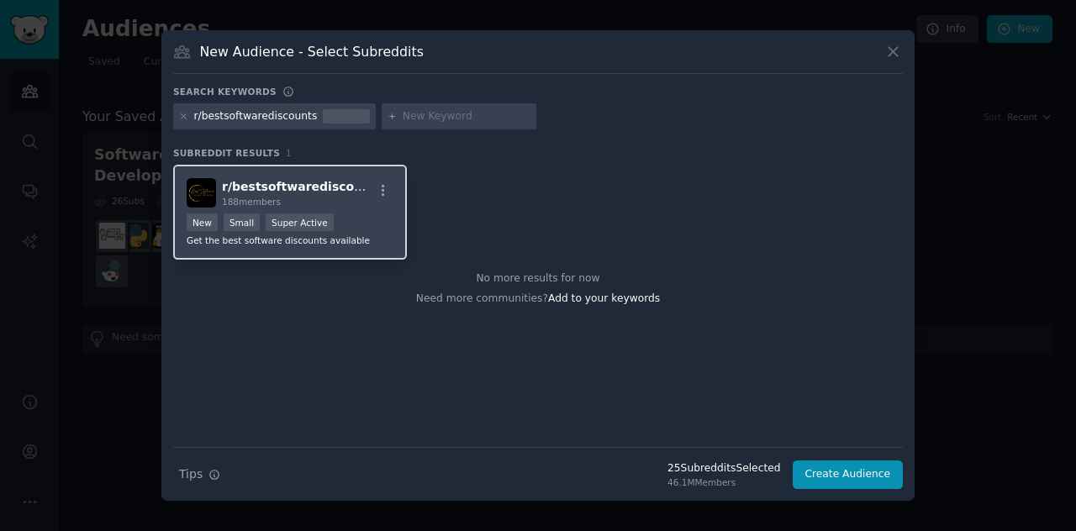
click at [309, 185] on span "r/ bestsoftwarediscounts" at bounding box center [302, 186] width 161 height 13
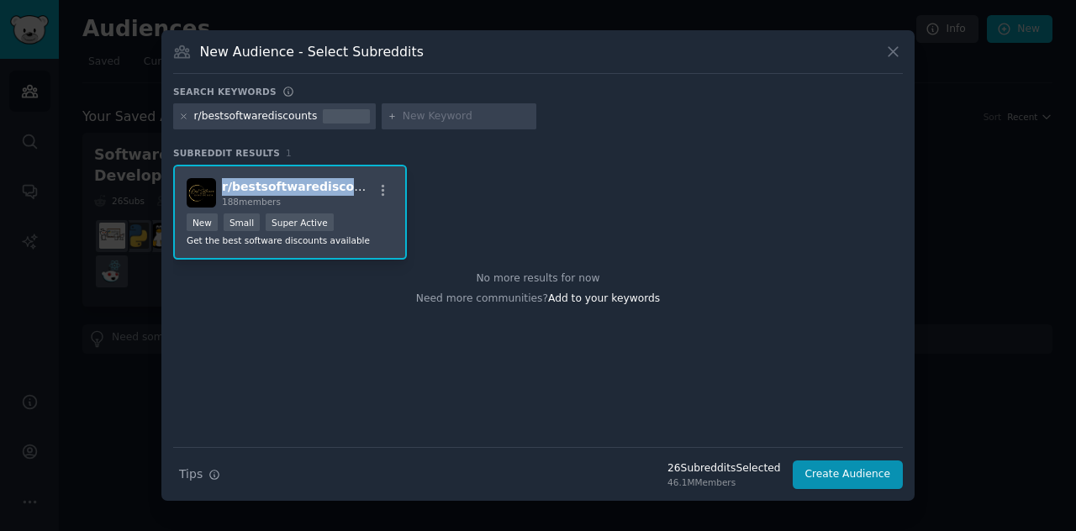
drag, startPoint x: 355, startPoint y: 186, endPoint x: 221, endPoint y: 186, distance: 133.6
click at [221, 186] on div "r/ bestsoftwarediscounts 188 members" at bounding box center [290, 192] width 207 height 29
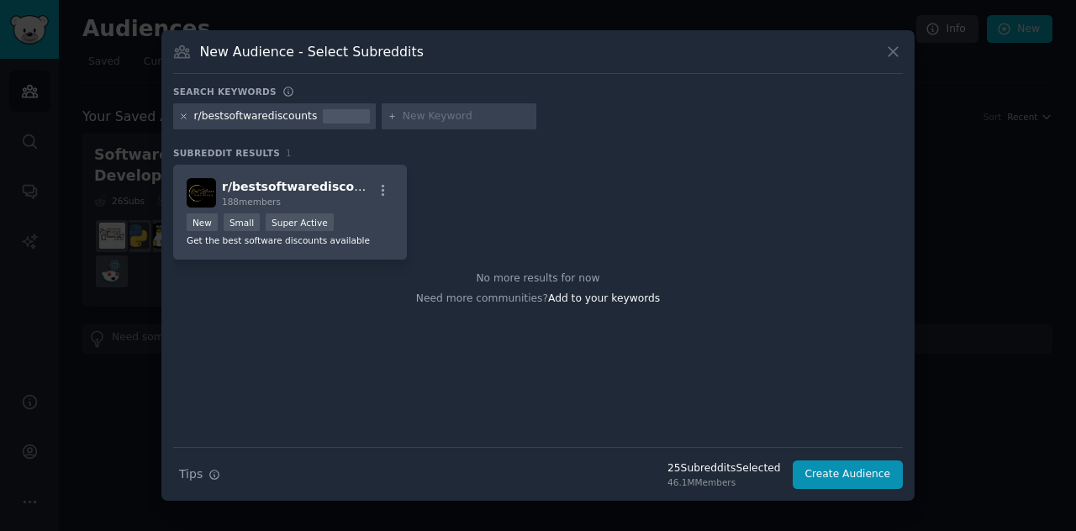
click at [181, 114] on icon at bounding box center [183, 116] width 9 height 9
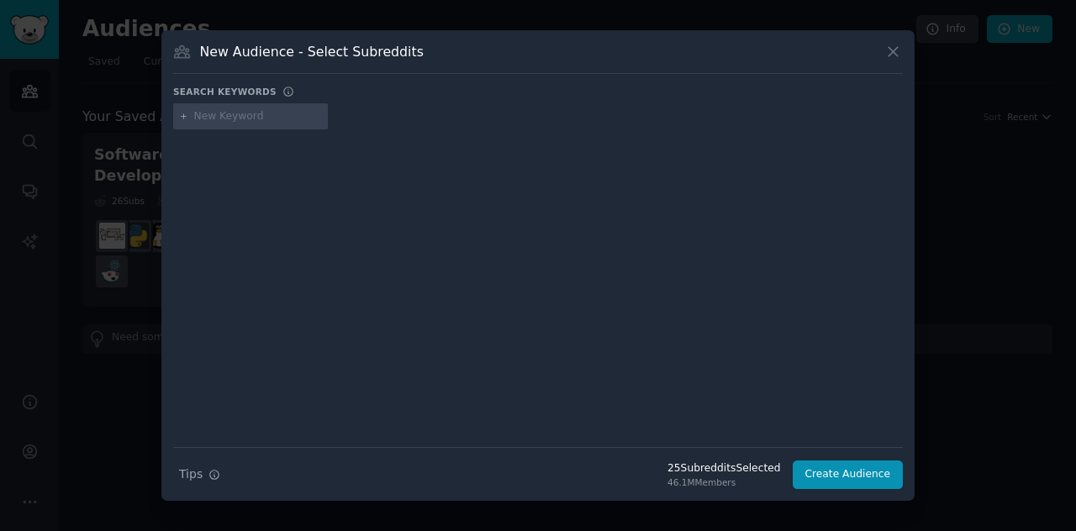
click at [220, 119] on input "text" at bounding box center [258, 116] width 128 height 15
paste input "r/quantfinance"
type input "r/quantfinance"
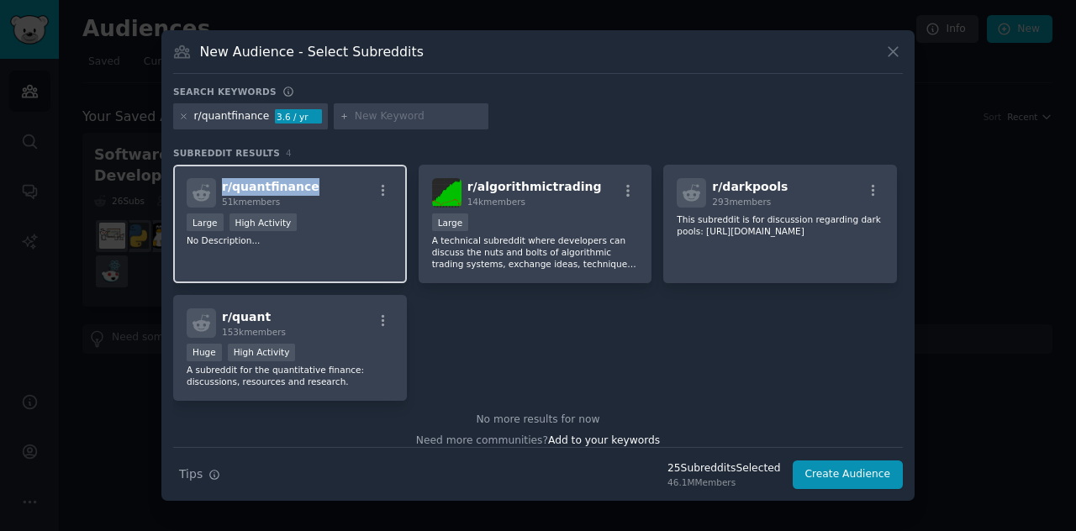
drag, startPoint x: 312, startPoint y: 185, endPoint x: 220, endPoint y: 181, distance: 91.6
click at [220, 181] on div "r/ quantfinance 51k members" at bounding box center [290, 192] width 207 height 29
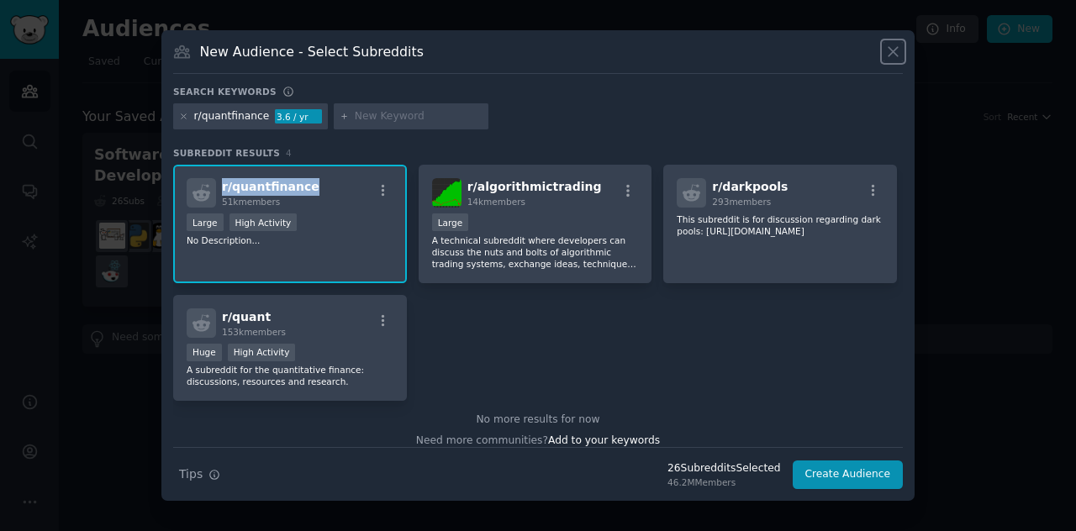
click at [892, 51] on icon at bounding box center [892, 51] width 9 height 9
